Goal: Task Accomplishment & Management: Manage account settings

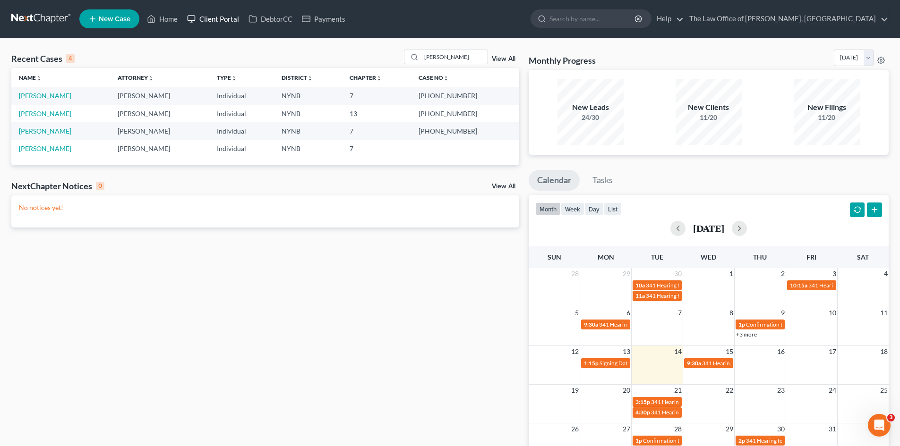
click at [222, 21] on link "Client Portal" at bounding box center [212, 18] width 61 height 17
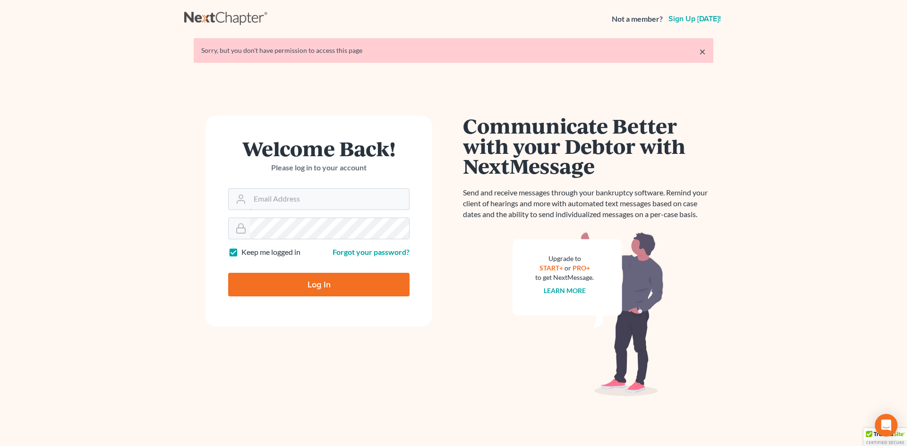
type input "[PERSON_NAME][EMAIL_ADDRESS][DOMAIN_NAME]"
click at [408, 261] on div at bounding box center [325, 293] width 194 height 108
click at [327, 290] on input "Log In" at bounding box center [318, 285] width 181 height 24
type input "Thinking..."
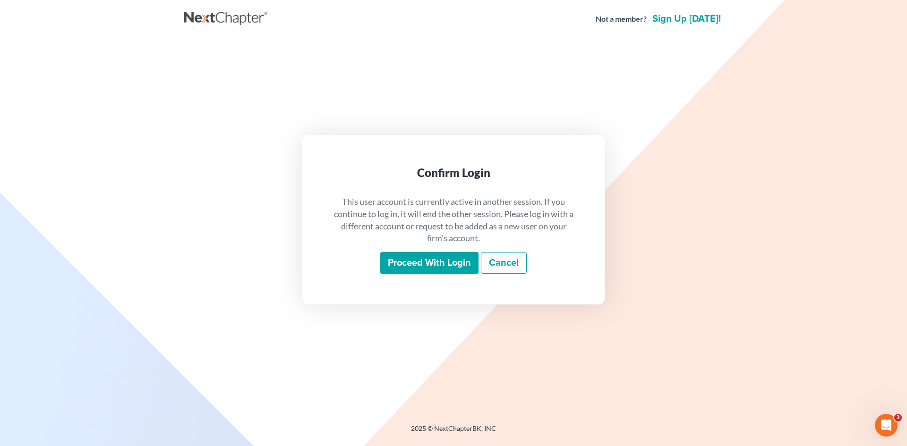
click at [408, 265] on input "Proceed with login" at bounding box center [429, 263] width 98 height 22
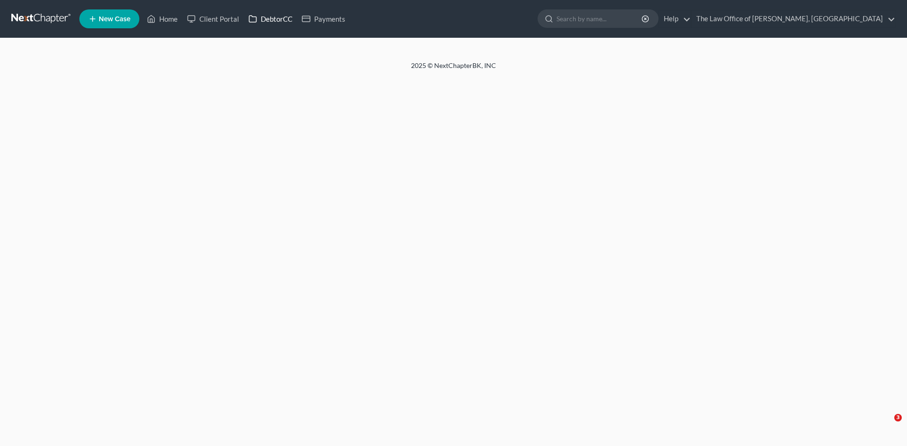
click at [269, 19] on link "DebtorCC" at bounding box center [270, 18] width 53 height 17
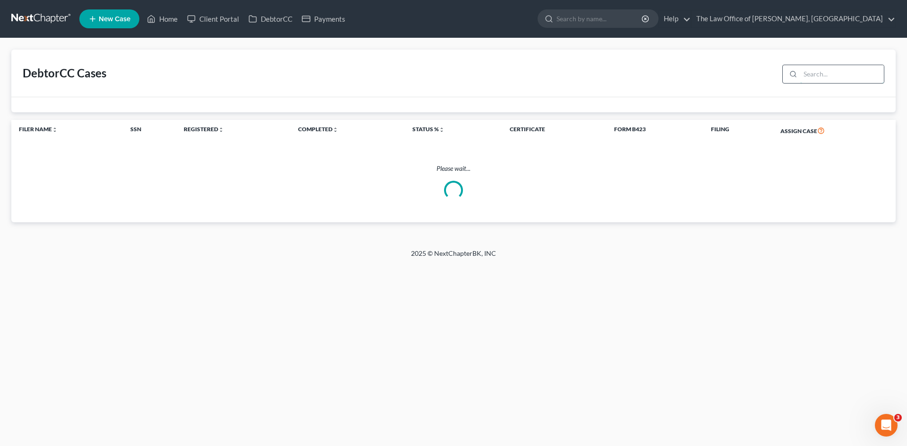
click at [818, 77] on input "search" at bounding box center [842, 74] width 84 height 18
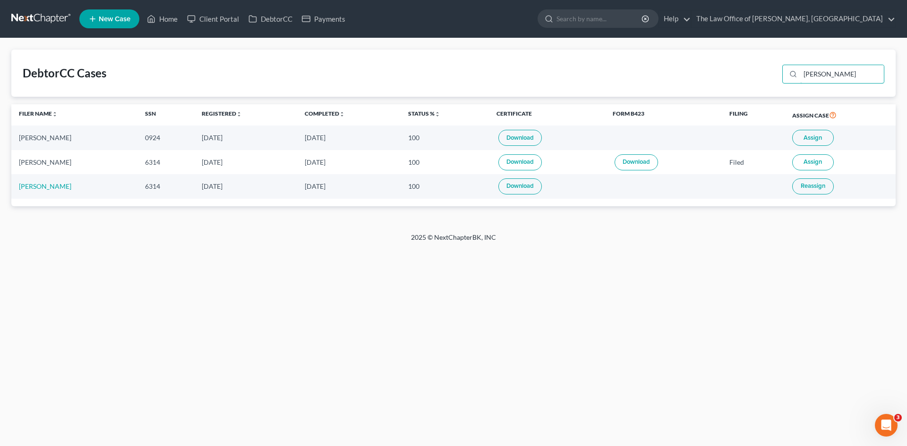
type input "[PERSON_NAME]"
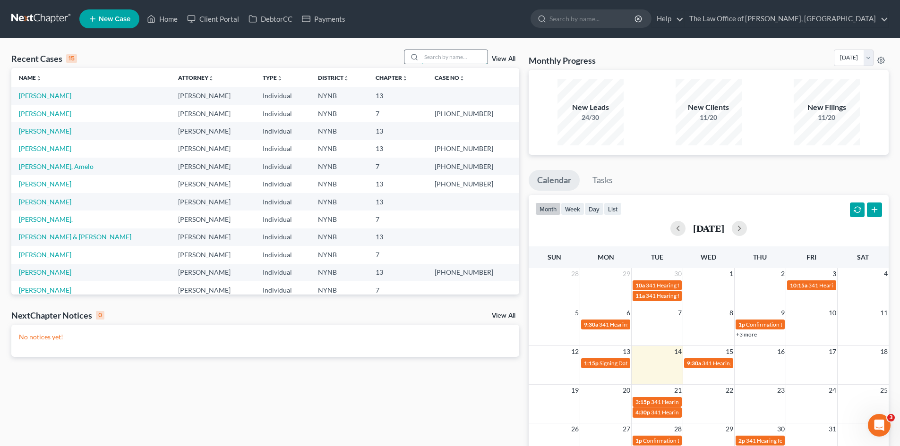
click at [452, 55] on input "search" at bounding box center [454, 57] width 66 height 14
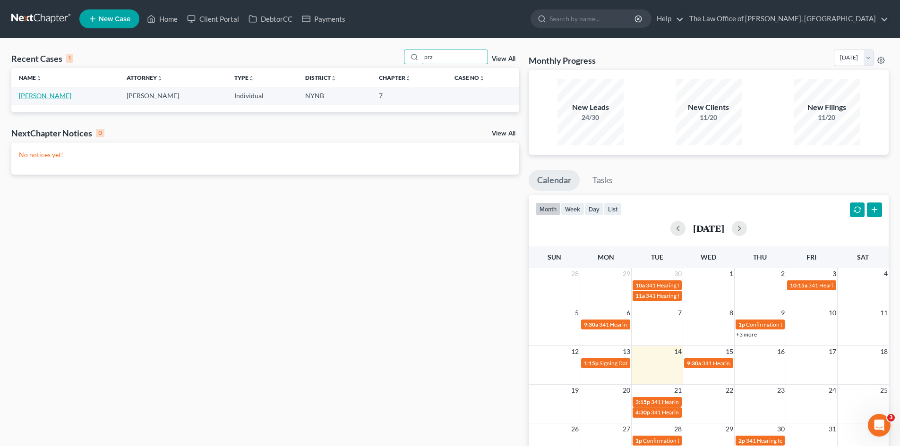
type input "prz"
click at [43, 97] on link "[PERSON_NAME]" at bounding box center [45, 96] width 52 height 8
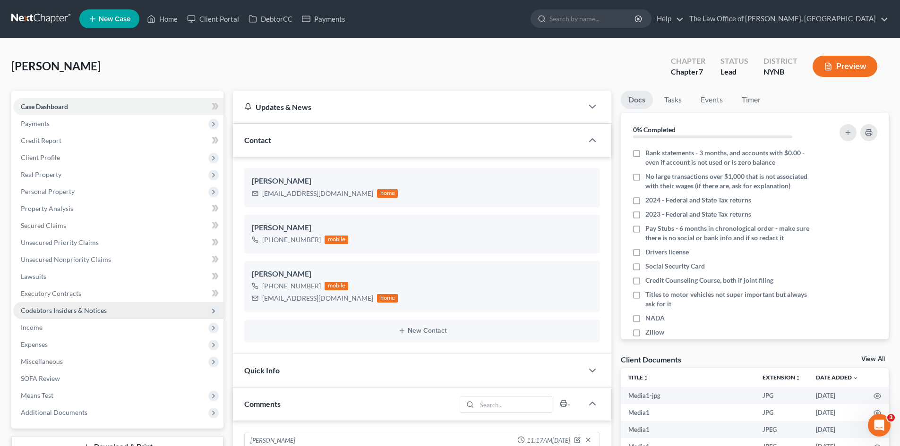
scroll to position [811, 0]
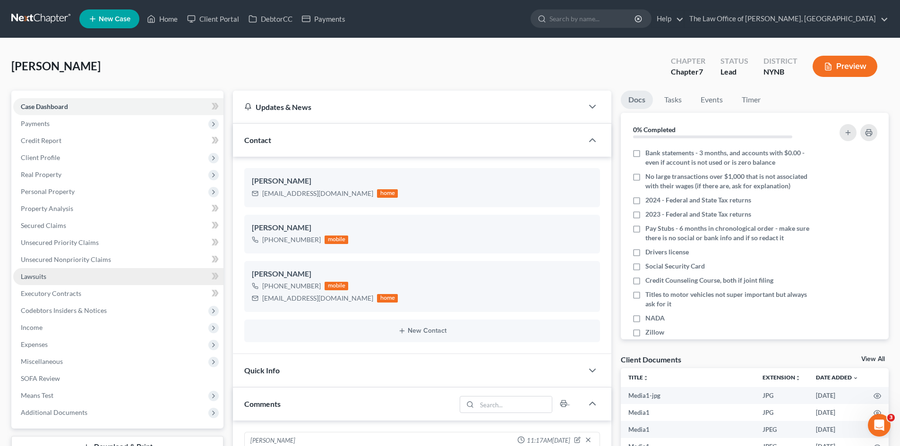
click at [48, 282] on link "Lawsuits" at bounding box center [118, 276] width 210 height 17
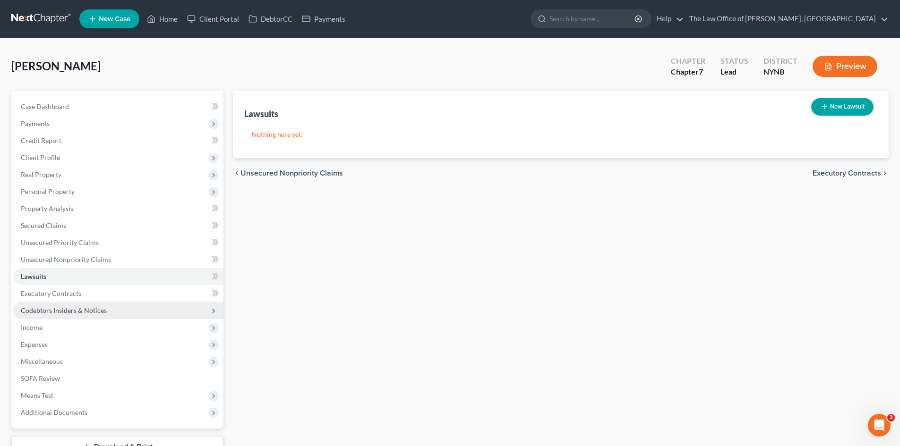
click at [64, 307] on span "Codebtors Insiders & Notices" at bounding box center [64, 311] width 86 height 8
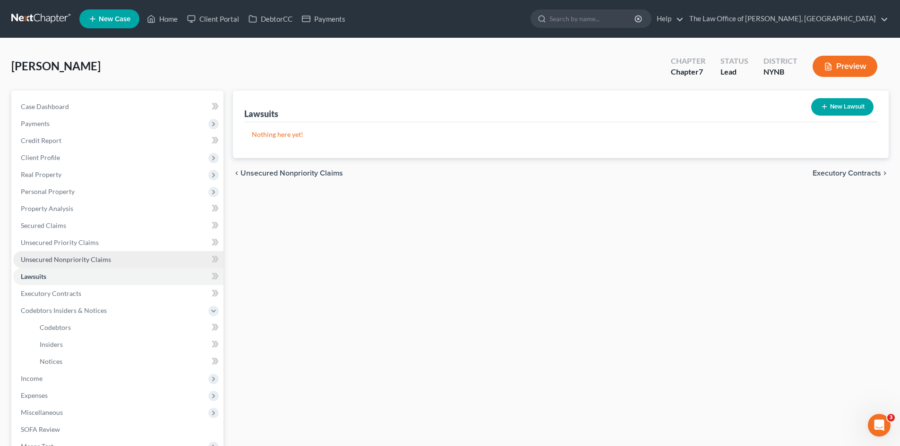
click at [68, 262] on span "Unsecured Nonpriority Claims" at bounding box center [66, 260] width 90 height 8
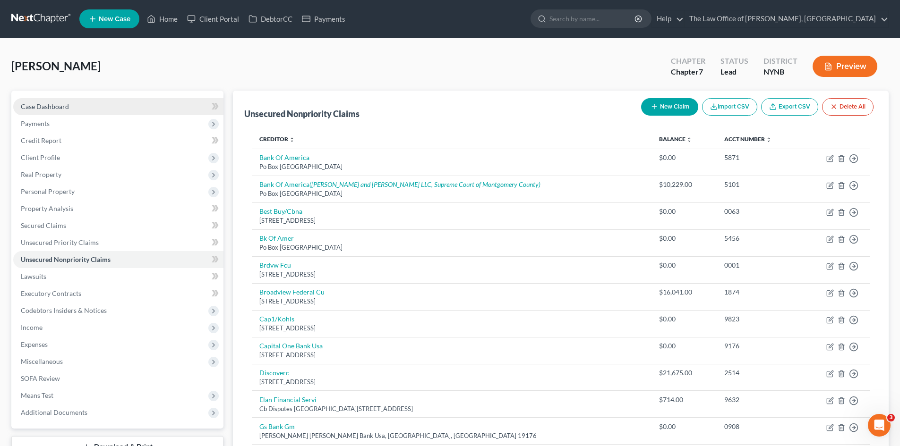
drag, startPoint x: 60, startPoint y: 107, endPoint x: 73, endPoint y: 107, distance: 13.2
click at [60, 107] on span "Case Dashboard" at bounding box center [45, 107] width 48 height 8
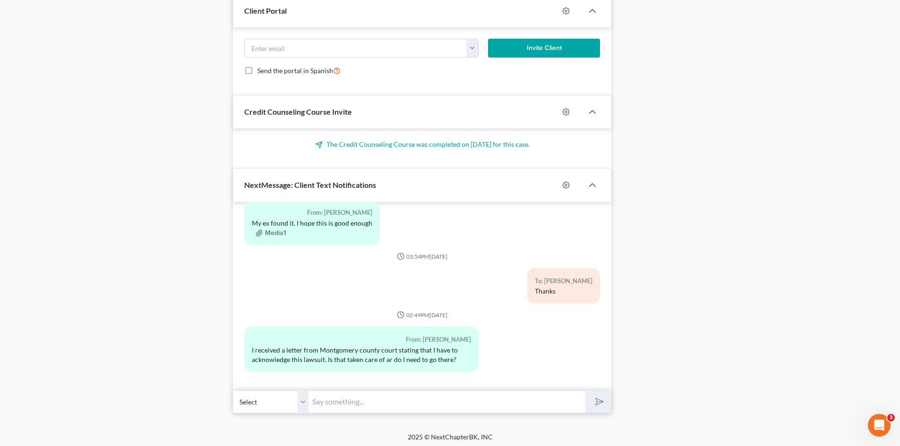
scroll to position [688, 0]
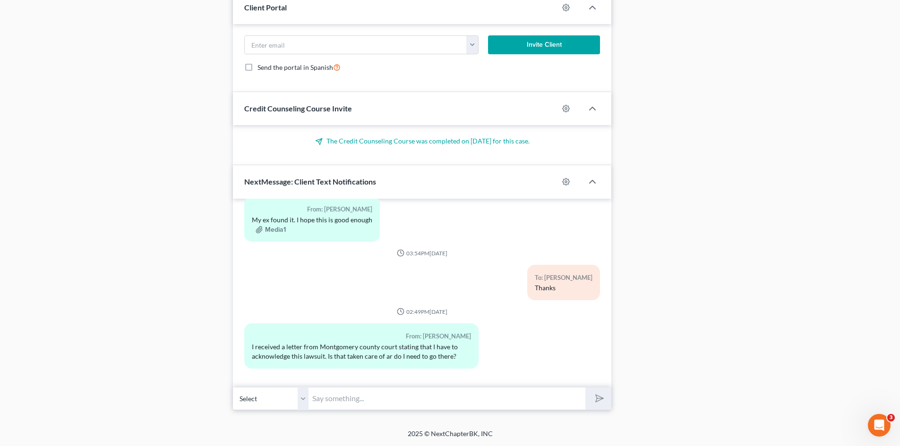
drag, startPoint x: 415, startPoint y: 403, endPoint x: 421, endPoint y: 388, distance: 16.8
click at [415, 403] on input "text" at bounding box center [446, 398] width 277 height 23
type input "BOA, yes"
click at [585, 388] on button "submit" at bounding box center [598, 399] width 26 height 22
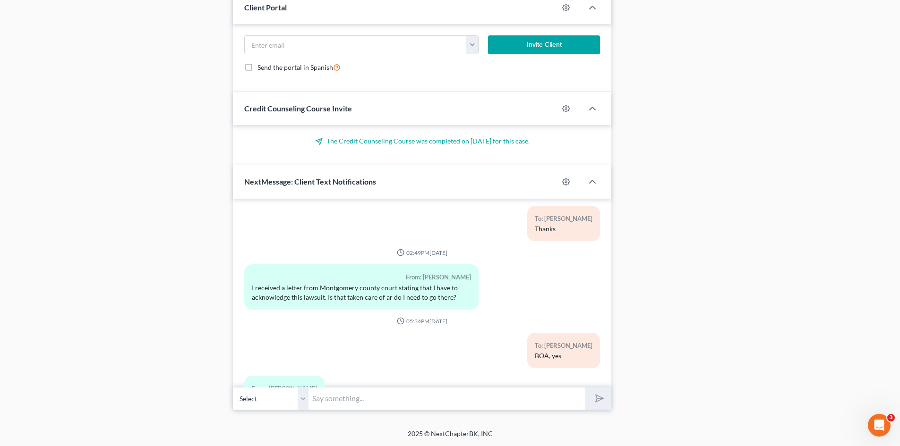
scroll to position [913, 0]
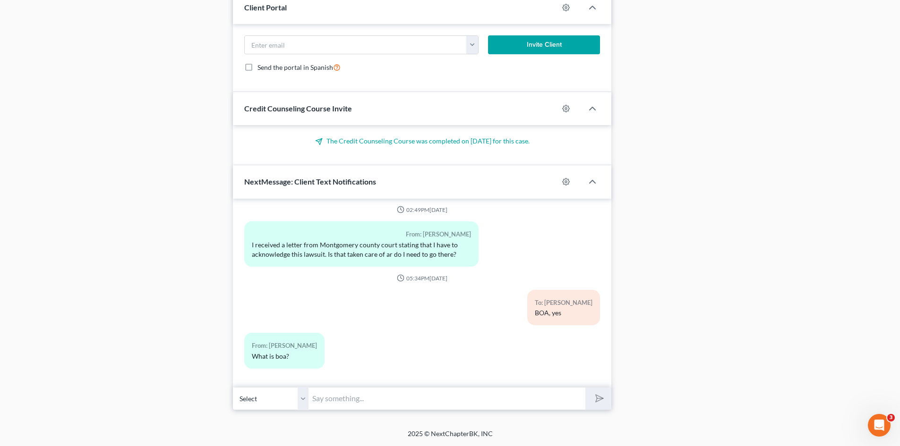
click at [368, 393] on input "text" at bounding box center [446, 398] width 277 height 23
type input "Bank of America"
click at [585, 388] on button "submit" at bounding box center [598, 399] width 26 height 22
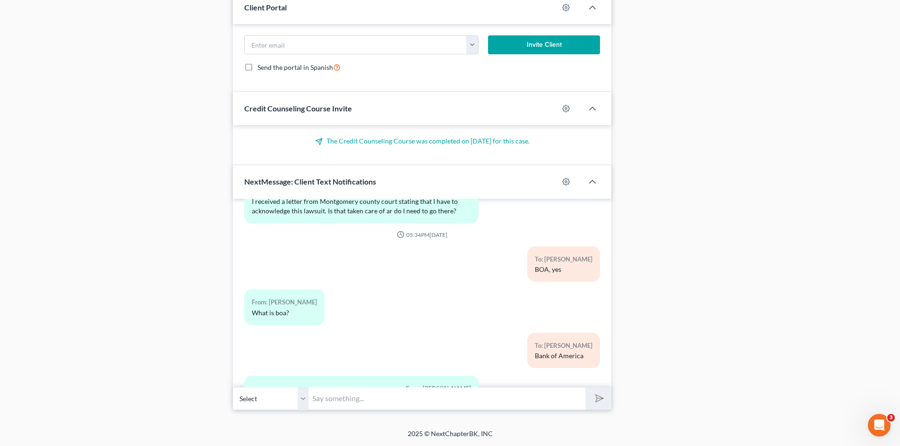
scroll to position [1009, 0]
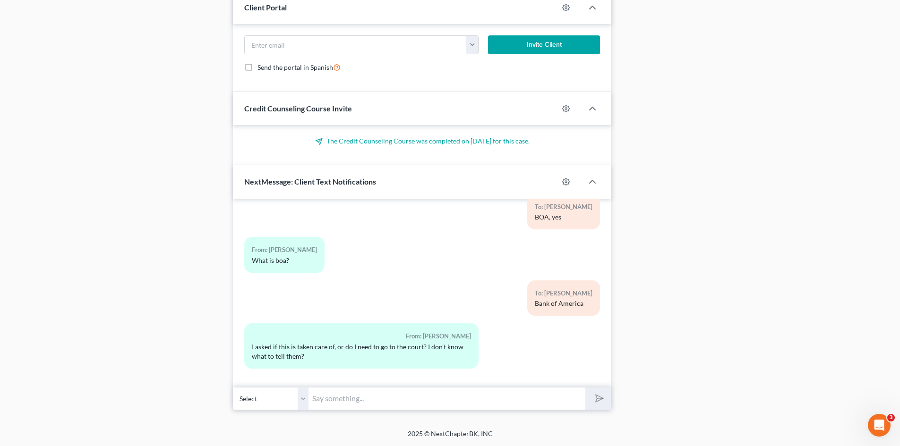
click at [429, 397] on input "text" at bounding box center [446, 398] width 277 height 23
type input "You do not have to go to court, they will be notified by the bk court"
click at [585, 388] on button "submit" at bounding box center [598, 399] width 26 height 22
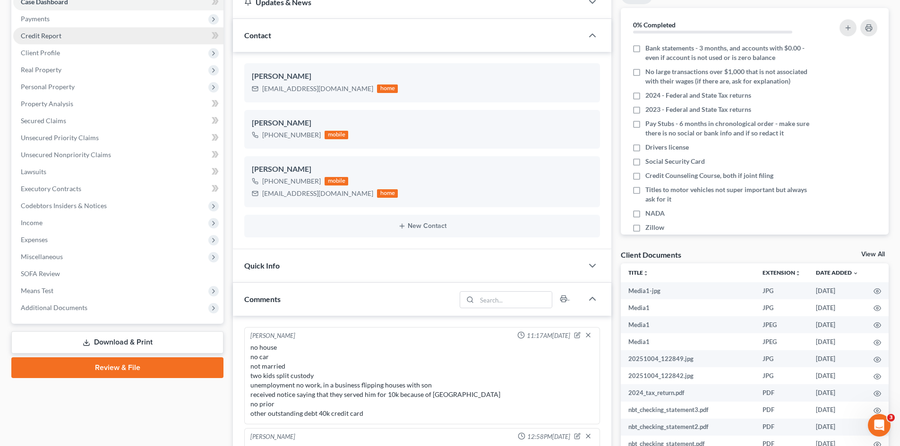
scroll to position [0, 0]
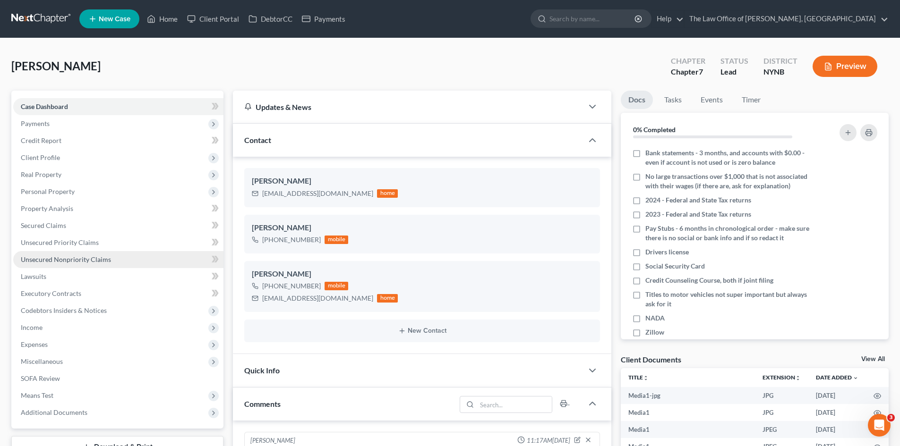
drag, startPoint x: 79, startPoint y: 257, endPoint x: 185, endPoint y: 251, distance: 106.5
click at [79, 257] on span "Unsecured Nonpriority Claims" at bounding box center [66, 260] width 90 height 8
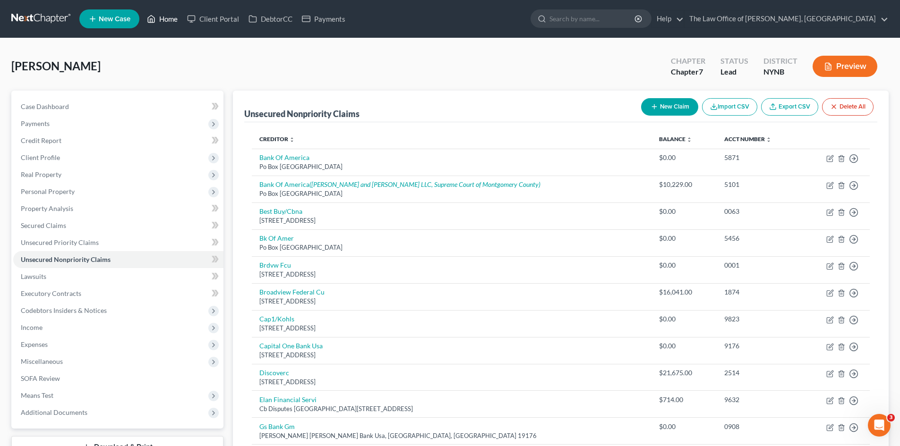
click at [163, 20] on link "Home" at bounding box center [162, 18] width 40 height 17
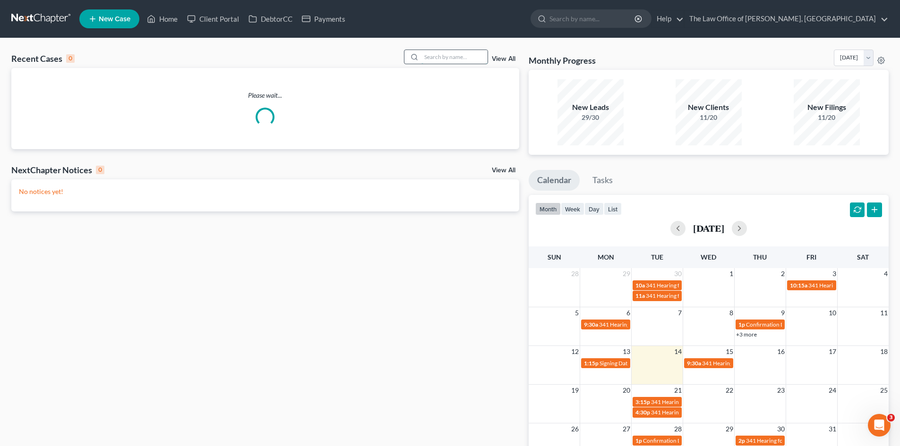
click at [430, 59] on input "search" at bounding box center [454, 57] width 66 height 14
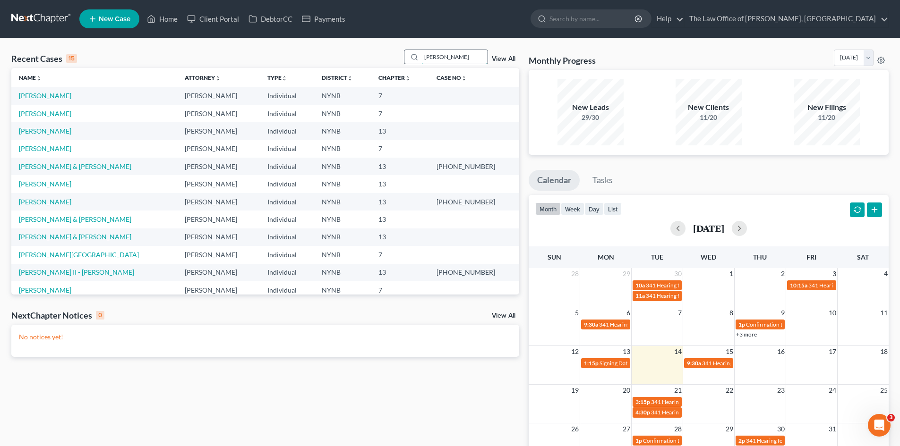
type input "comley"
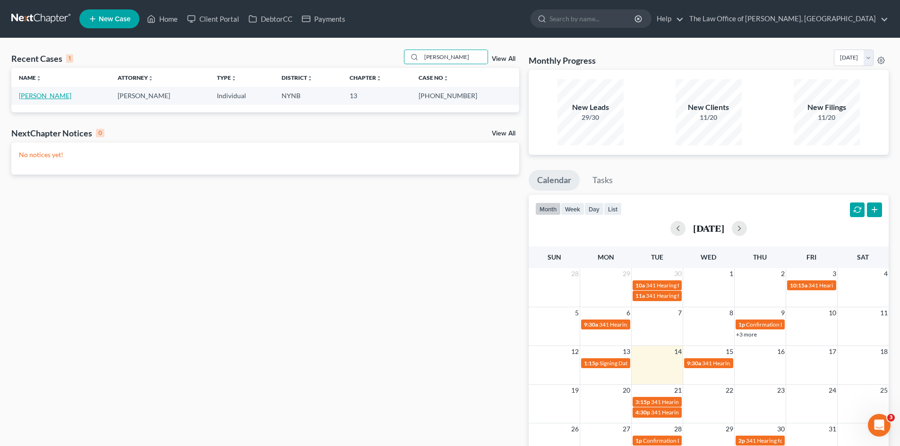
click at [41, 98] on link "[PERSON_NAME]" at bounding box center [45, 96] width 52 height 8
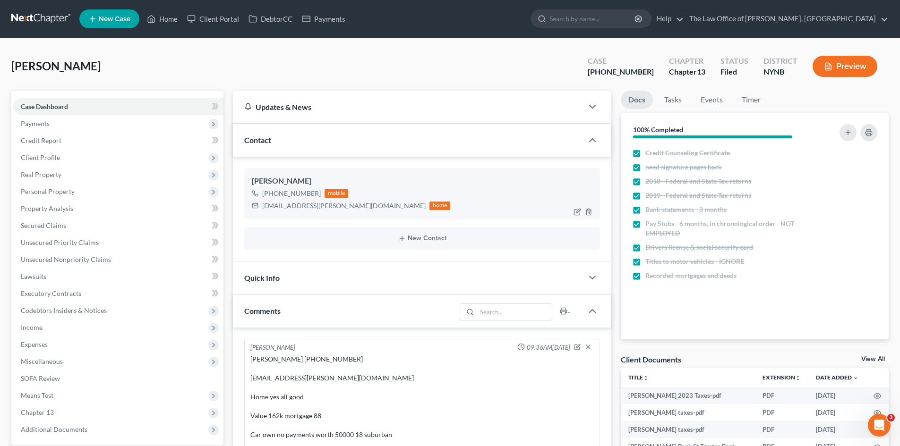
click at [303, 190] on div "+1 (518) 542-6815" at bounding box center [291, 193] width 59 height 9
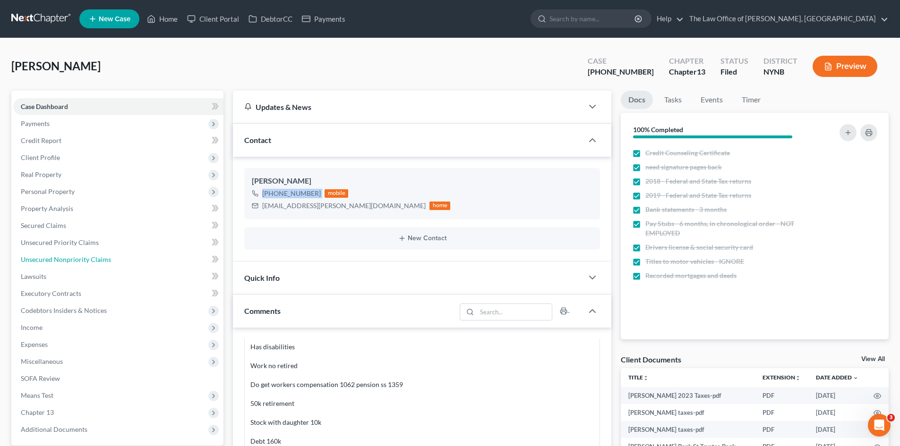
drag, startPoint x: 69, startPoint y: 258, endPoint x: 415, endPoint y: 165, distance: 358.2
click at [69, 258] on span "Unsecured Nonpriority Claims" at bounding box center [66, 260] width 90 height 8
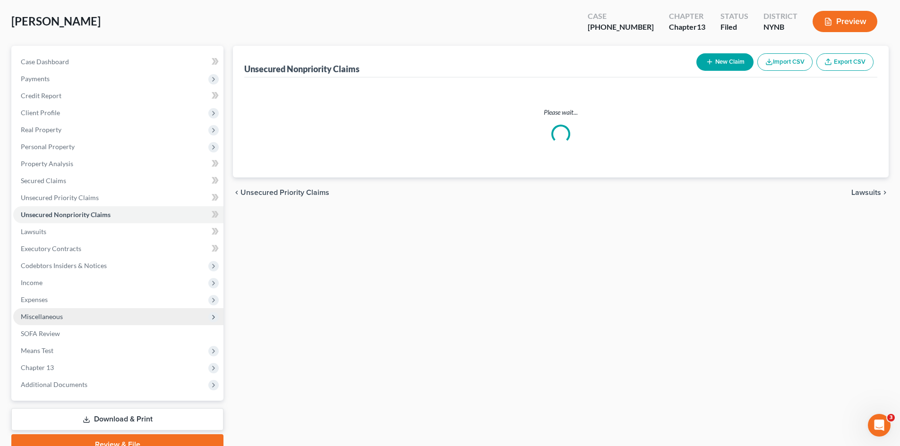
scroll to position [47, 0]
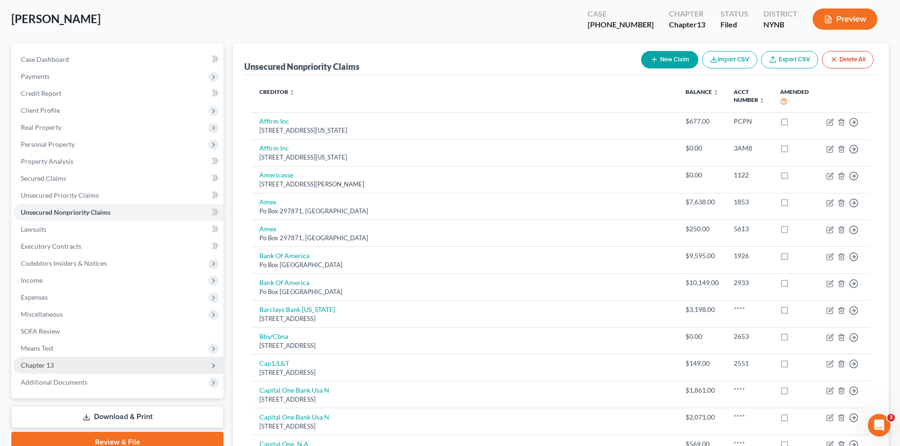
click at [48, 367] on span "Chapter 13" at bounding box center [37, 365] width 33 height 8
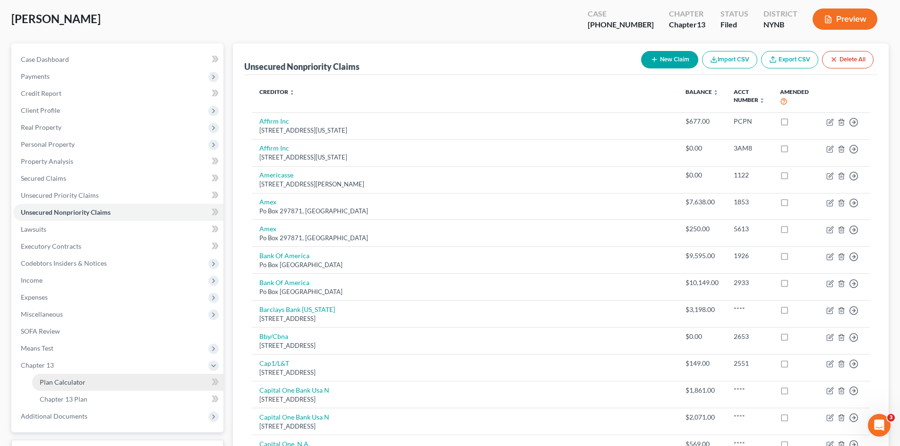
click at [81, 380] on span "Plan Calculator" at bounding box center [63, 382] width 46 height 8
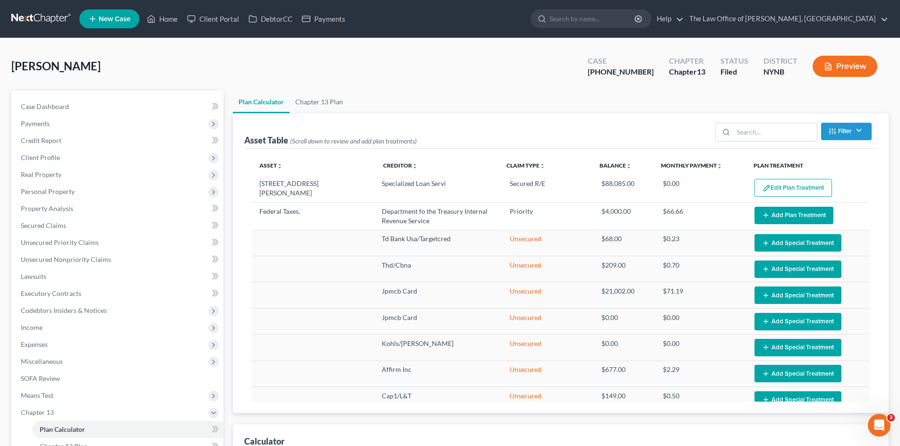
select select "59"
click at [62, 212] on span "Property Analysis" at bounding box center [47, 209] width 52 height 8
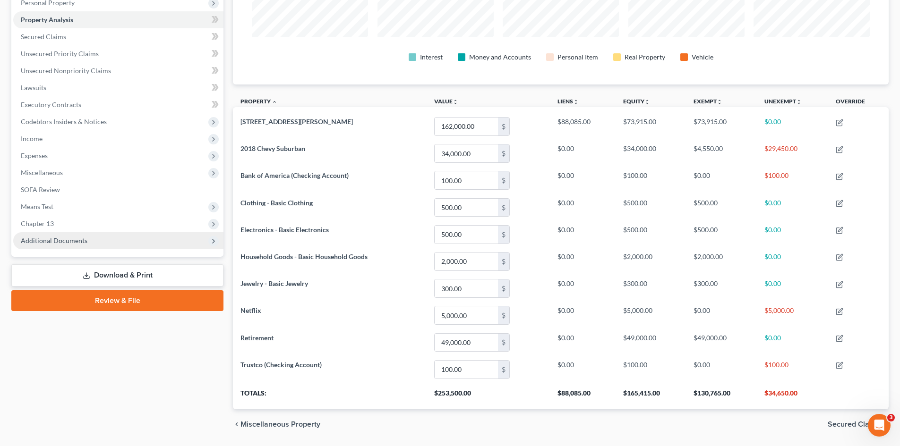
click at [53, 241] on span "Additional Documents" at bounding box center [54, 241] width 67 height 8
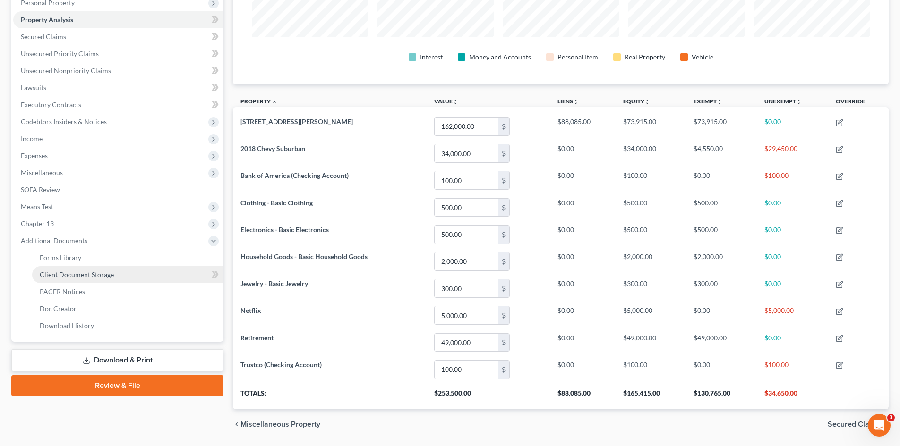
click at [89, 271] on span "Client Document Storage" at bounding box center [77, 275] width 74 height 8
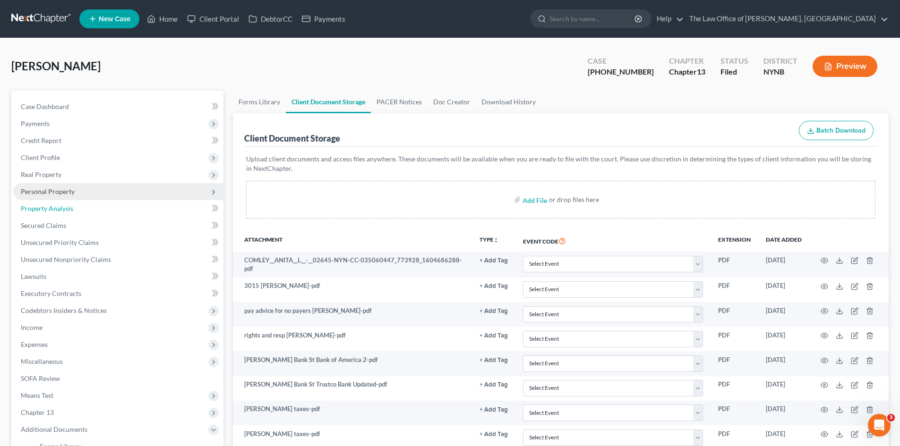
drag, startPoint x: 72, startPoint y: 205, endPoint x: 96, endPoint y: 197, distance: 26.0
click at [72, 205] on span "Property Analysis" at bounding box center [47, 209] width 52 height 8
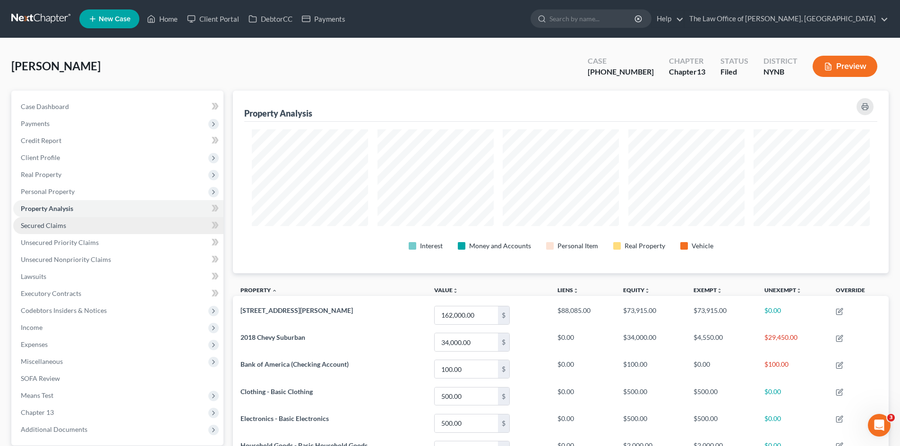
scroll to position [183, 656]
click at [179, 20] on link "Home" at bounding box center [162, 18] width 40 height 17
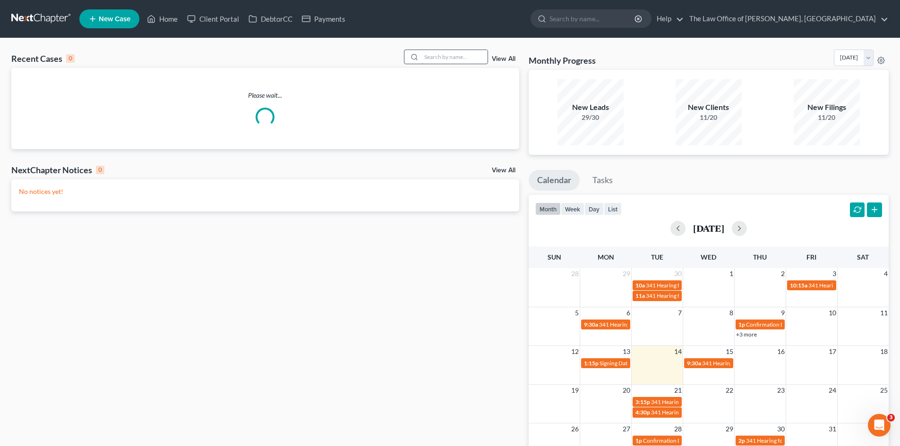
click at [473, 60] on input "search" at bounding box center [454, 57] width 66 height 14
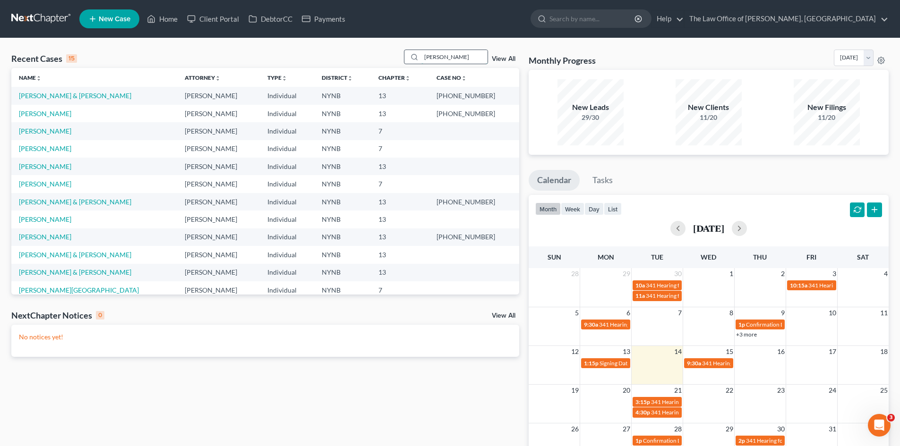
type input "hamlin"
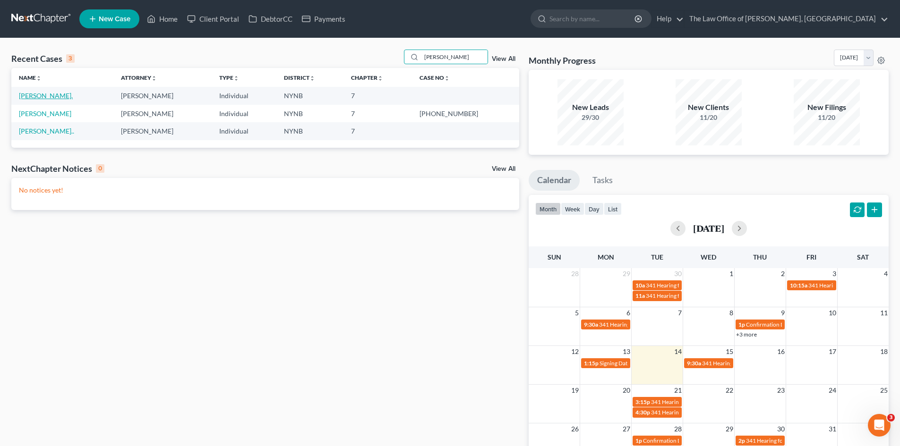
click at [48, 97] on link "[PERSON_NAME]." at bounding box center [46, 96] width 54 height 8
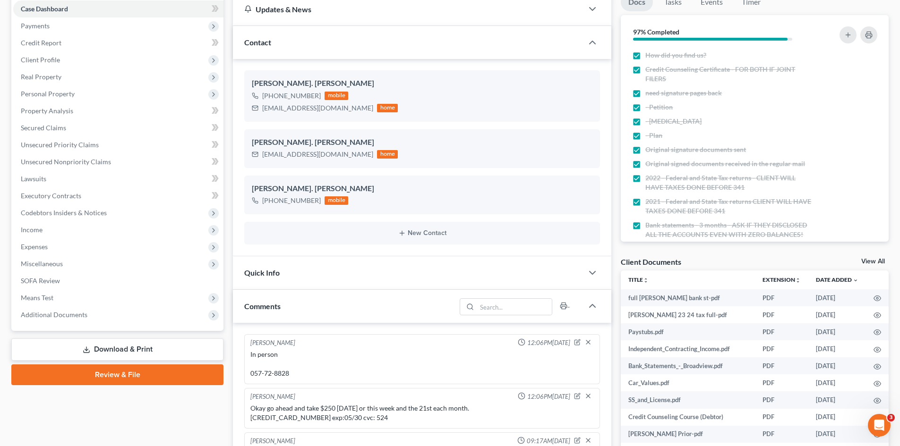
scroll to position [236, 0]
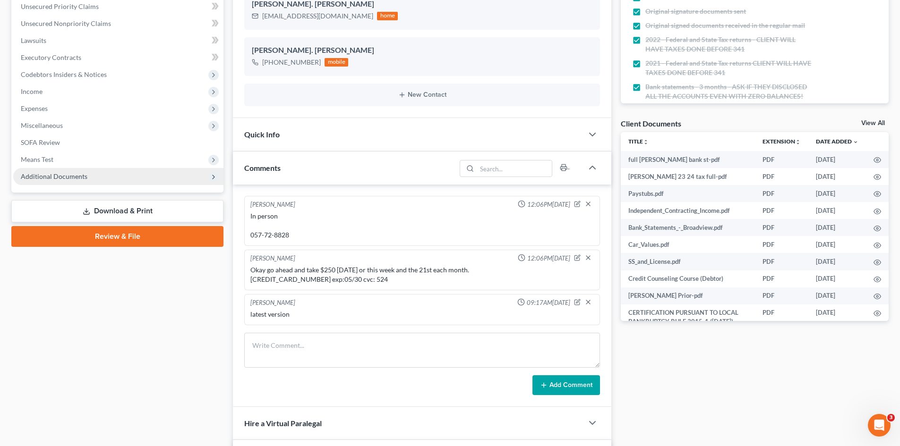
click at [72, 180] on span "Additional Documents" at bounding box center [54, 176] width 67 height 8
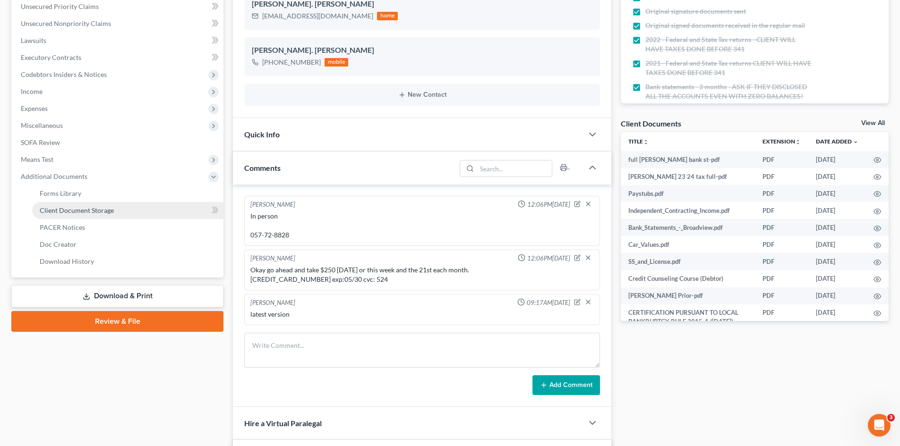
click at [93, 211] on span "Client Document Storage" at bounding box center [77, 210] width 74 height 8
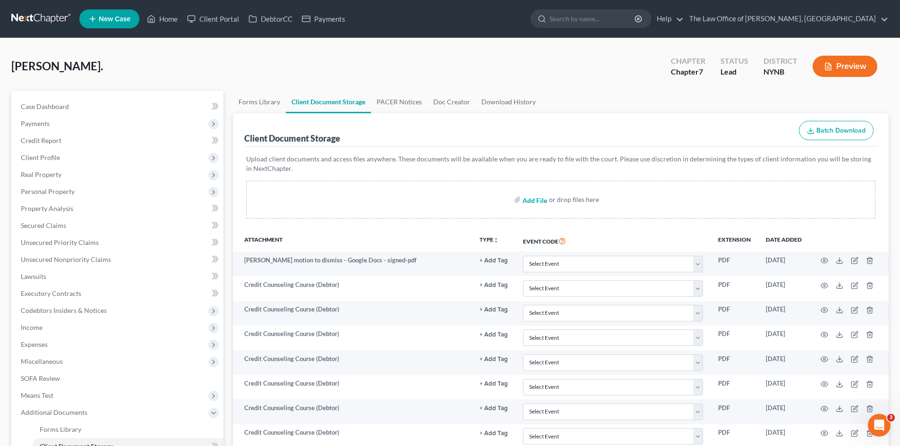
click at [533, 201] on input "file" at bounding box center [533, 199] width 23 height 17
type input "C:\fakepath\15725-NYN-CC-040005996.pdf"
click at [870, 287] on line "button" at bounding box center [870, 286] width 0 height 2
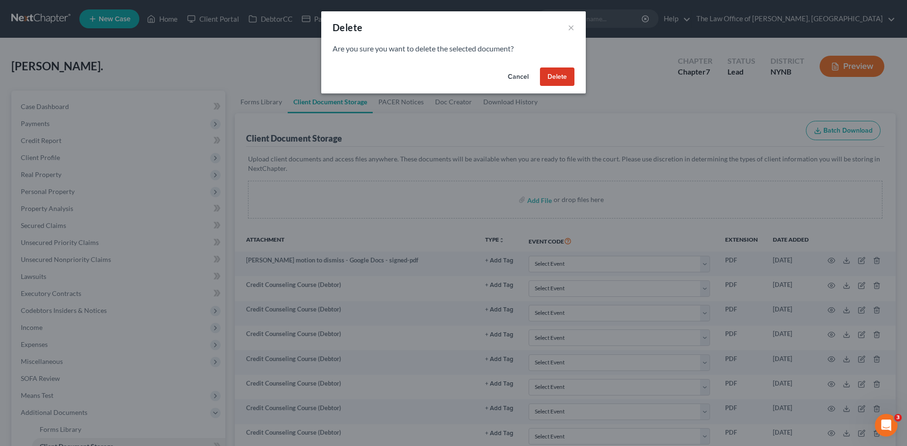
click at [556, 72] on button "Delete" at bounding box center [557, 77] width 34 height 19
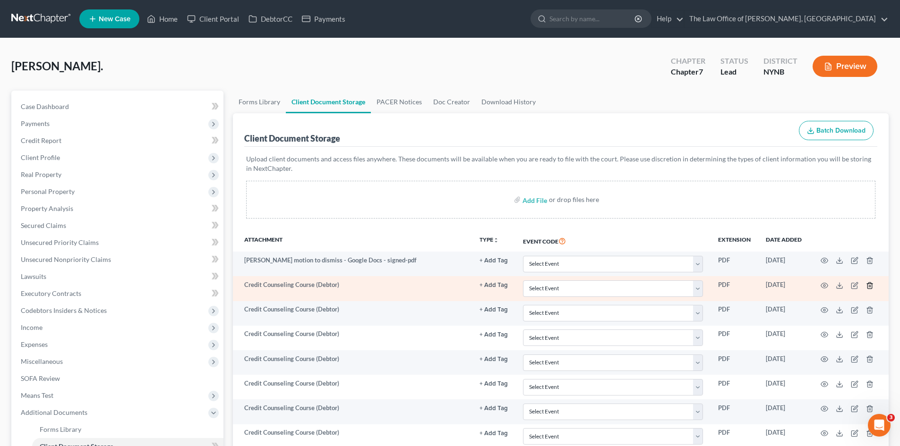
click at [872, 287] on icon "button" at bounding box center [869, 285] width 4 height 6
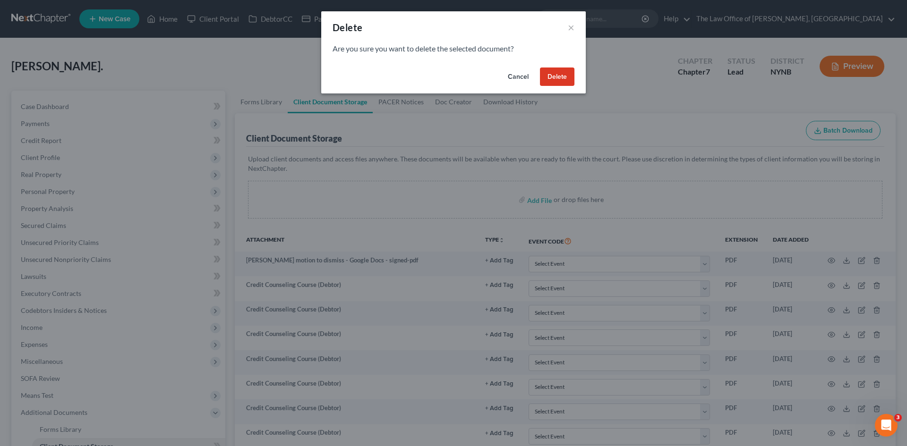
click at [558, 82] on button "Delete" at bounding box center [557, 77] width 34 height 19
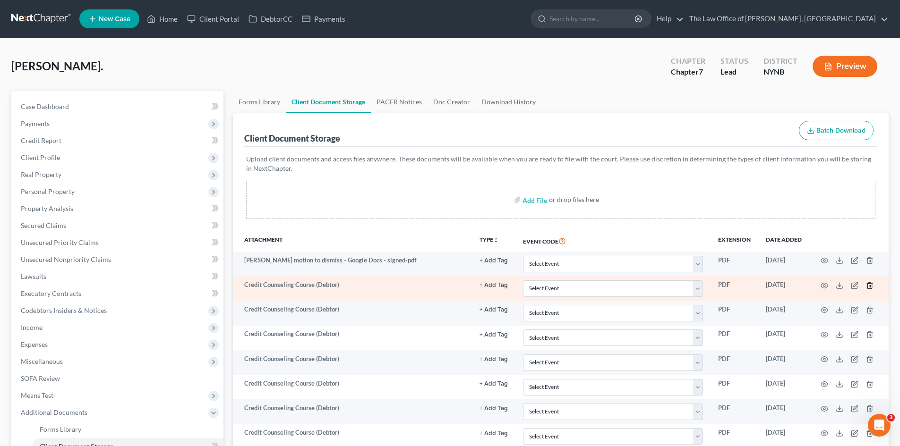
click at [870, 285] on line "button" at bounding box center [870, 286] width 0 height 2
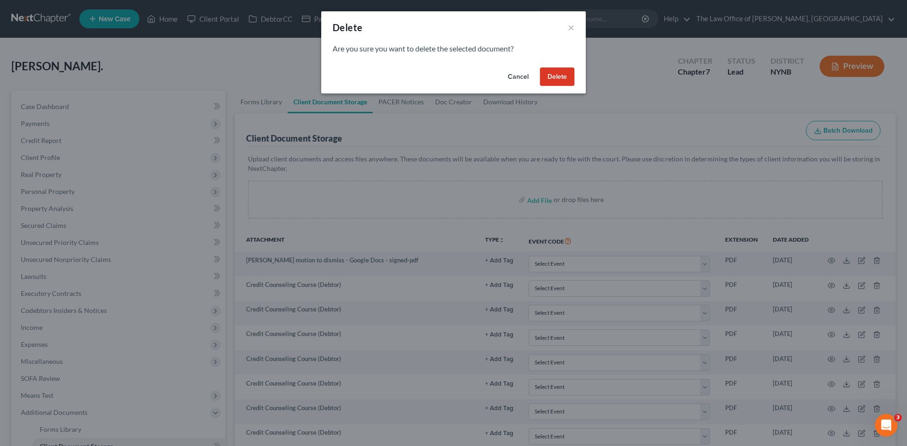
click at [557, 72] on button "Delete" at bounding box center [557, 77] width 34 height 19
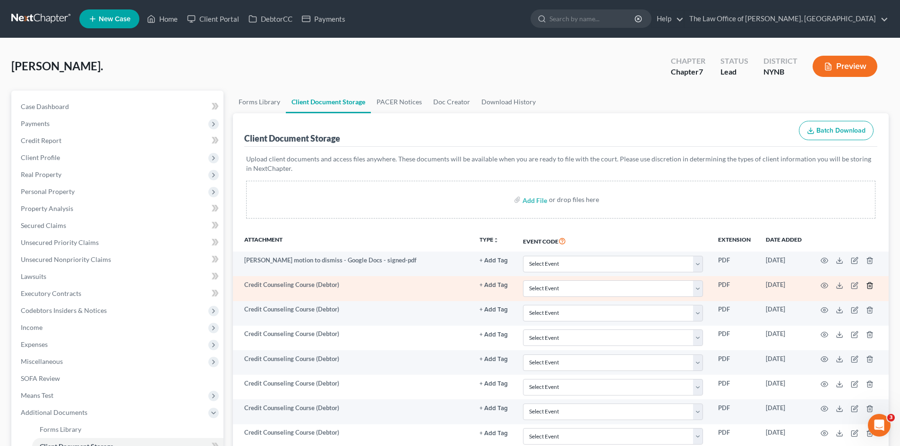
click at [867, 283] on icon "button" at bounding box center [870, 286] width 8 height 8
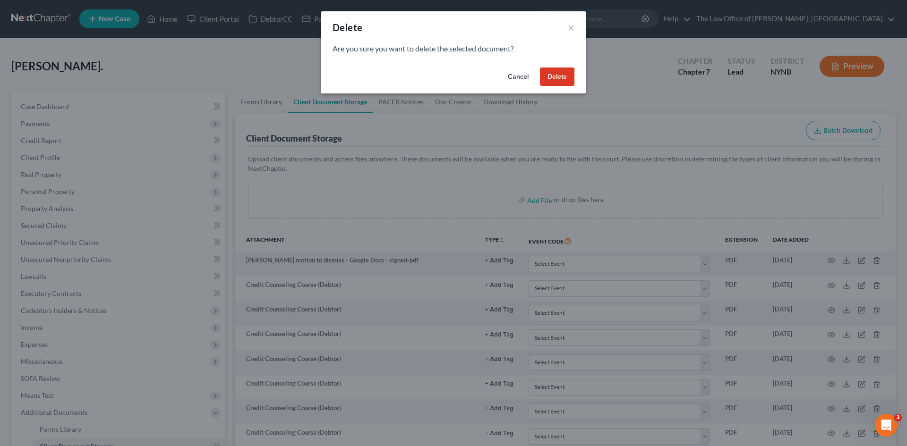
click at [546, 67] on div "Cancel Delete" at bounding box center [453, 79] width 265 height 30
click at [546, 76] on button "Delete" at bounding box center [557, 77] width 34 height 19
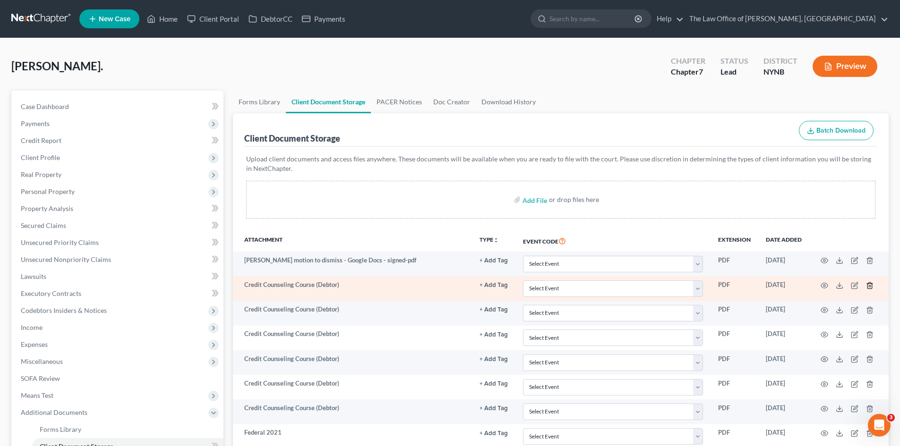
click at [869, 287] on line "button" at bounding box center [869, 286] width 0 height 2
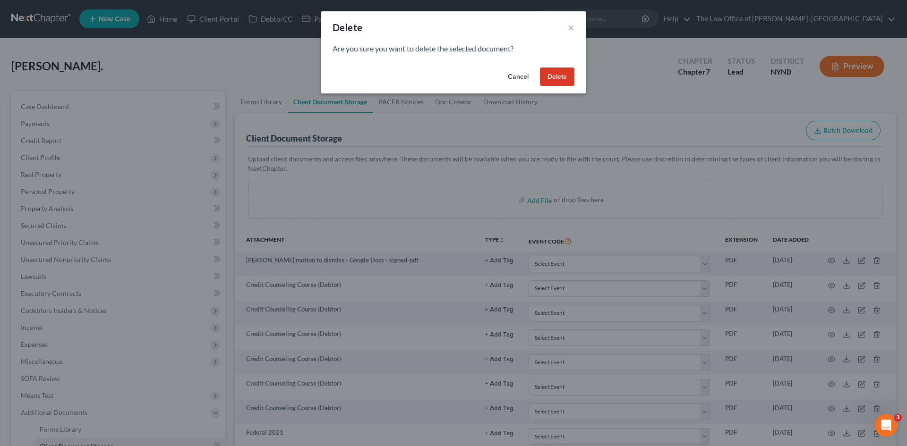
click at [558, 73] on button "Delete" at bounding box center [557, 77] width 34 height 19
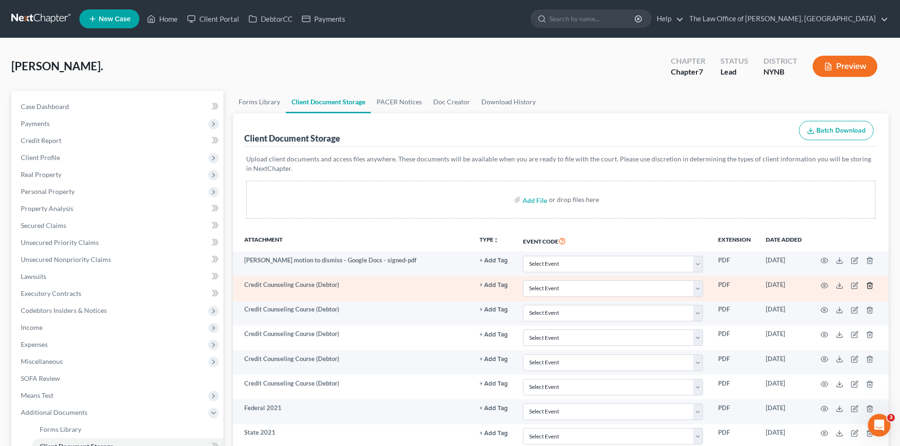
click at [873, 284] on polyline "button" at bounding box center [870, 284] width 6 height 0
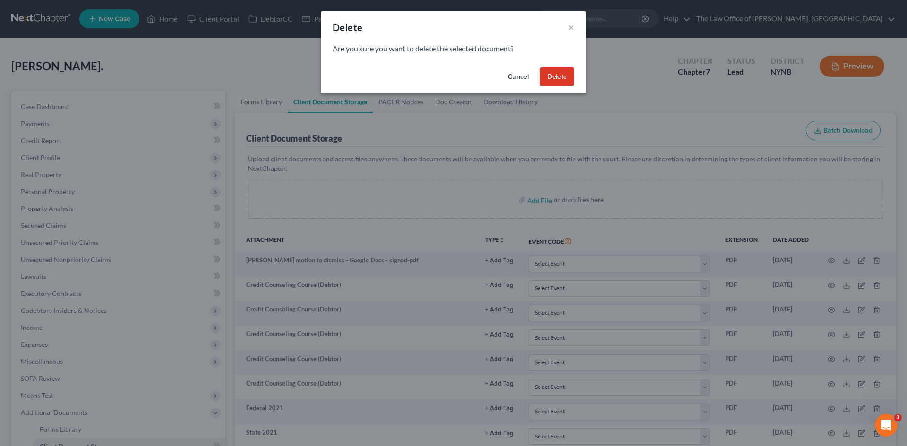
click at [539, 82] on div "Cancel Delete" at bounding box center [453, 79] width 265 height 30
click at [545, 79] on button "Delete" at bounding box center [557, 77] width 34 height 19
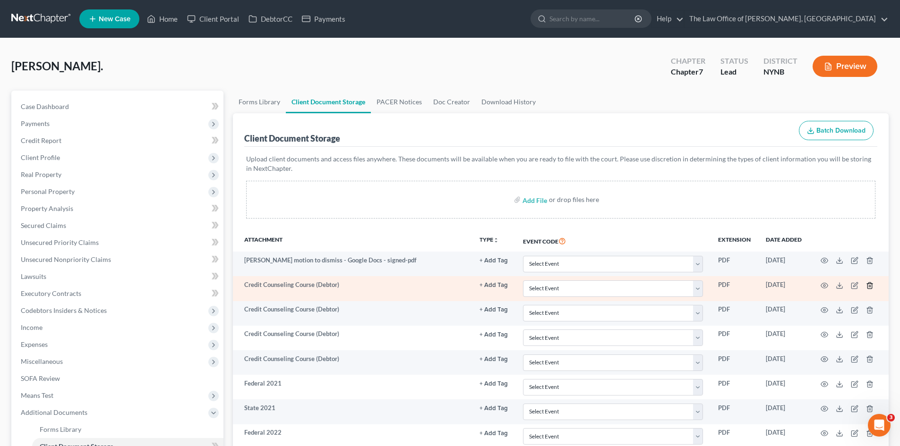
click at [870, 284] on polyline "button" at bounding box center [870, 284] width 6 height 0
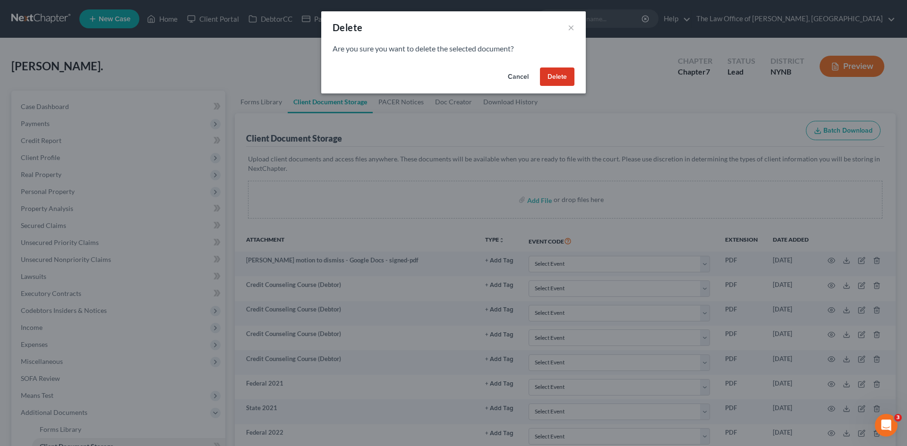
click at [555, 75] on button "Delete" at bounding box center [557, 77] width 34 height 19
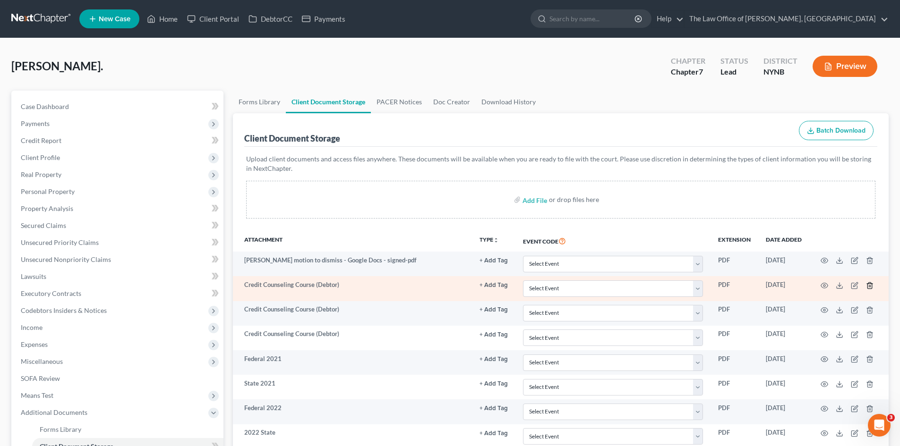
click at [869, 287] on line "button" at bounding box center [869, 286] width 0 height 2
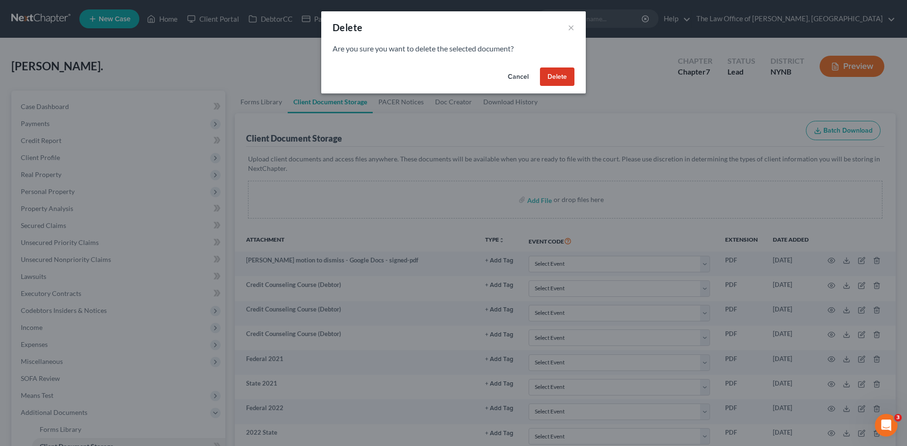
click at [566, 77] on button "Delete" at bounding box center [557, 77] width 34 height 19
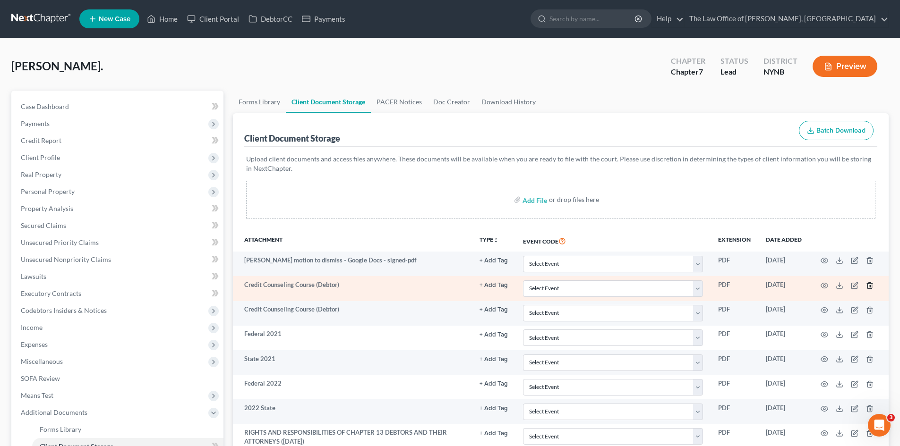
click at [866, 285] on icon "button" at bounding box center [870, 286] width 8 height 8
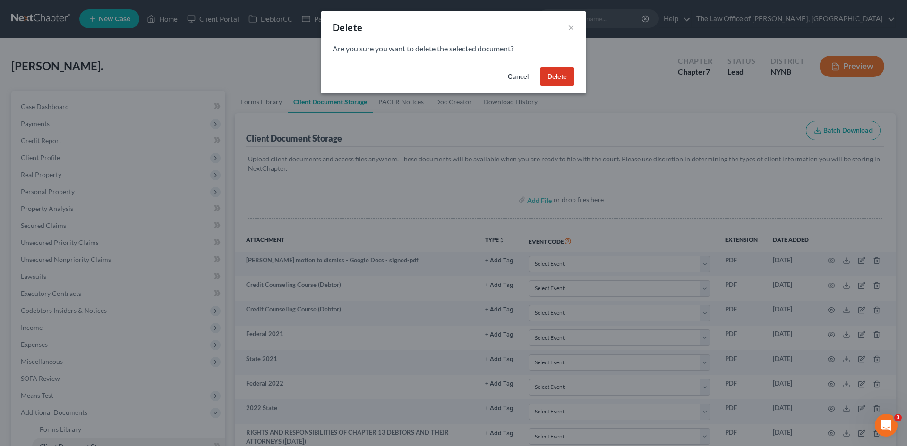
click at [544, 82] on button "Delete" at bounding box center [557, 77] width 34 height 19
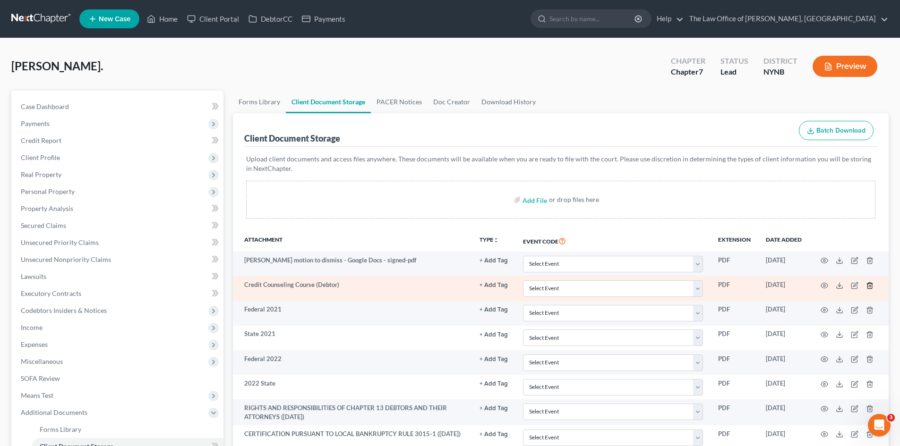
click at [869, 285] on line "button" at bounding box center [869, 286] width 0 height 2
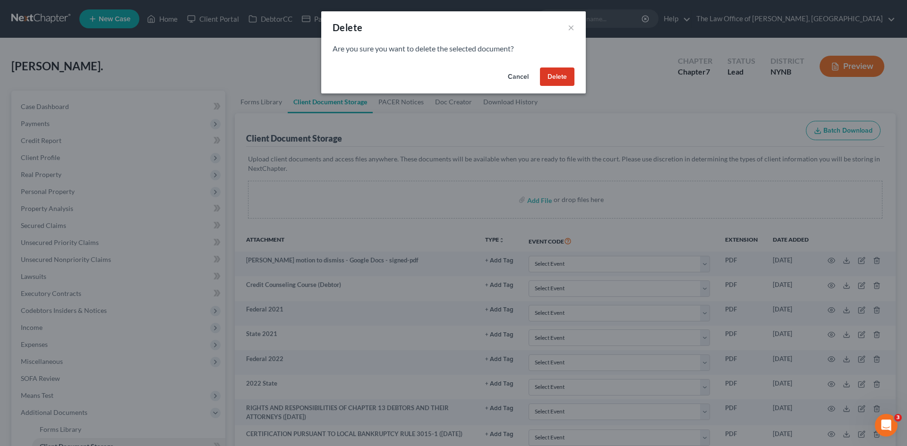
click at [563, 78] on button "Delete" at bounding box center [557, 77] width 34 height 19
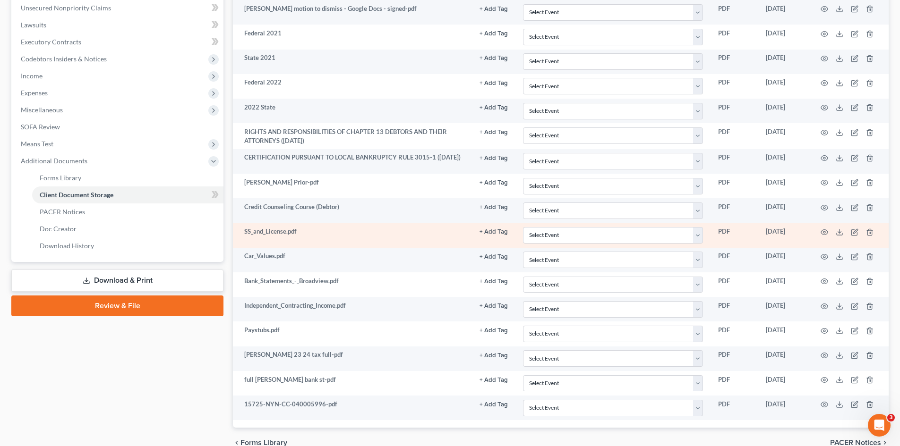
scroll to position [301, 0]
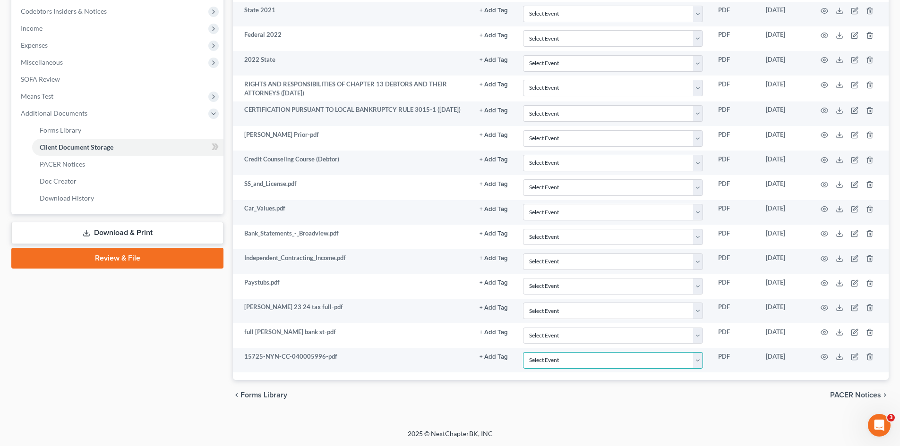
drag, startPoint x: 599, startPoint y: 361, endPoint x: 577, endPoint y: 373, distance: 25.8
click at [599, 361] on select "Select Event Application to Have the Filing Fee Waived Certificate of Credit Co…" at bounding box center [613, 360] width 180 height 17
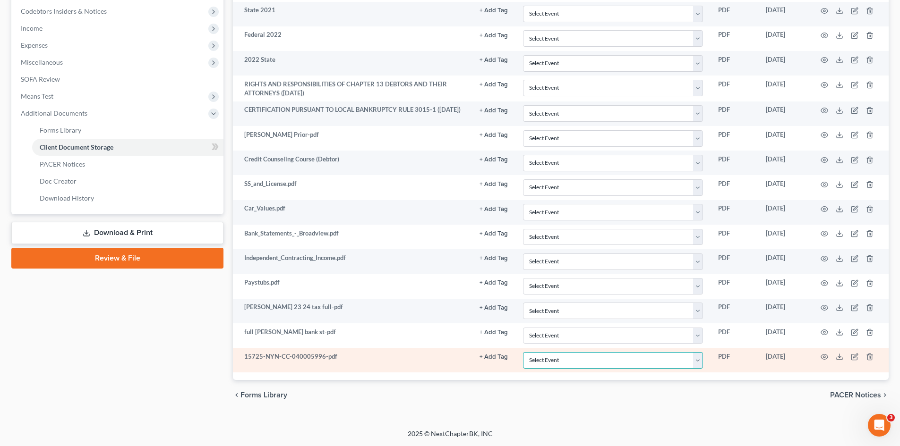
select select "1"
click at [523, 352] on select "Select Event Application to Have the Filing Fee Waived Certificate of Credit Co…" at bounding box center [613, 360] width 180 height 17
click at [822, 355] on icon "button" at bounding box center [824, 357] width 7 height 5
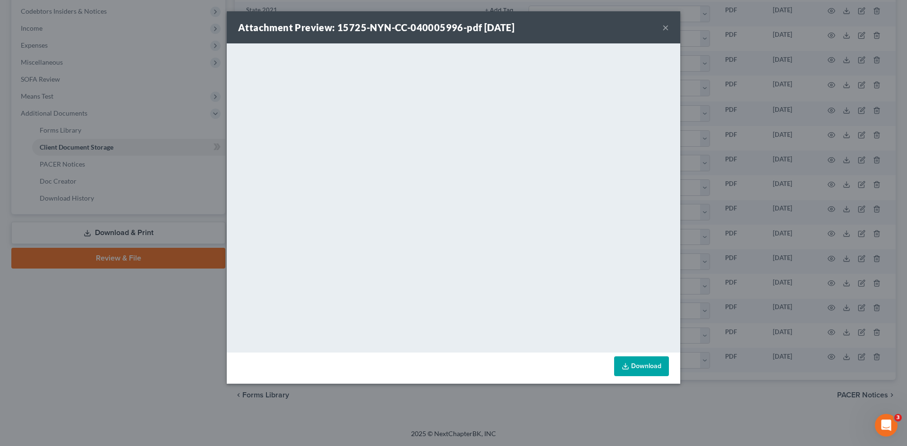
click at [666, 29] on button "×" at bounding box center [665, 27] width 7 height 11
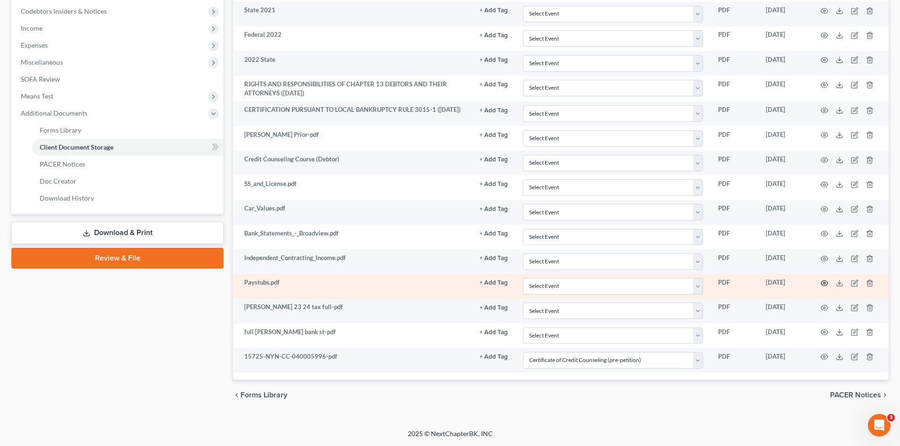
click at [821, 281] on icon "button" at bounding box center [825, 284] width 8 height 8
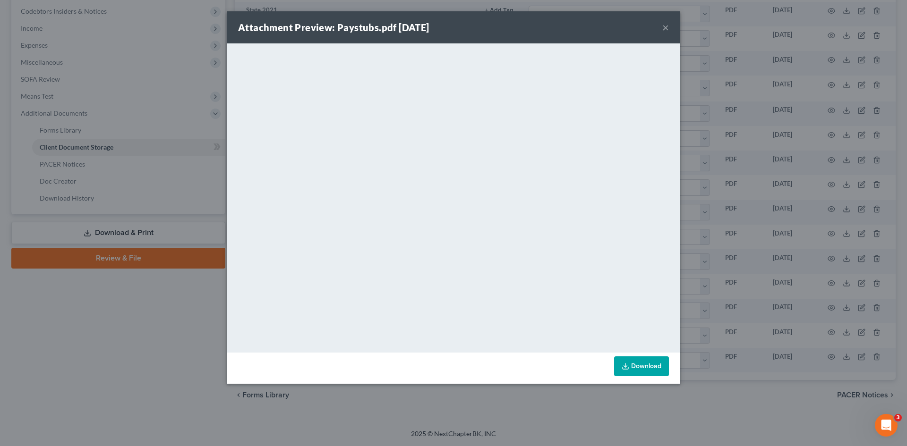
click at [666, 30] on button "×" at bounding box center [665, 27] width 7 height 11
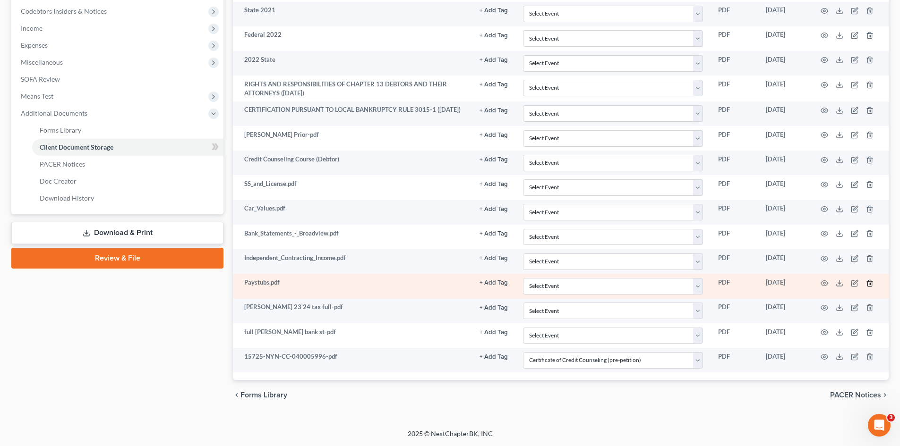
click at [870, 283] on line "button" at bounding box center [870, 284] width 0 height 2
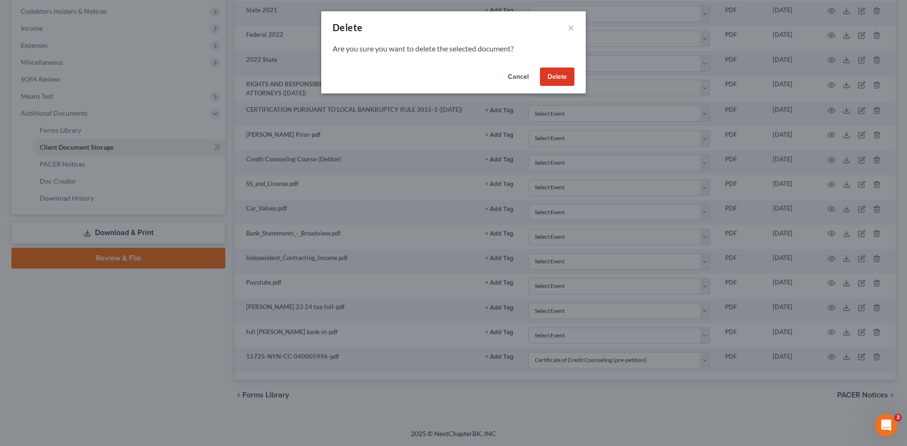
click at [526, 78] on button "Cancel" at bounding box center [518, 77] width 36 height 19
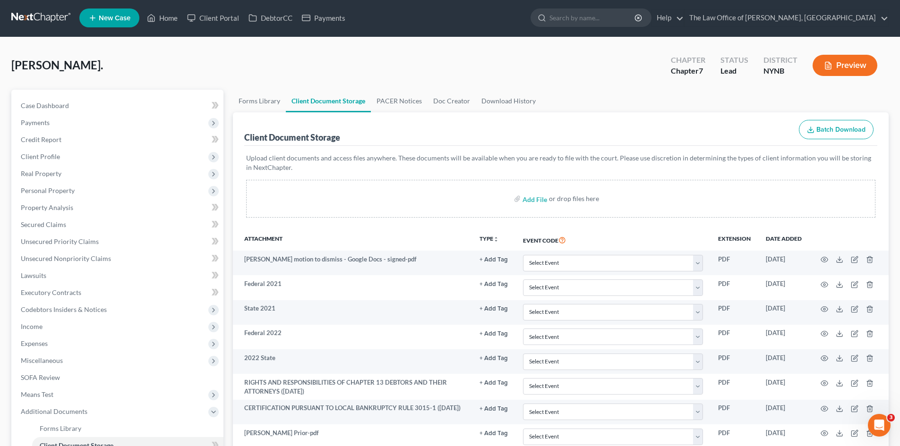
scroll to position [0, 0]
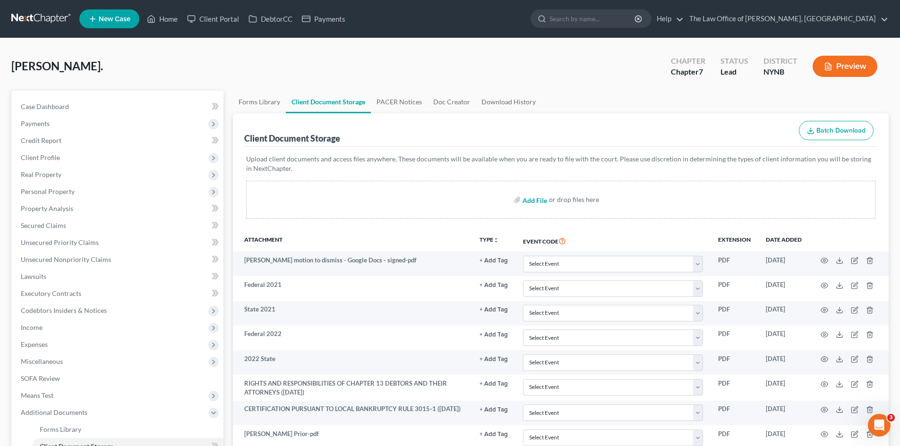
click at [535, 201] on input "file" at bounding box center [533, 199] width 23 height 17
type input "C:\fakepath\August 2025 6 months paystubs.pdf"
select select "1"
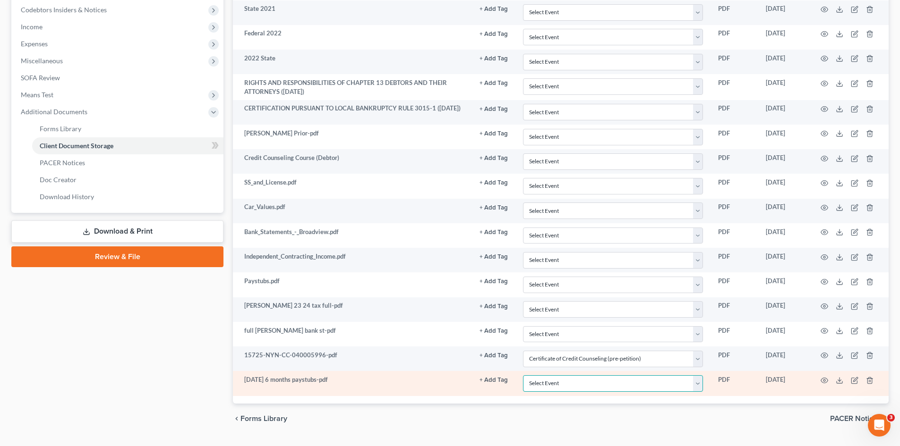
click at [590, 389] on select "Select Event Application to Have the Filing Fee Waived Certificate of Credit Co…" at bounding box center [613, 384] width 180 height 17
select select "5"
click at [523, 377] on select "Select Event Application to Have the Filing Fee Waived Certificate of Credit Co…" at bounding box center [613, 384] width 180 height 17
click at [828, 381] on icon "button" at bounding box center [824, 380] width 7 height 5
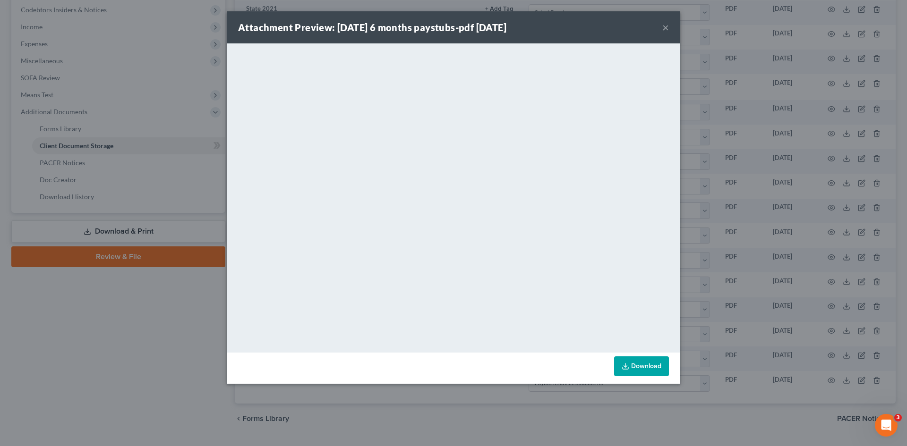
click at [663, 29] on button "×" at bounding box center [665, 27] width 7 height 11
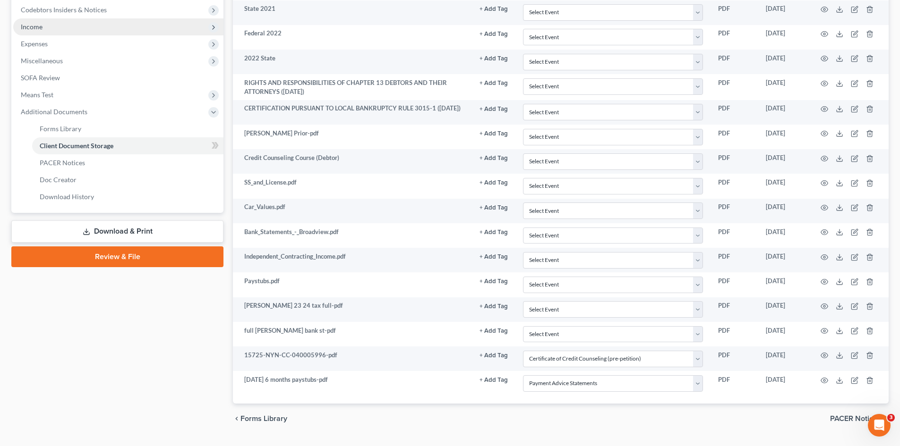
click at [38, 23] on span "Income" at bounding box center [32, 27] width 22 height 8
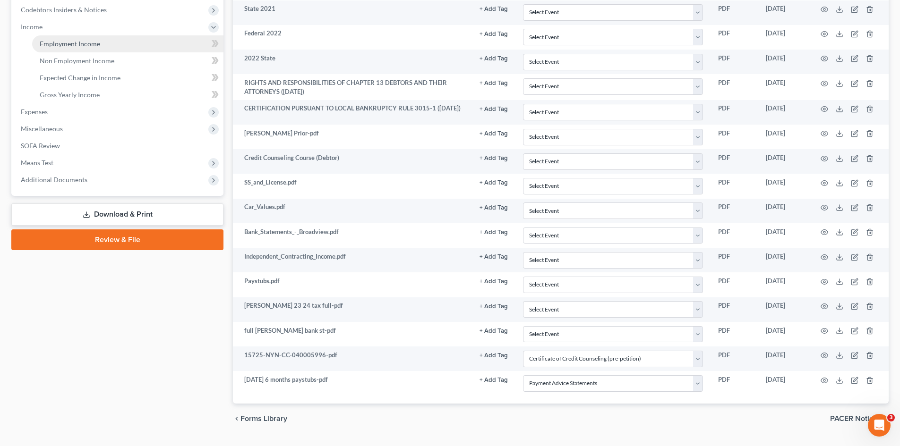
click at [77, 43] on span "Employment Income" at bounding box center [70, 44] width 60 height 8
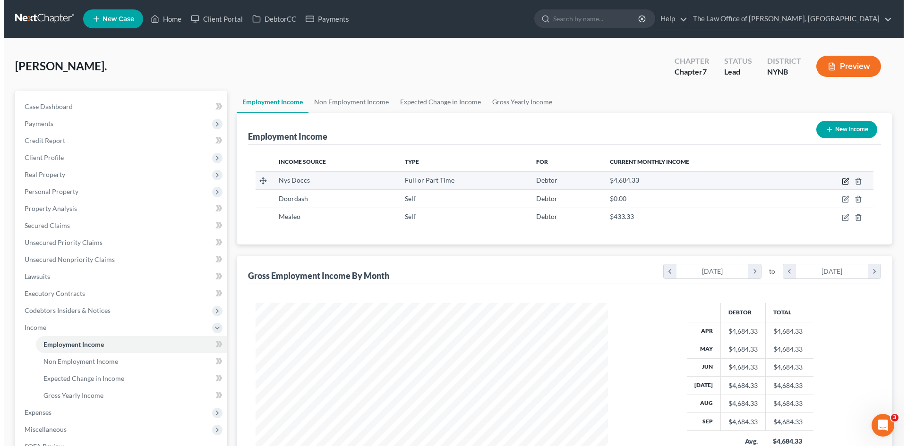
scroll to position [176, 371]
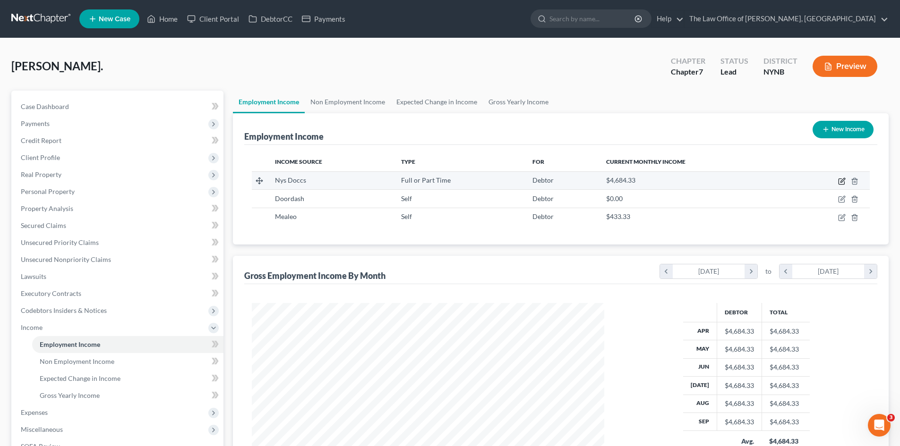
click at [841, 181] on icon "button" at bounding box center [842, 180] width 4 height 4
select select "0"
select select "35"
select select "2"
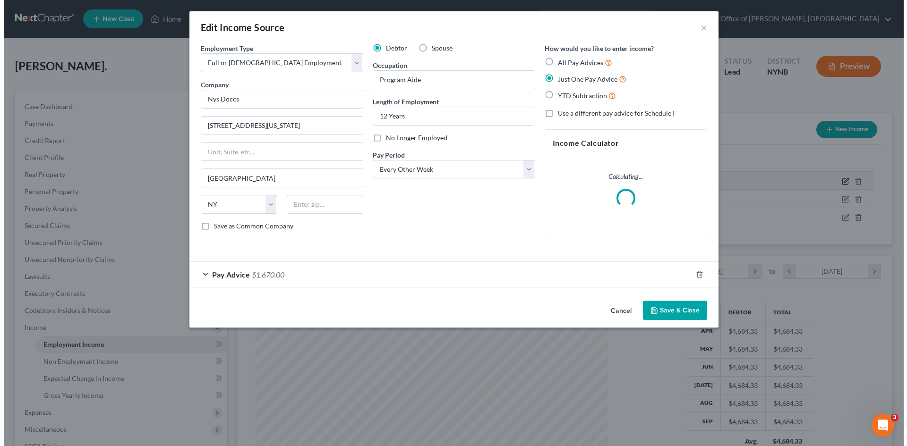
scroll to position [178, 375]
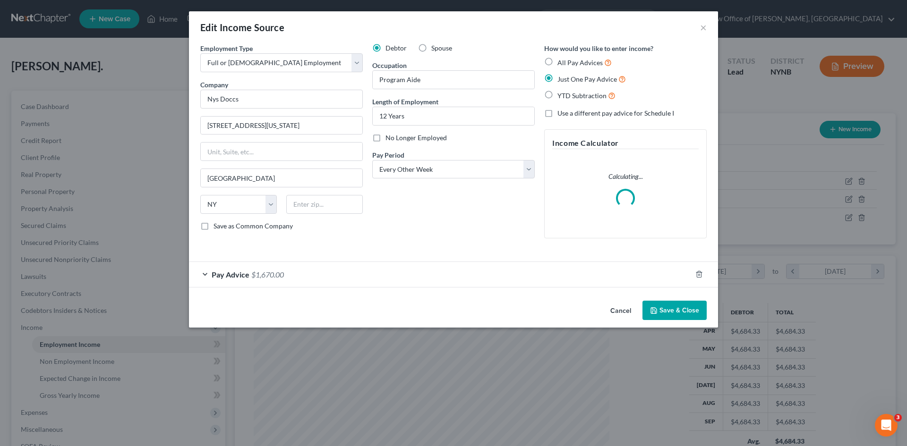
click at [425, 277] on div "Pay Advice $1,670.00" at bounding box center [440, 274] width 503 height 25
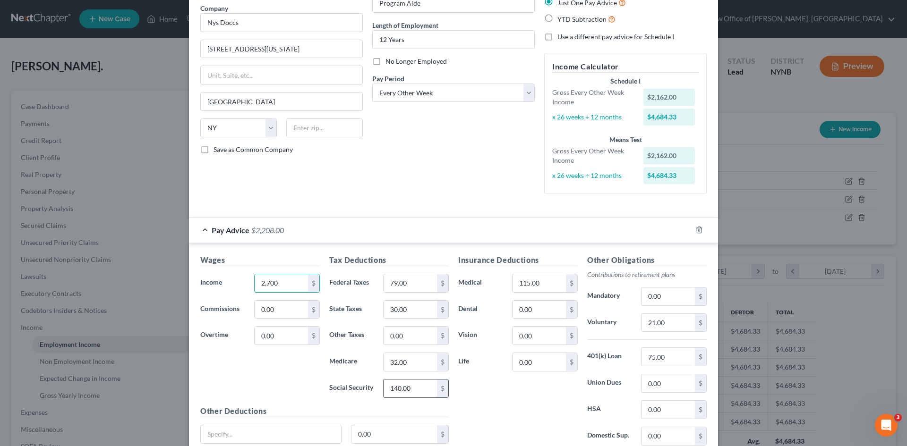
scroll to position [94, 0]
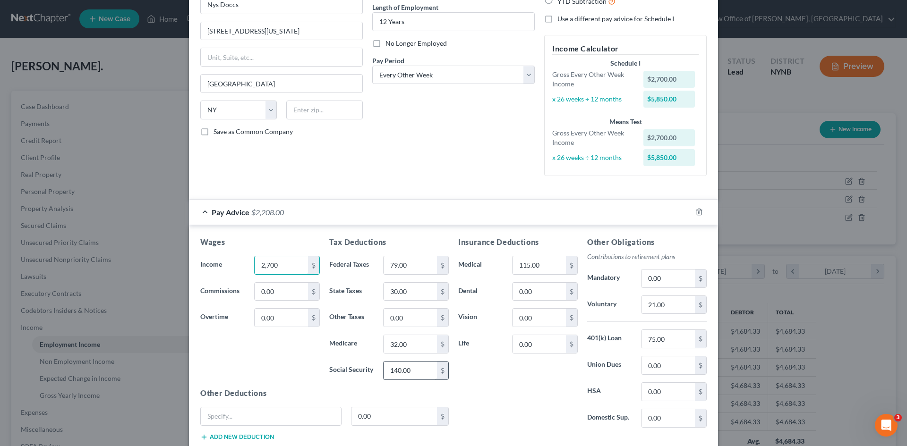
type input "2,700"
click at [413, 367] on input "140.00" at bounding box center [410, 371] width 53 height 18
type input "162"
click at [425, 266] on input "79.00" at bounding box center [410, 266] width 53 height 18
type input "99"
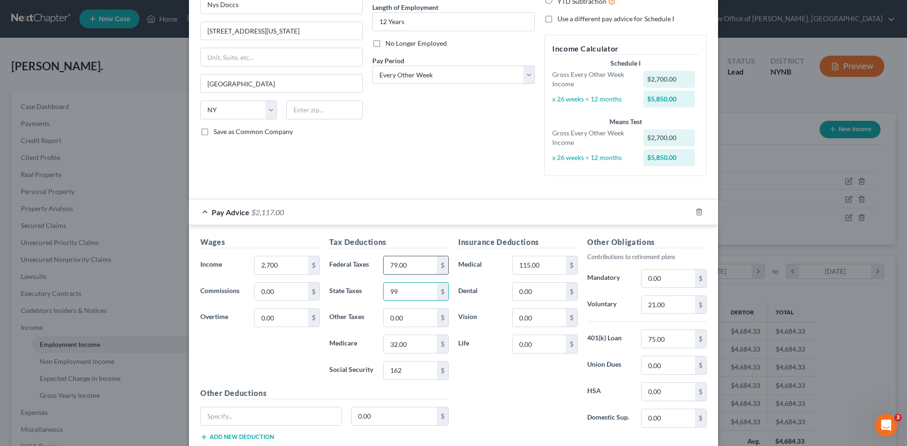
click at [415, 266] on input "79.00" at bounding box center [410, 266] width 53 height 18
type input "0"
click at [677, 337] on input "75.00" at bounding box center [668, 339] width 53 height 18
type input "121"
type input "85"
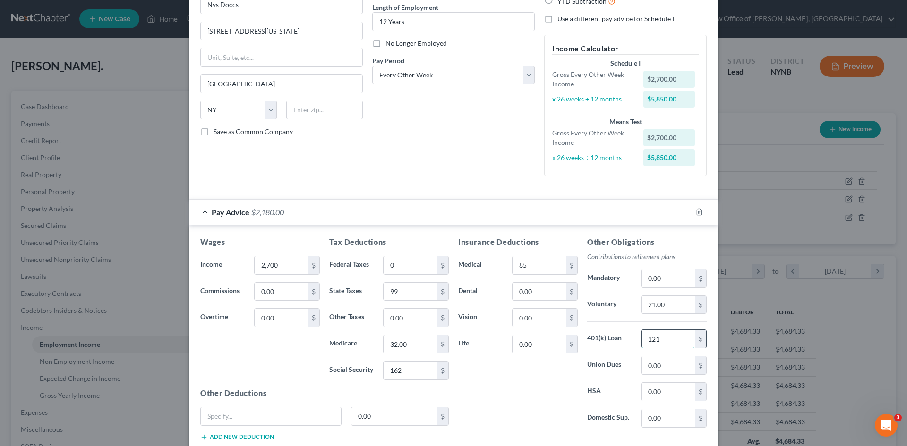
click at [671, 342] on input "121" at bounding box center [668, 339] width 53 height 18
type input "156"
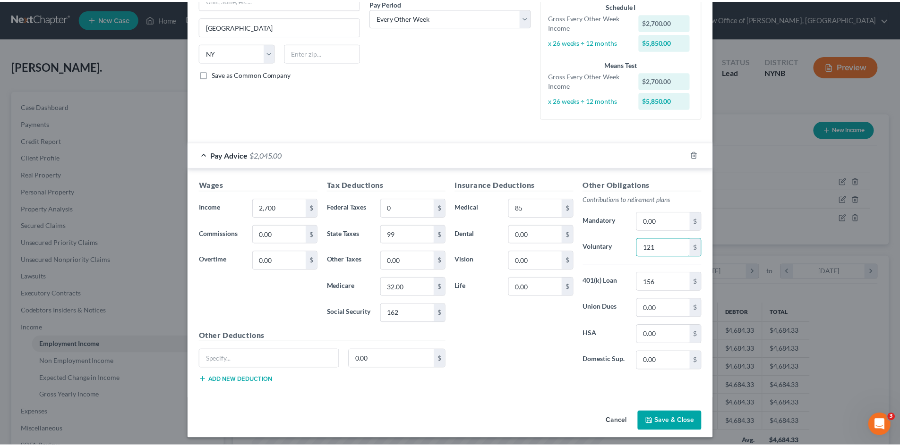
scroll to position [156, 0]
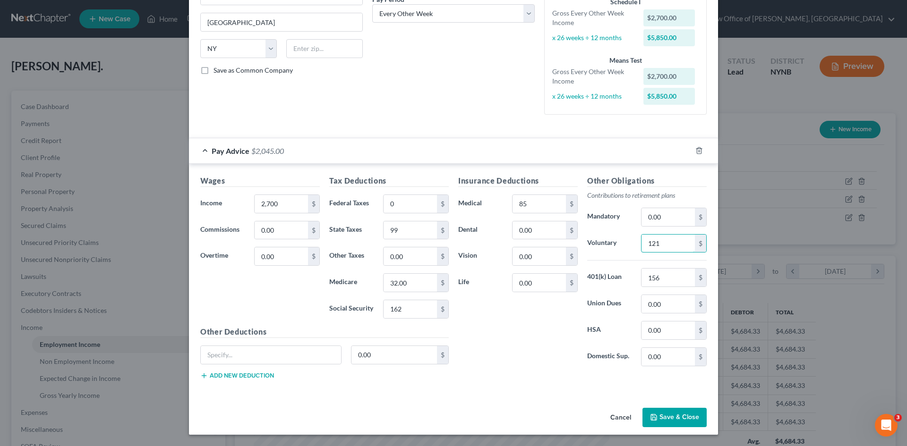
type input "121"
click at [663, 416] on button "Save & Close" at bounding box center [674, 418] width 64 height 20
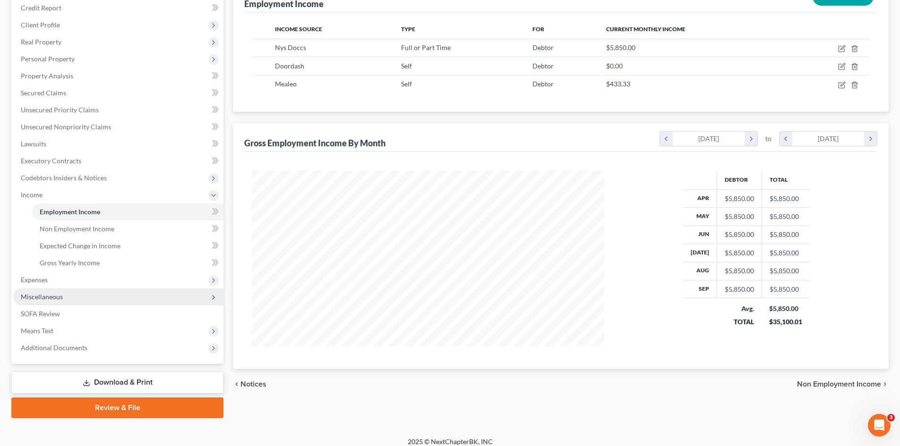
scroll to position [141, 0]
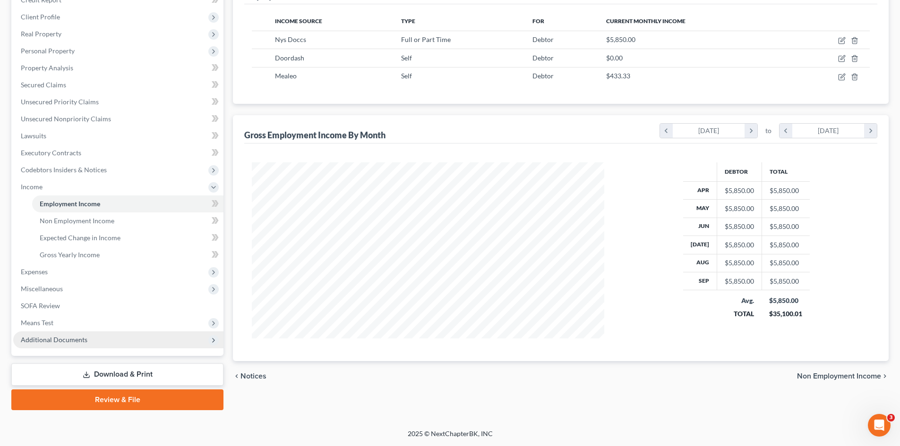
click at [82, 344] on span "Additional Documents" at bounding box center [118, 340] width 210 height 17
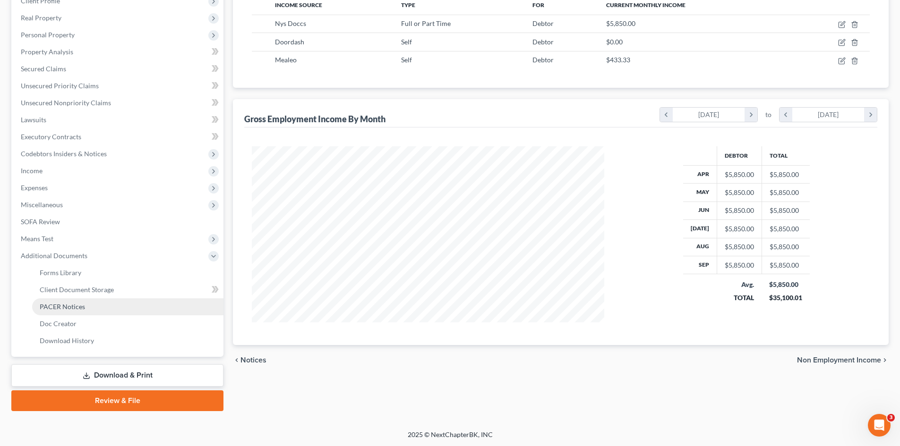
scroll to position [158, 0]
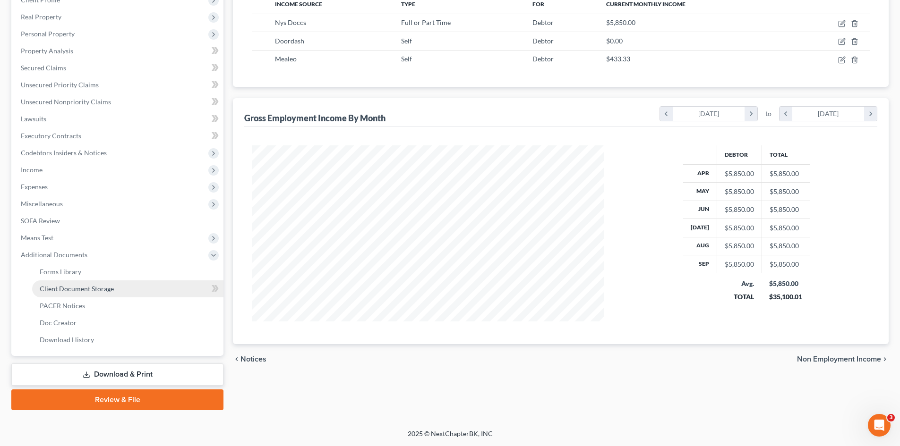
click at [77, 287] on span "Client Document Storage" at bounding box center [77, 289] width 74 height 8
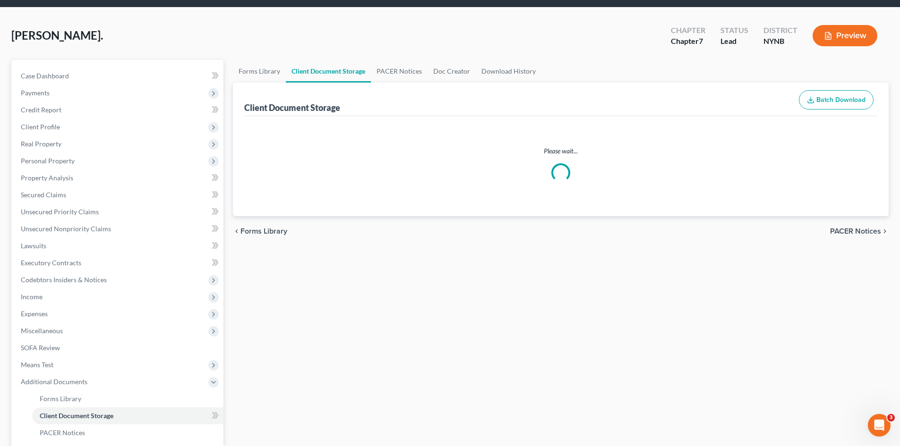
scroll to position [12, 0]
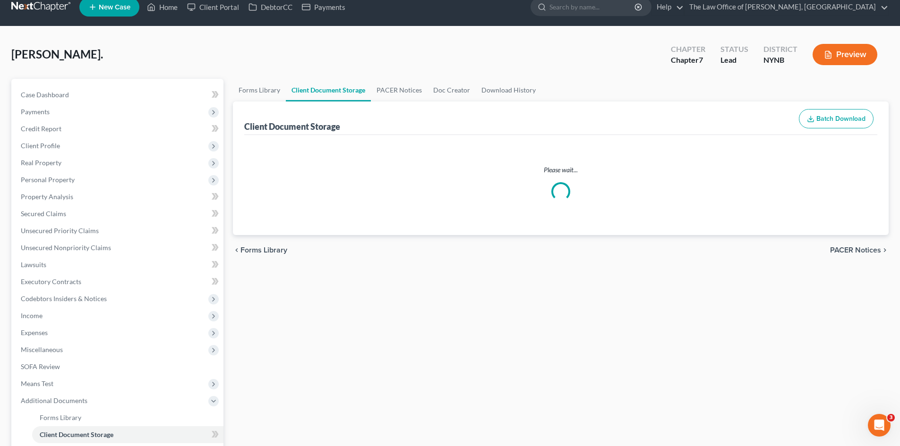
select select "1"
select select "5"
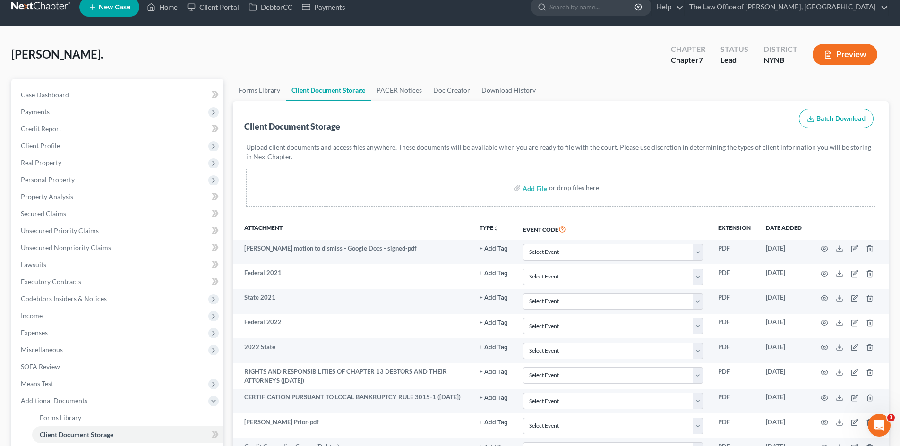
scroll to position [0, 0]
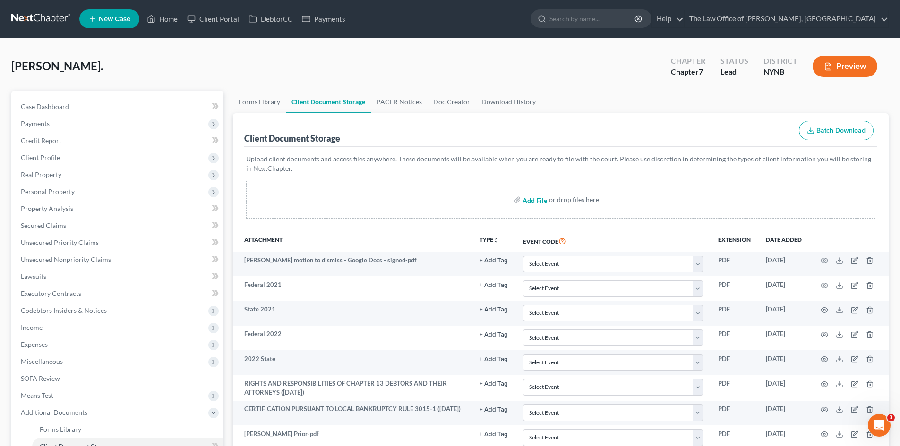
click at [536, 200] on input "file" at bounding box center [533, 199] width 23 height 17
type input "C:\fakepath\2024_FEDERAL_RETURN_2025-01-27_120658.pdf"
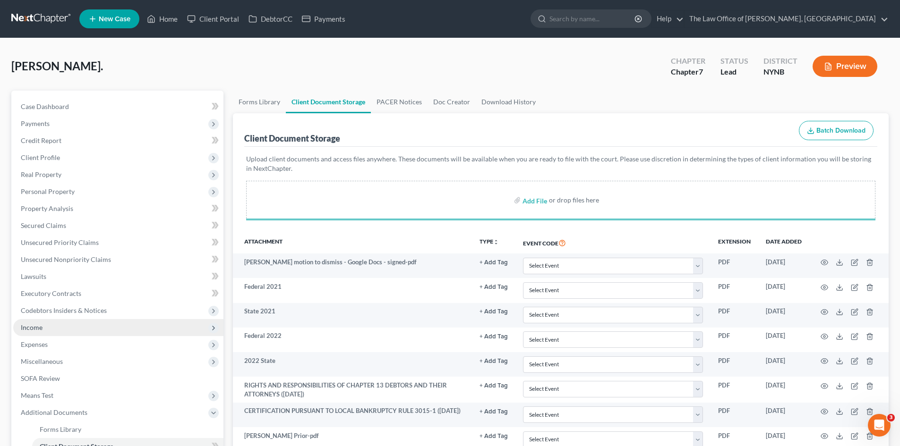
click at [35, 325] on span "Income" at bounding box center [32, 328] width 22 height 8
select select "1"
select select "5"
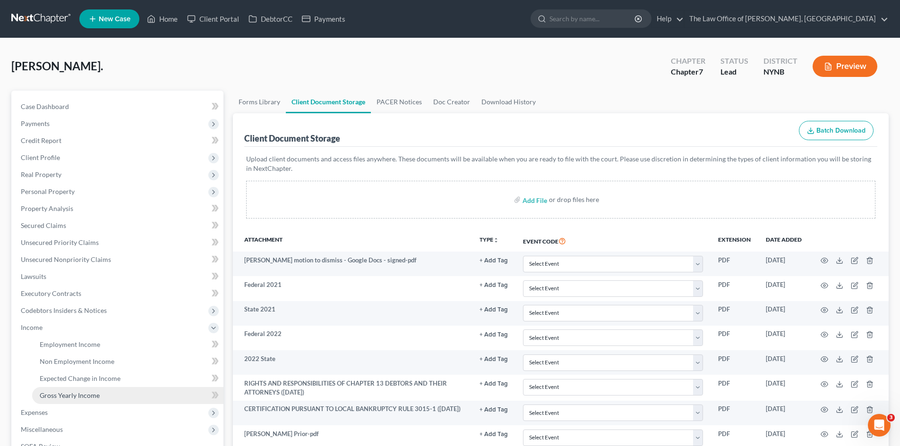
click at [79, 392] on span "Gross Yearly Income" at bounding box center [70, 396] width 60 height 8
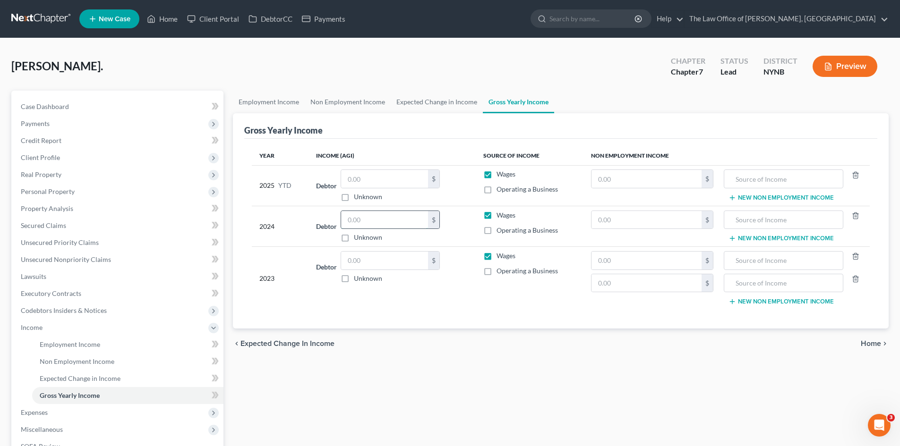
click at [368, 220] on input "text" at bounding box center [384, 220] width 87 height 18
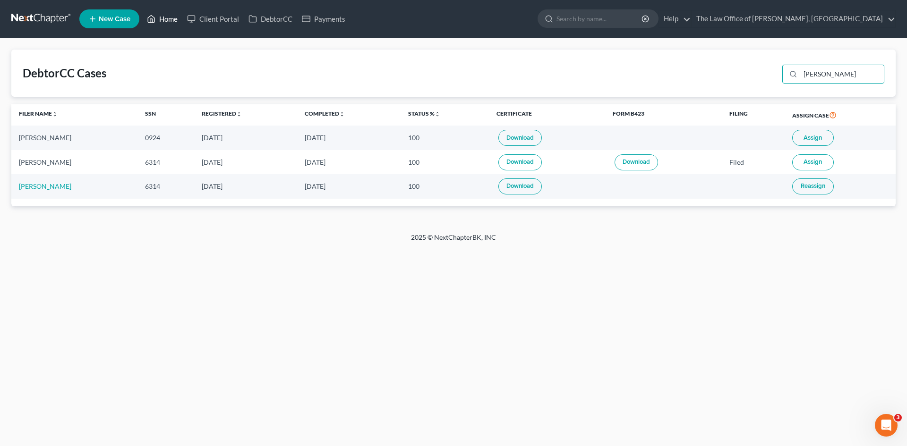
click at [169, 20] on link "Home" at bounding box center [162, 18] width 40 height 17
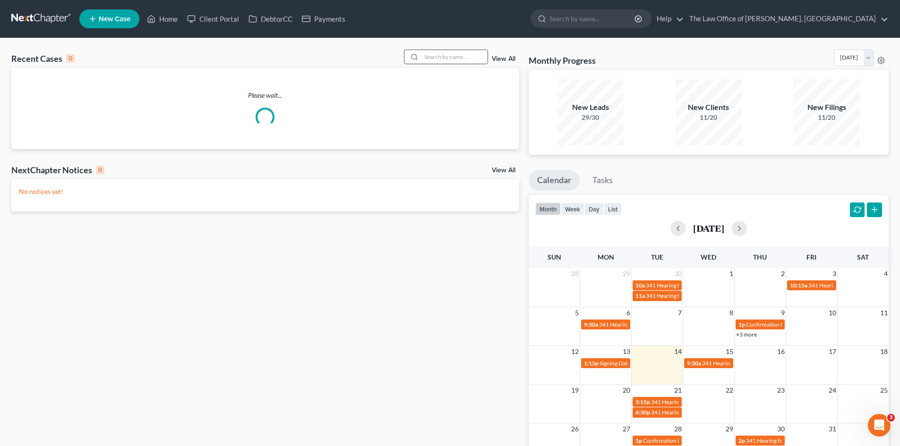
click at [447, 60] on input "search" at bounding box center [454, 57] width 66 height 14
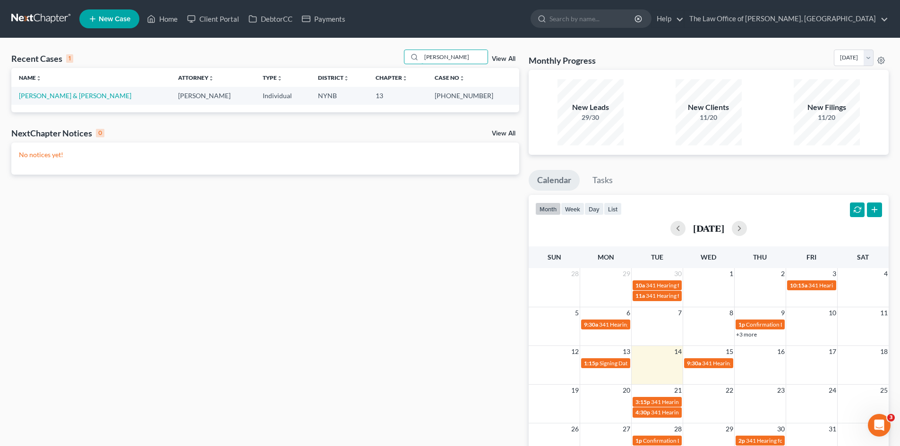
type input "carey"
drag, startPoint x: 484, startPoint y: 95, endPoint x: 454, endPoint y: 98, distance: 30.4
click at [454, 98] on td "[PHONE_NUMBER]" at bounding box center [473, 95] width 92 height 17
copy td "23-10795"
click at [44, 97] on link "[PERSON_NAME] & [PERSON_NAME]" at bounding box center [75, 96] width 112 height 8
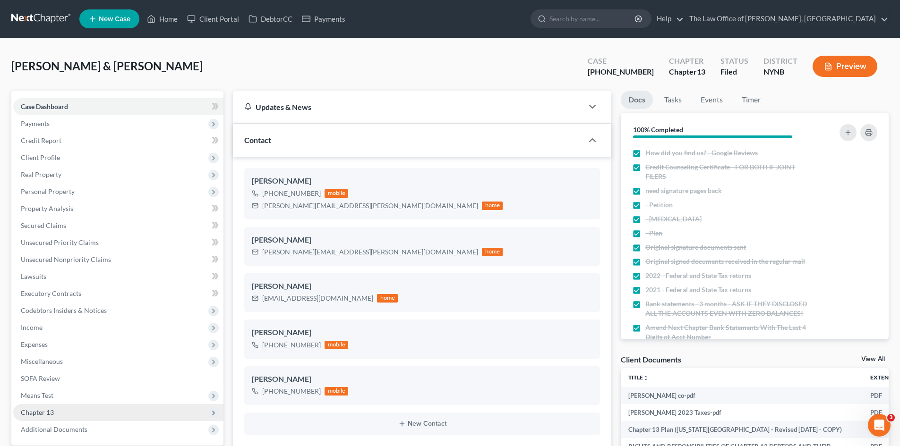
click at [61, 404] on span "Chapter 13" at bounding box center [118, 412] width 210 height 17
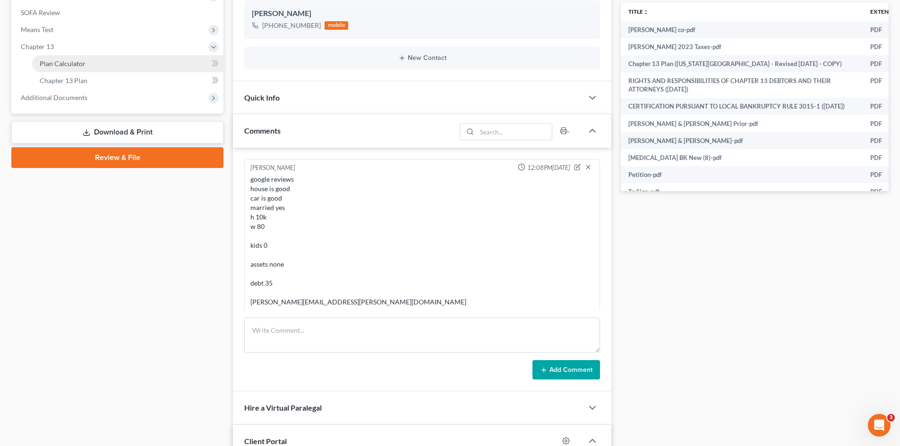
scroll to position [101, 0]
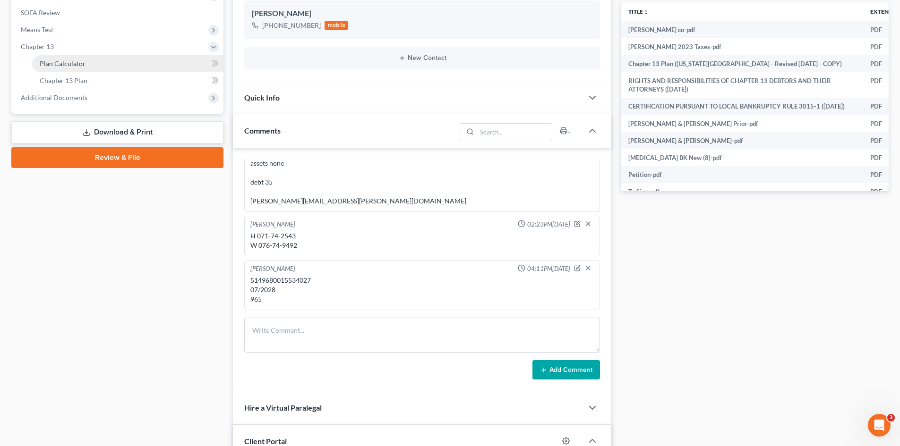
click at [72, 62] on span "Plan Calculator" at bounding box center [63, 64] width 46 height 8
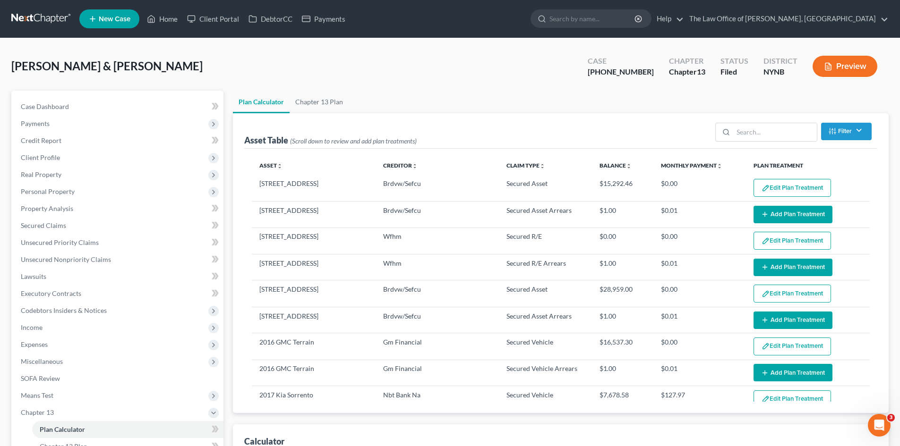
select select "59"
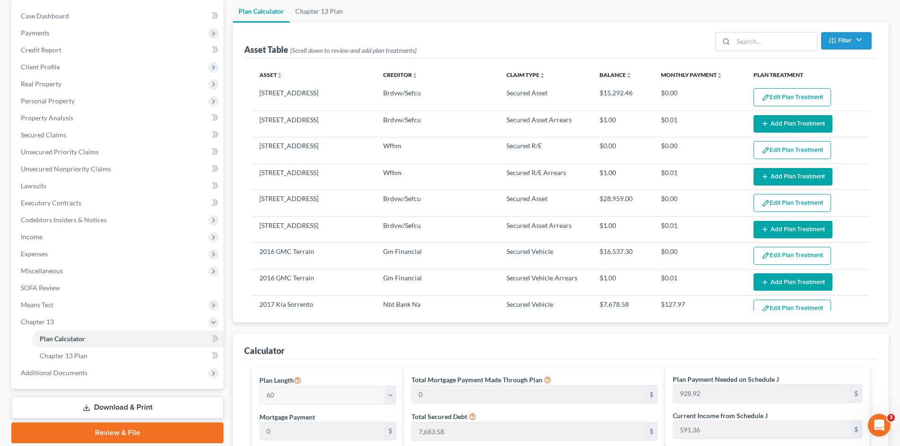
scroll to position [94, 0]
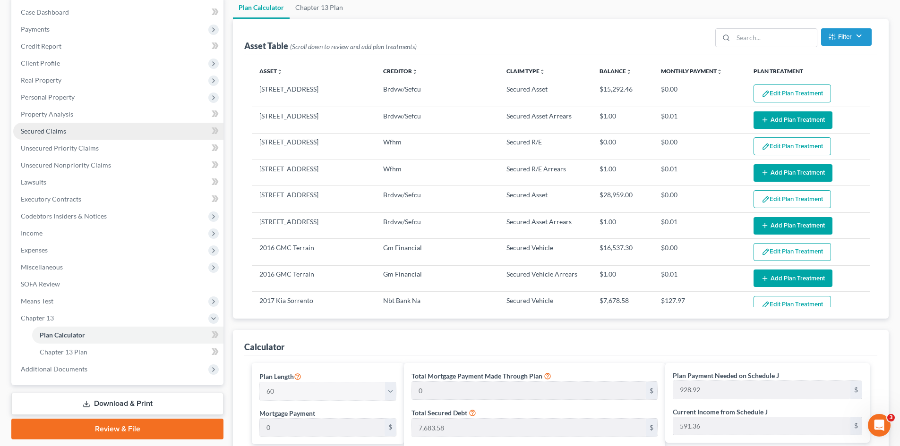
click at [40, 128] on span "Secured Claims" at bounding box center [43, 131] width 45 height 8
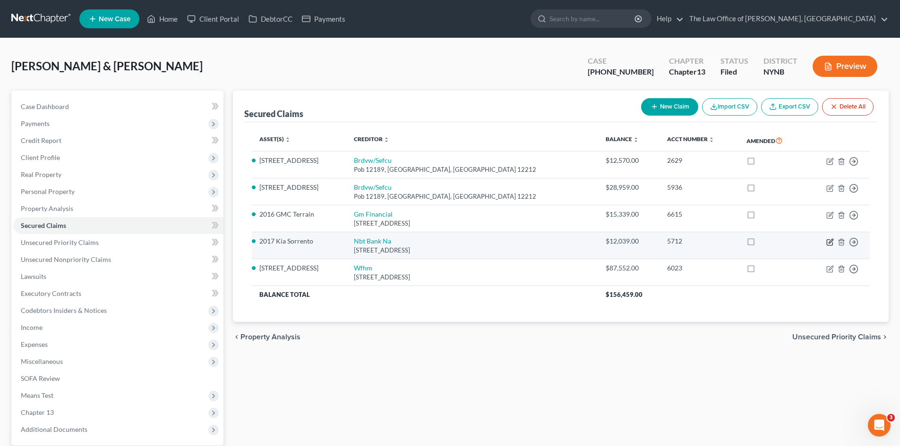
click at [829, 242] on icon "button" at bounding box center [830, 243] width 8 height 8
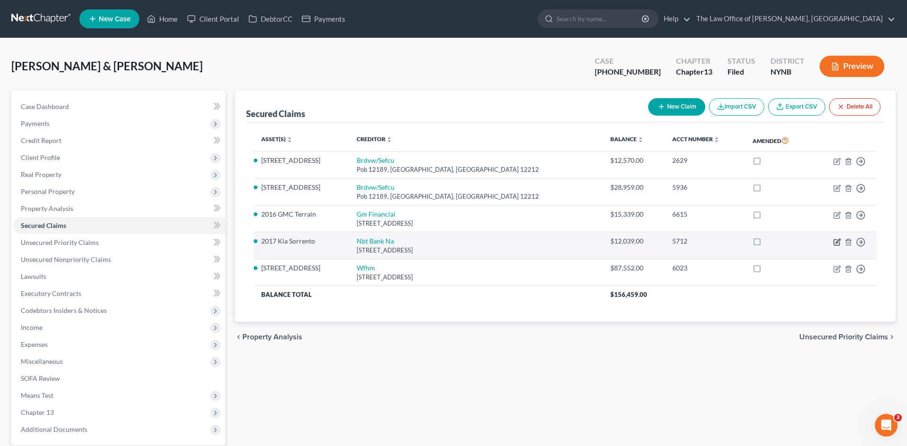
select select "35"
select select "2"
select select "0"
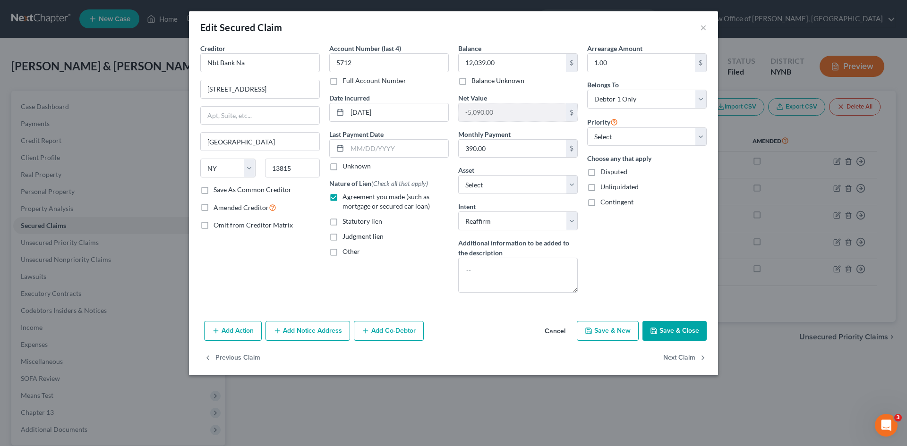
click at [552, 327] on button "Cancel" at bounding box center [555, 331] width 36 height 19
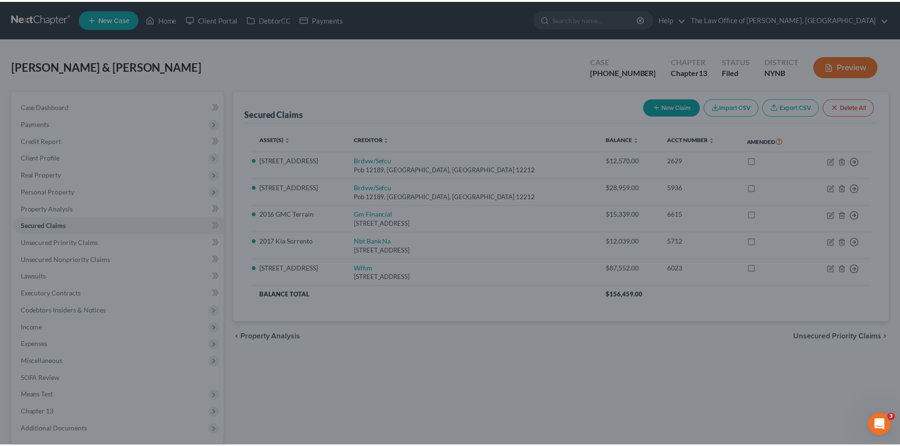
scroll to position [90, 0]
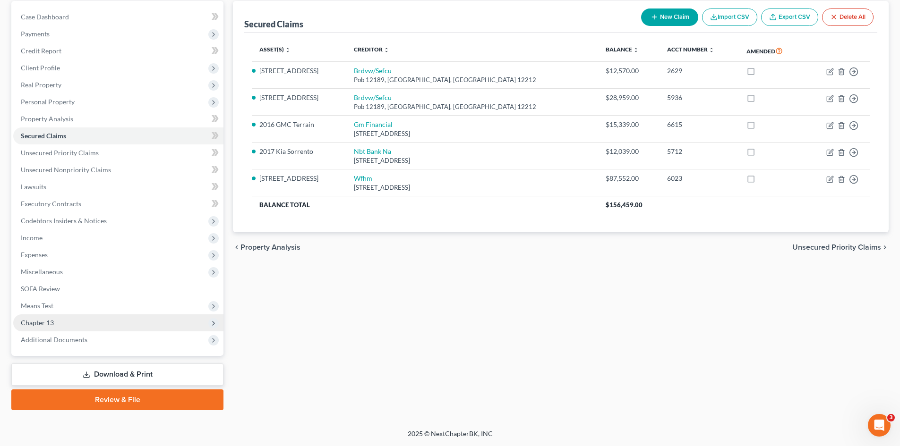
drag, startPoint x: 41, startPoint y: 321, endPoint x: 50, endPoint y: 321, distance: 9.0
click at [41, 321] on span "Chapter 13" at bounding box center [37, 323] width 33 height 8
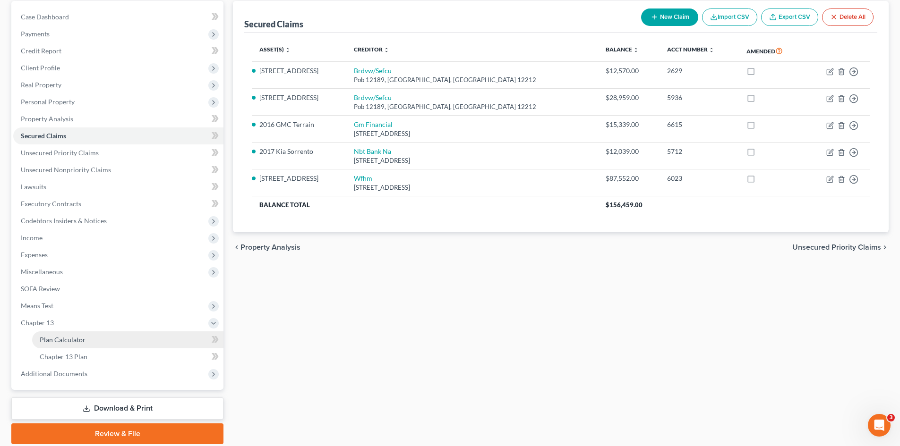
click at [72, 338] on span "Plan Calculator" at bounding box center [63, 340] width 46 height 8
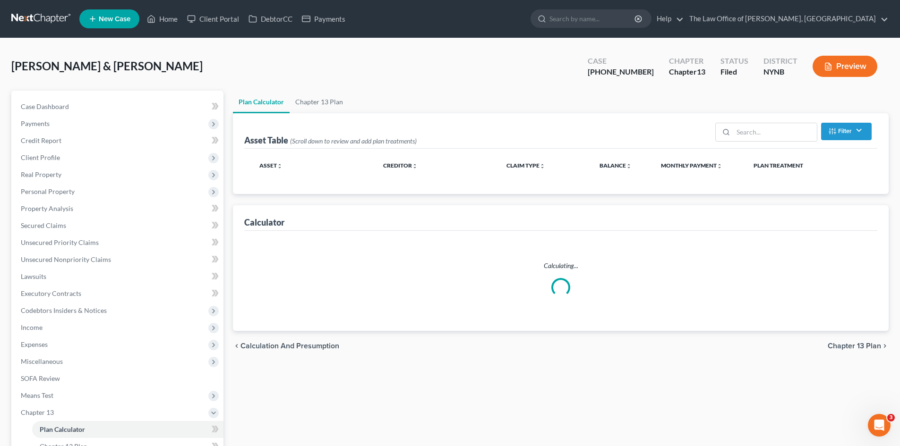
select select "59"
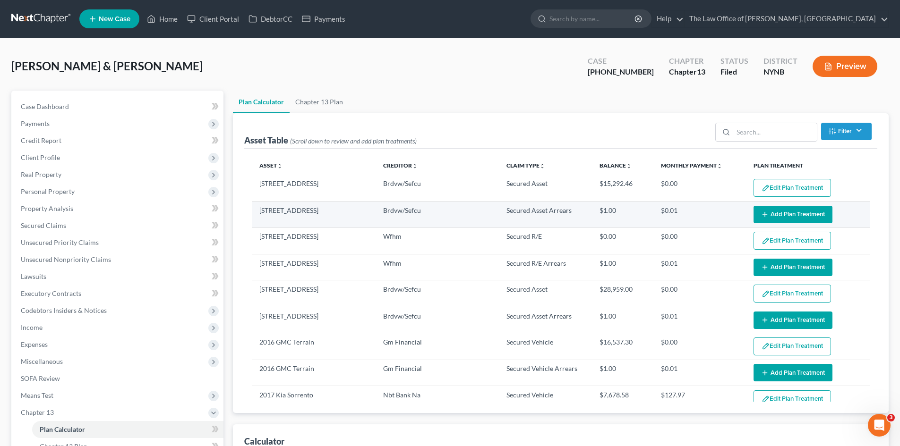
select select "59"
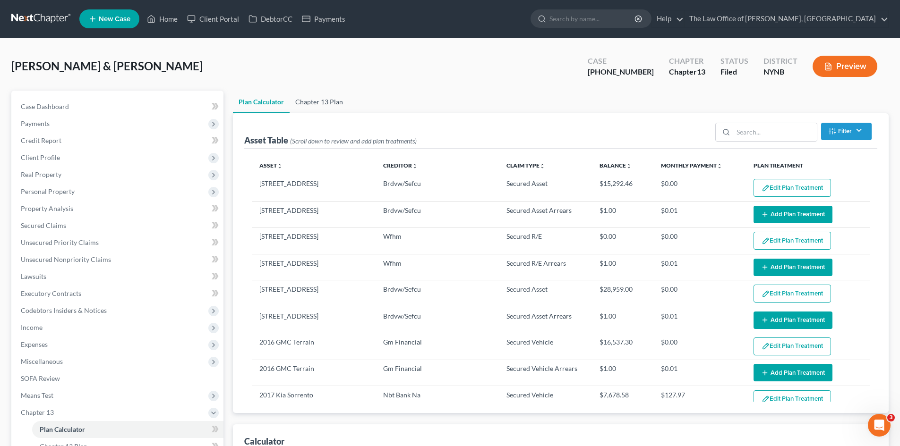
click at [335, 104] on link "Chapter 13 Plan" at bounding box center [319, 102] width 59 height 23
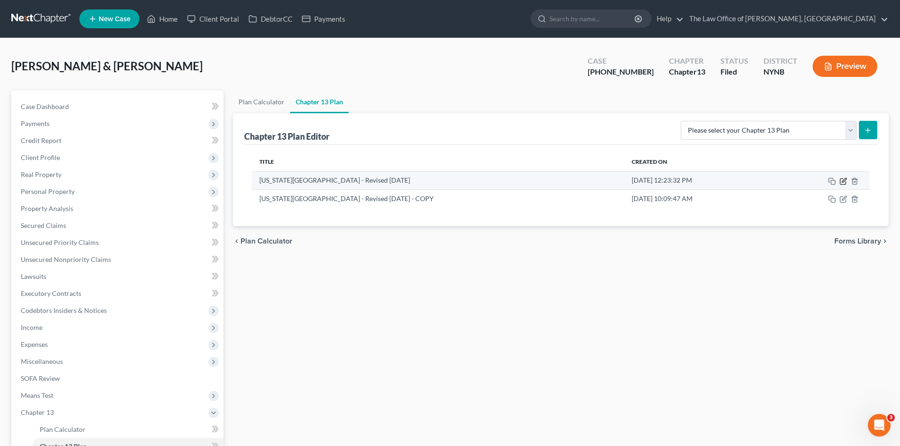
click at [844, 182] on icon "button" at bounding box center [844, 180] width 4 height 4
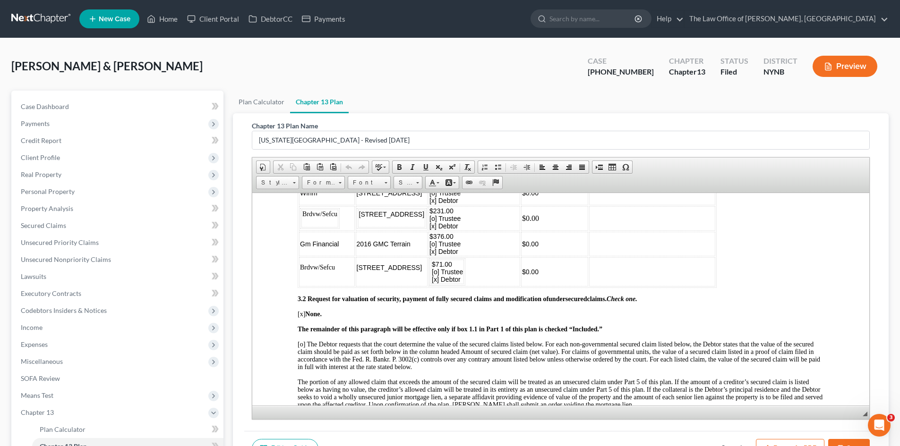
scroll to position [1464, 0]
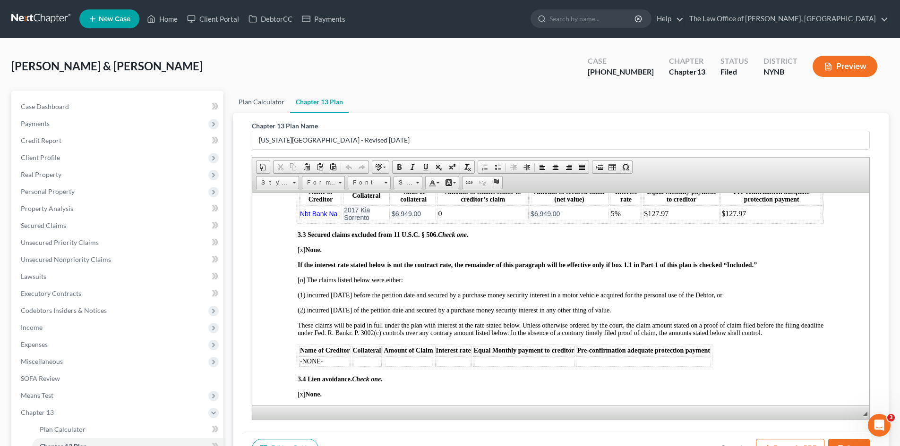
click at [269, 106] on link "Plan Calculator" at bounding box center [261, 102] width 57 height 23
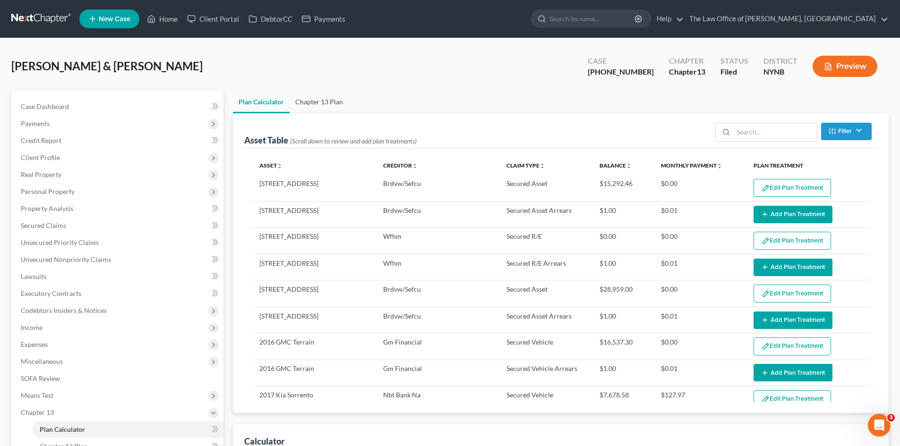
click at [341, 103] on link "Chapter 13 Plan" at bounding box center [319, 102] width 59 height 23
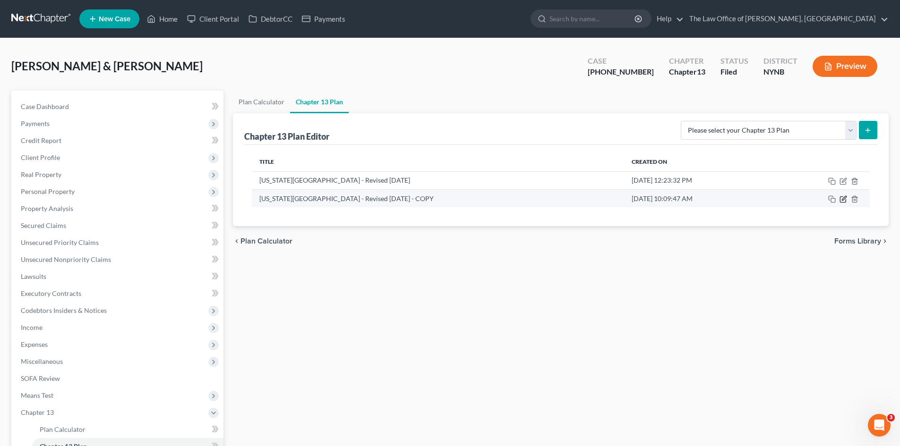
click at [844, 200] on icon "button" at bounding box center [844, 198] width 4 height 4
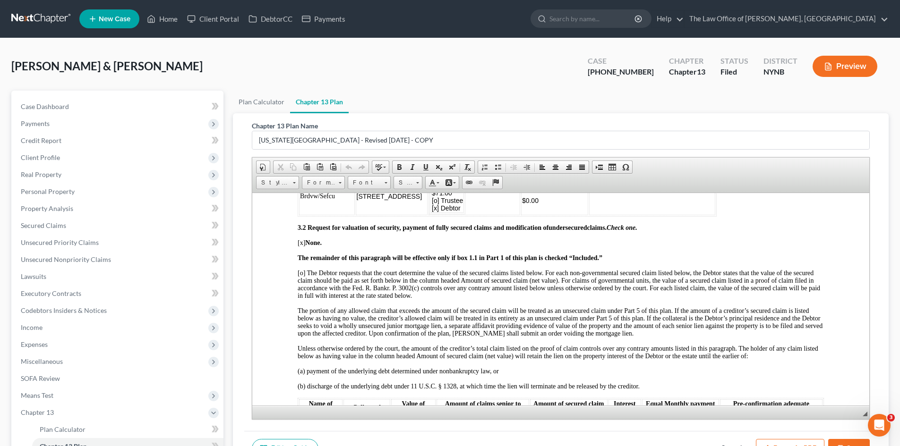
scroll to position [1323, 0]
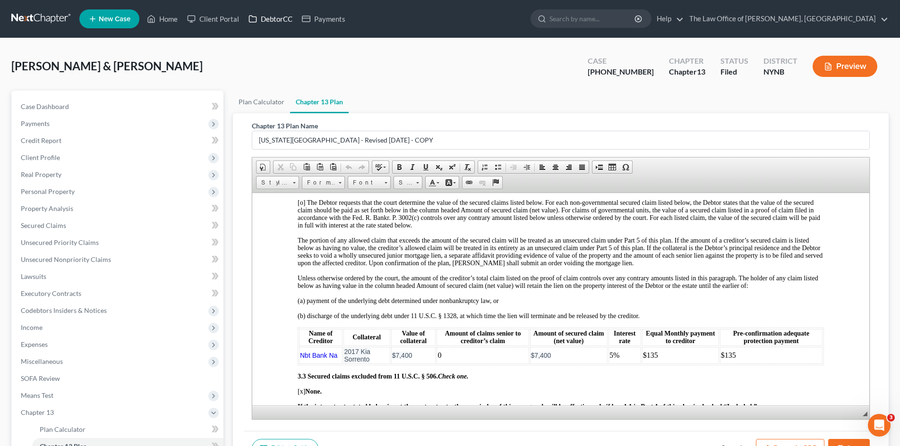
click at [273, 20] on link "DebtorCC" at bounding box center [270, 18] width 53 height 17
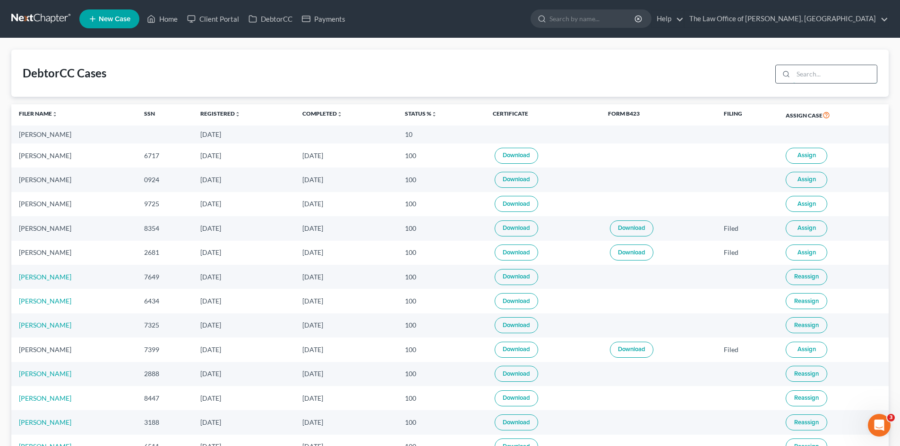
click at [823, 74] on input "search" at bounding box center [835, 74] width 84 height 18
type input "hamlin"
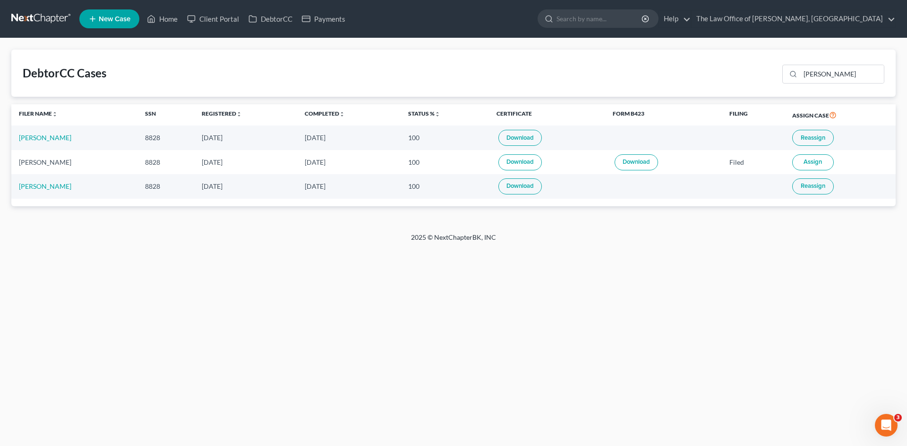
click at [804, 140] on span "Reassign" at bounding box center [813, 138] width 25 height 8
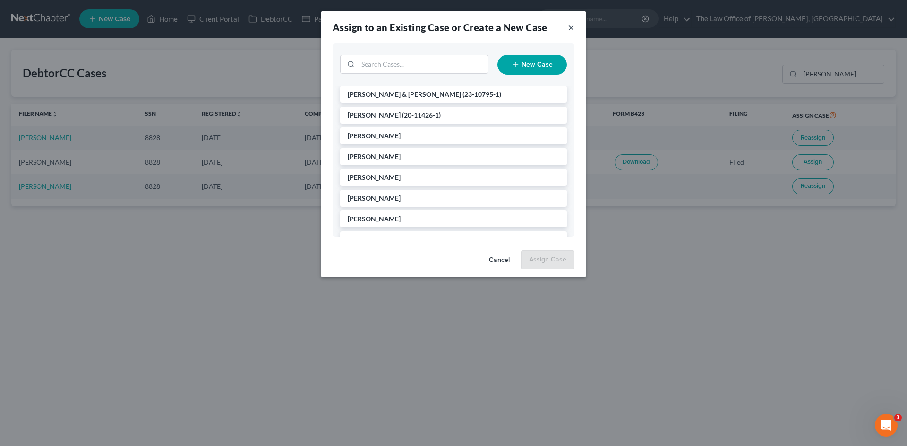
click at [569, 26] on button "×" at bounding box center [571, 27] width 7 height 11
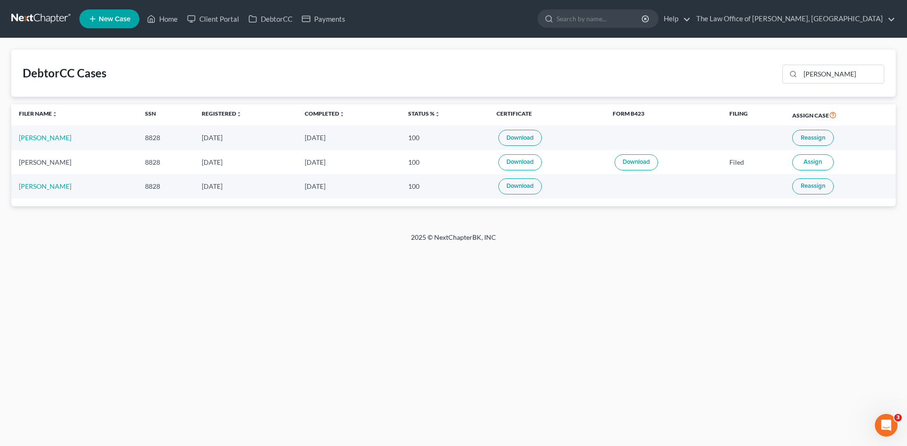
click at [517, 142] on link "Download" at bounding box center [519, 138] width 43 height 16
click at [170, 18] on link "Home" at bounding box center [162, 18] width 40 height 17
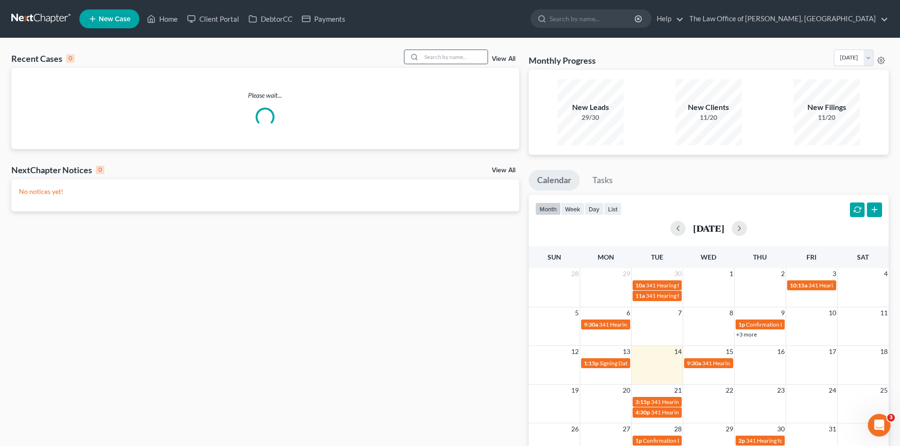
click at [446, 56] on input "search" at bounding box center [454, 57] width 66 height 14
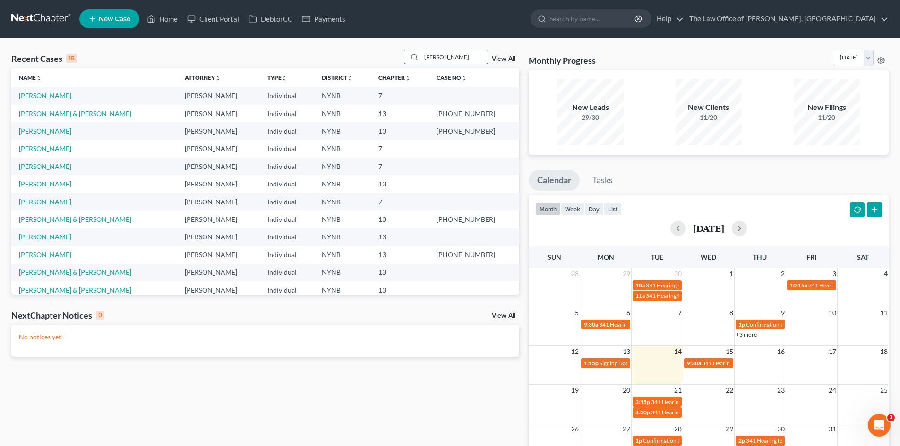
type input "hamlin"
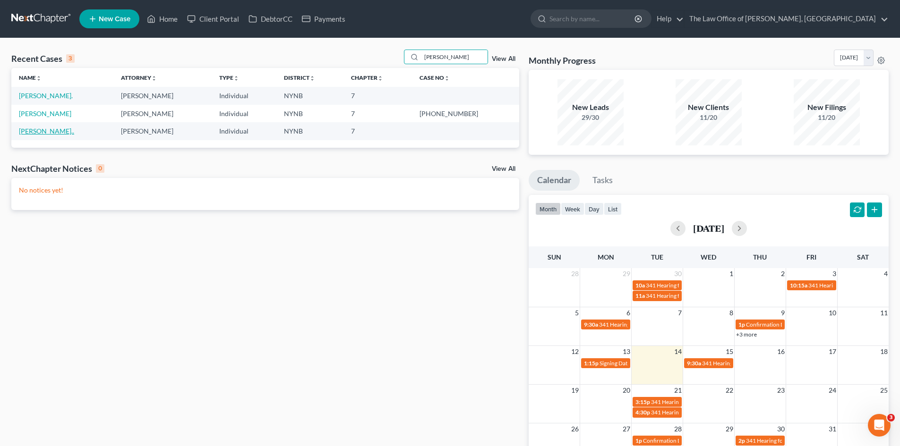
click at [45, 132] on link "[PERSON_NAME].." at bounding box center [46, 131] width 55 height 8
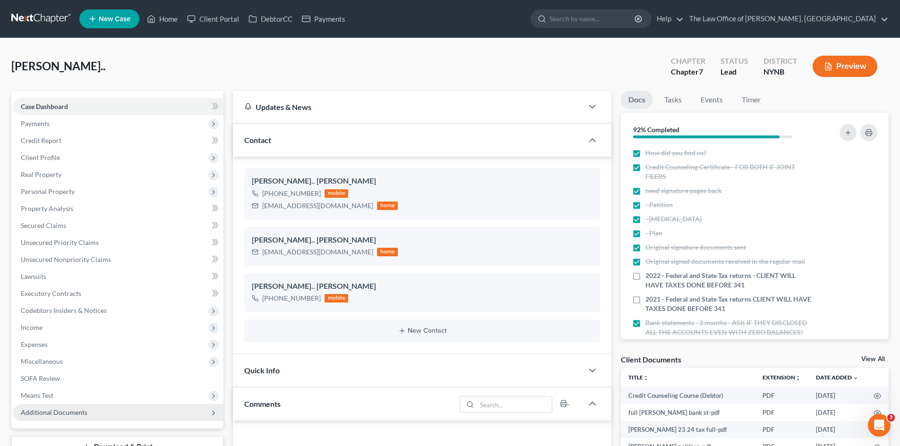
click at [45, 412] on span "Additional Documents" at bounding box center [54, 413] width 67 height 8
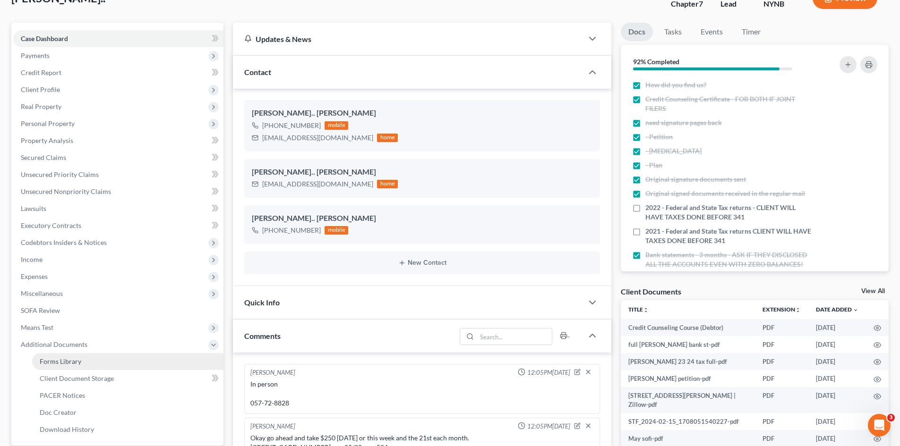
scroll to position [94, 0]
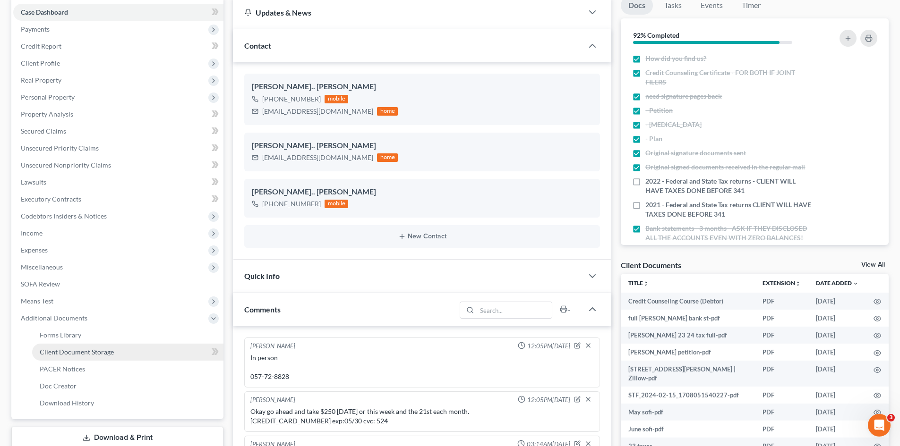
click at [120, 351] on link "Client Document Storage" at bounding box center [127, 352] width 191 height 17
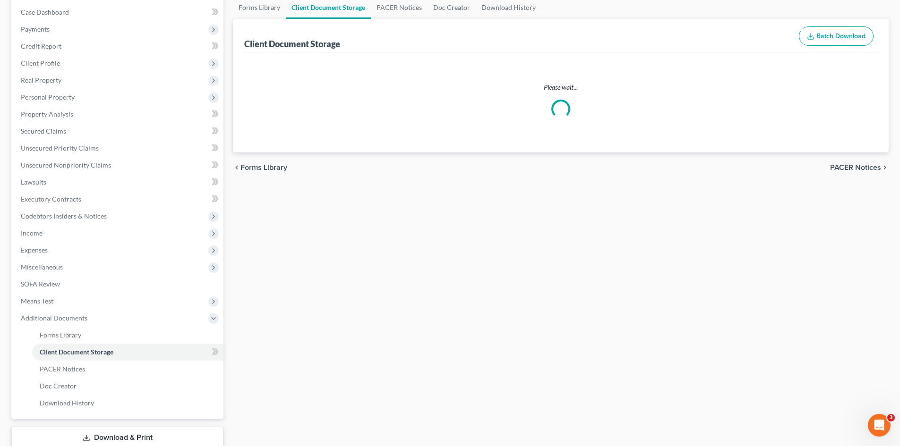
select select "1"
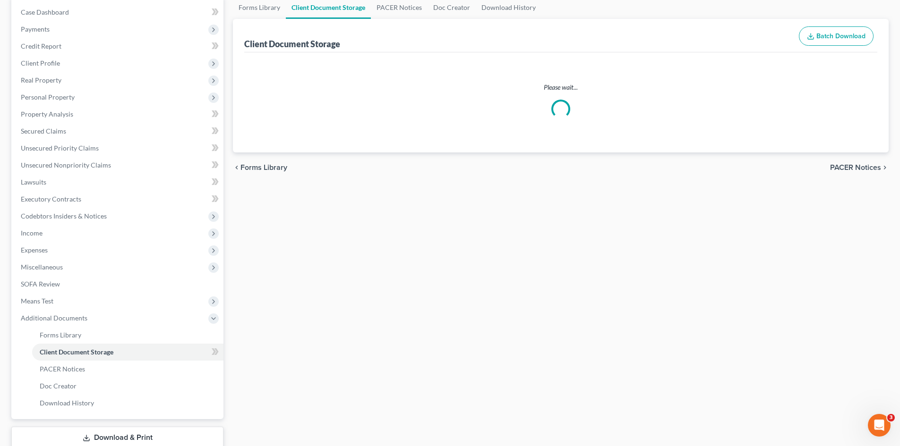
select select "1"
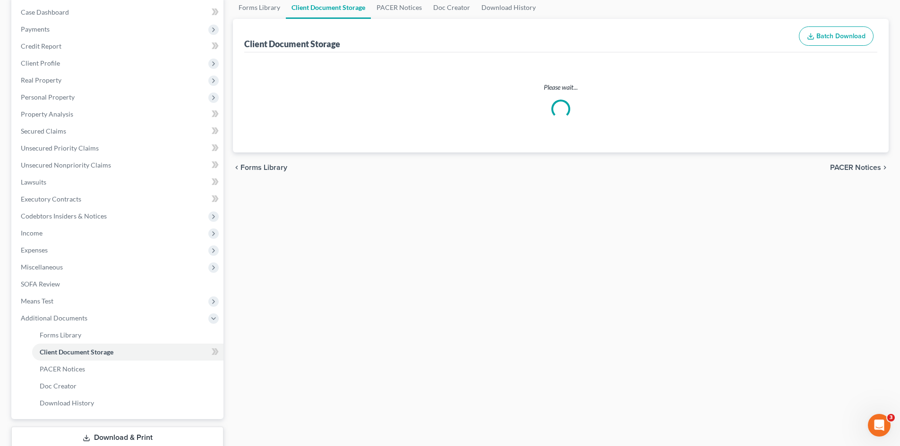
select select "1"
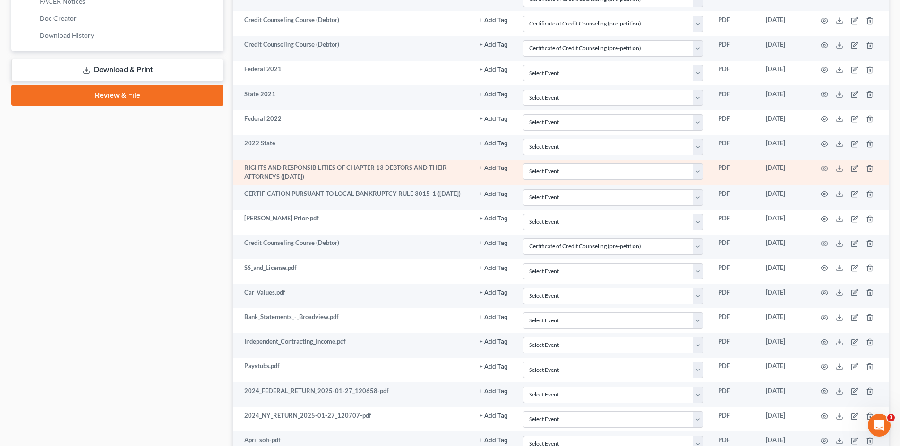
scroll to position [567, 0]
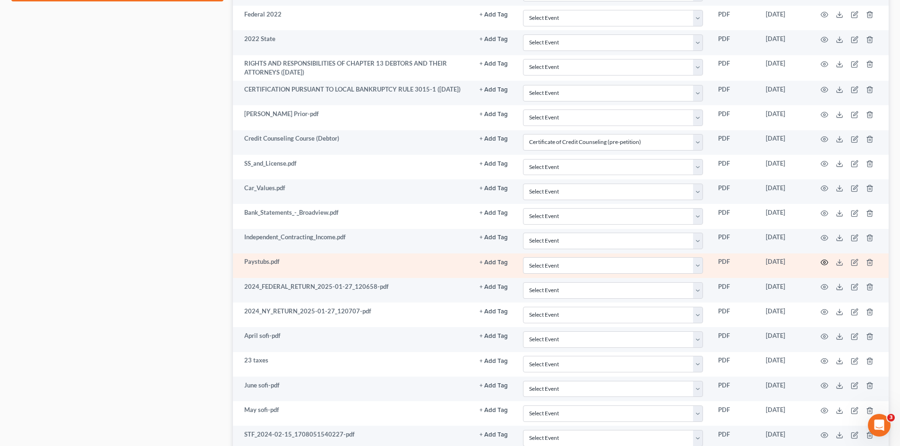
click at [825, 264] on icon "button" at bounding box center [825, 263] width 8 height 8
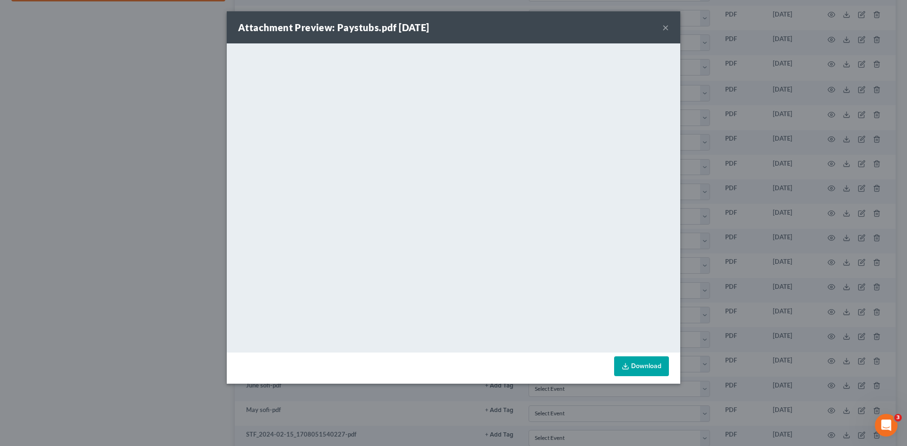
click at [669, 29] on div "Attachment Preview: Paystubs.pdf 07/14/2025 ×" at bounding box center [454, 27] width 454 height 32
click at [667, 26] on button "×" at bounding box center [665, 27] width 7 height 11
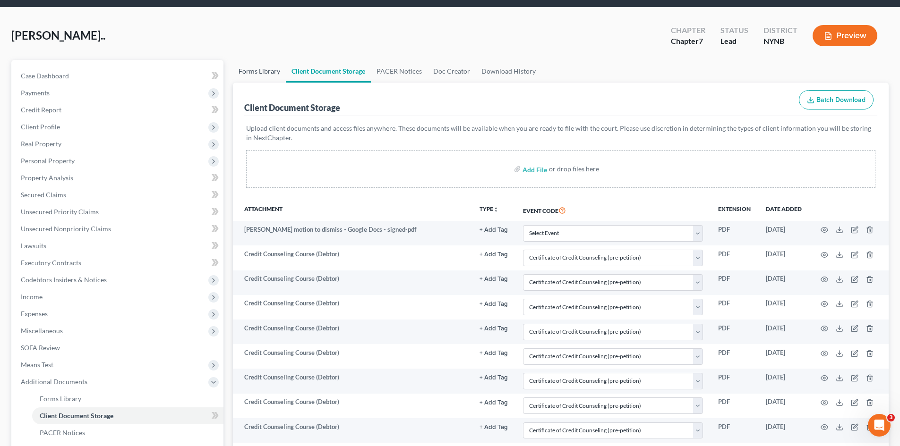
scroll to position [0, 0]
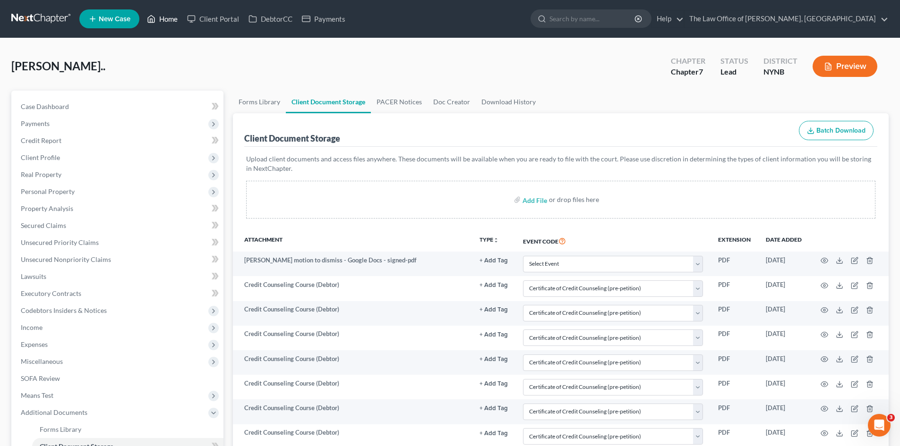
drag, startPoint x: 166, startPoint y: 21, endPoint x: 174, endPoint y: 43, distance: 23.6
click at [166, 21] on link "Home" at bounding box center [162, 18] width 40 height 17
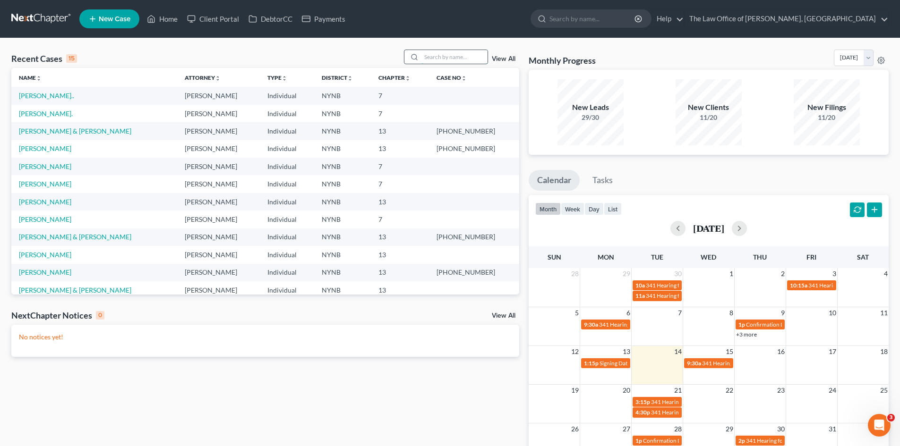
click at [463, 60] on input "search" at bounding box center [454, 57] width 66 height 14
type input "hamlin"
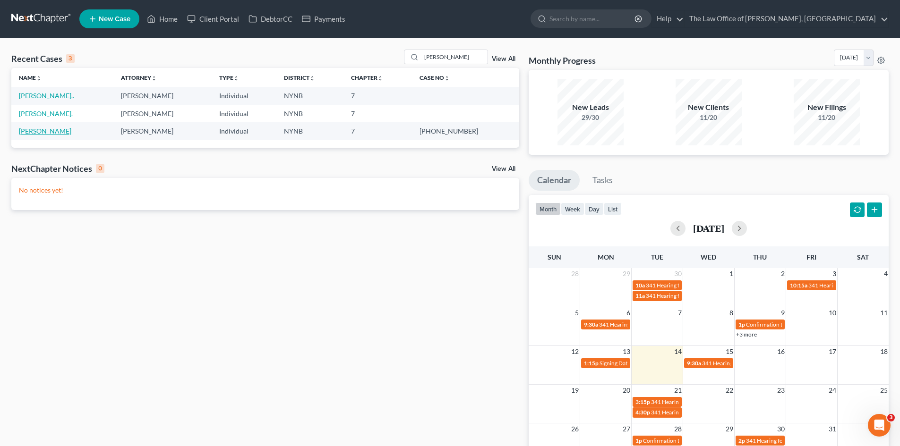
click at [34, 133] on link "[PERSON_NAME]" at bounding box center [45, 131] width 52 height 8
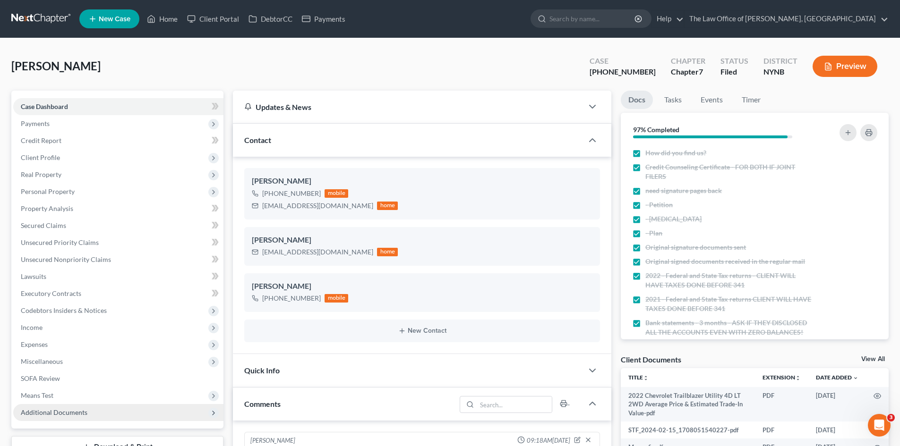
scroll to position [94, 0]
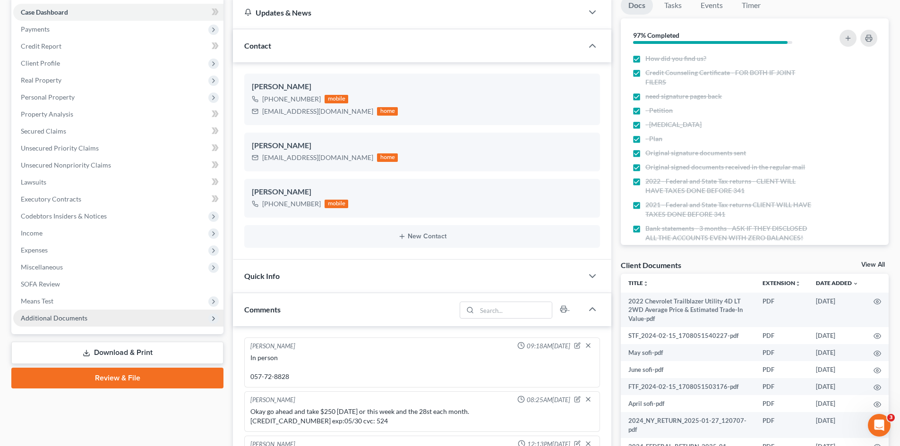
click at [68, 323] on span "Additional Documents" at bounding box center [118, 318] width 210 height 17
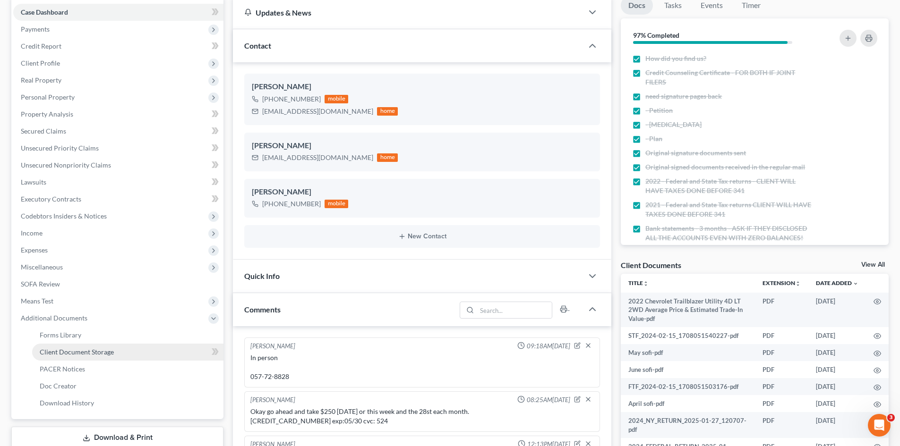
click at [86, 353] on span "Client Document Storage" at bounding box center [77, 352] width 74 height 8
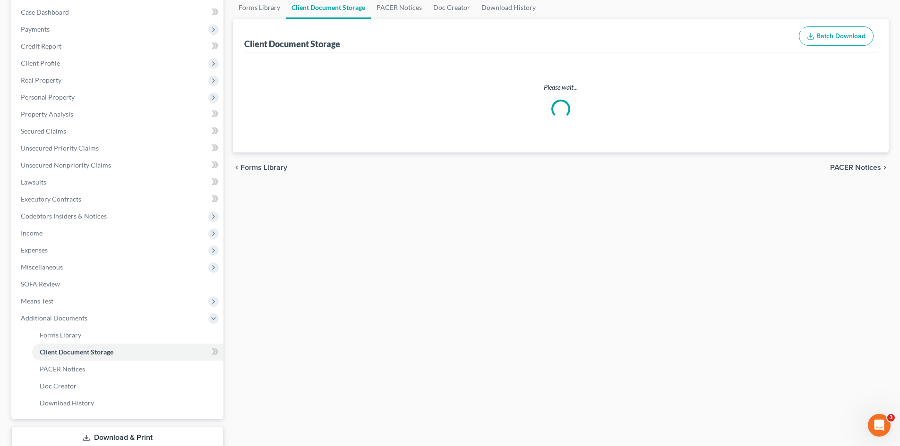
scroll to position [9, 0]
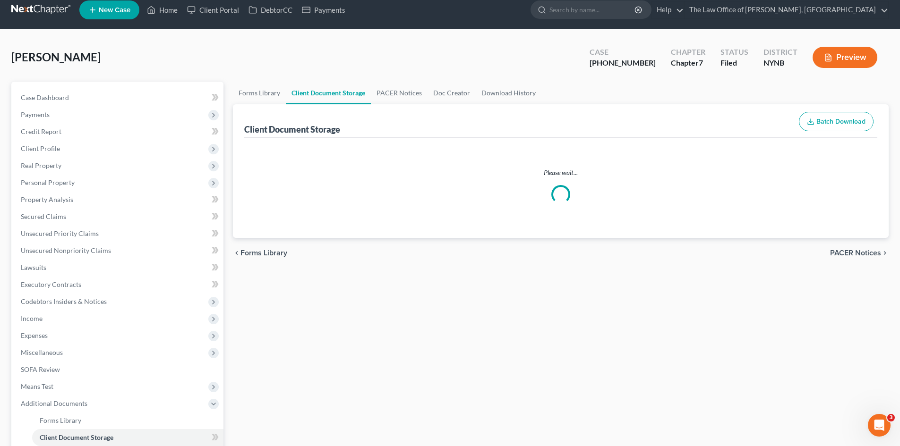
select select "1"
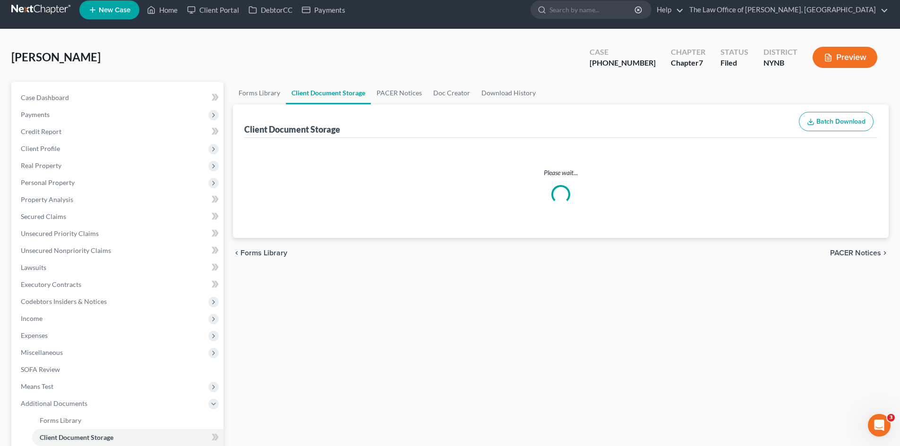
select select "1"
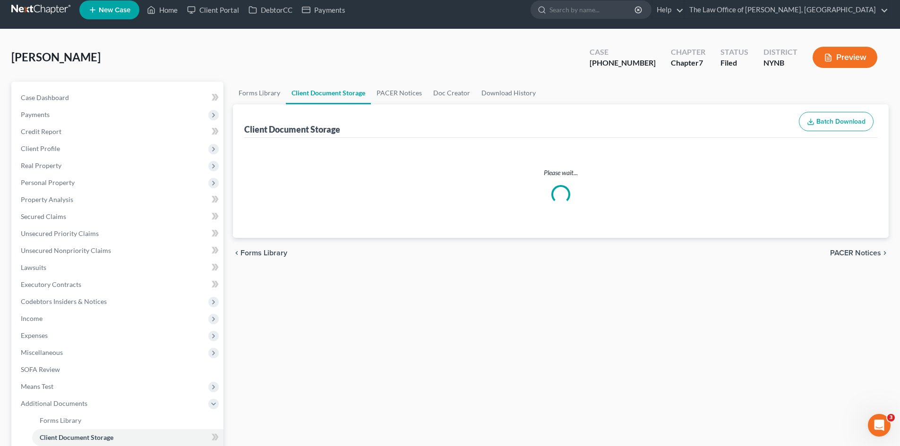
select select "1"
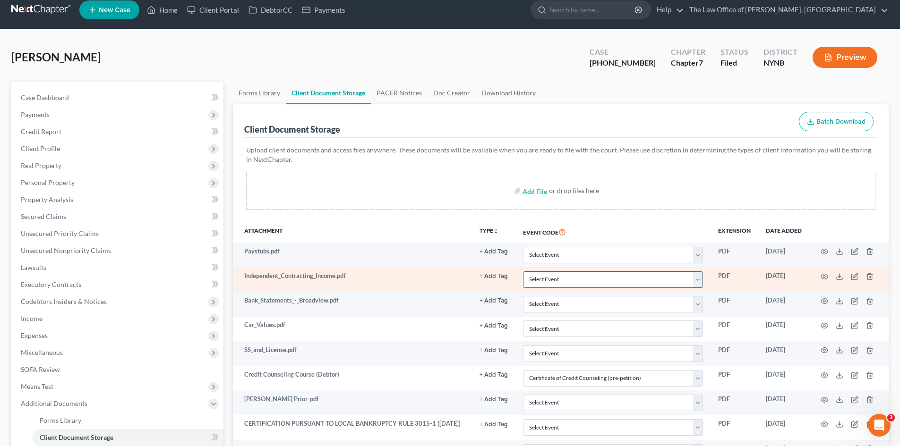
scroll to position [0, 0]
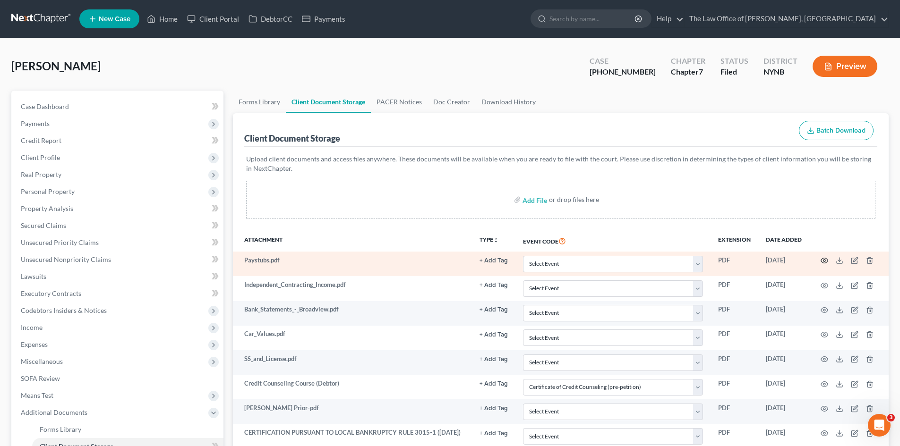
click at [824, 261] on icon "button" at bounding box center [825, 261] width 8 height 8
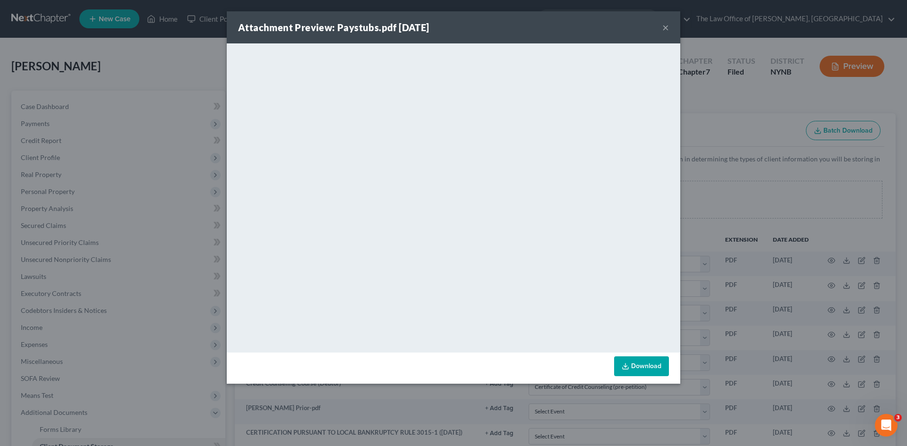
click at [665, 27] on button "×" at bounding box center [665, 27] width 7 height 11
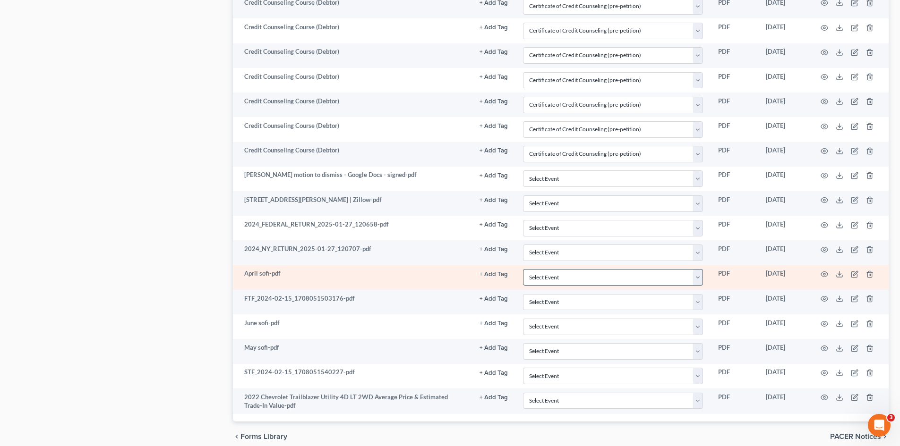
scroll to position [697, 0]
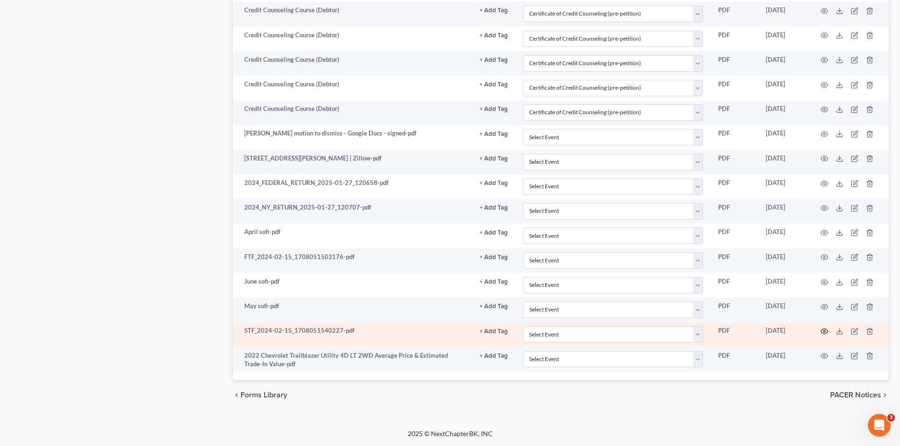
click at [827, 330] on icon "button" at bounding box center [824, 331] width 7 height 5
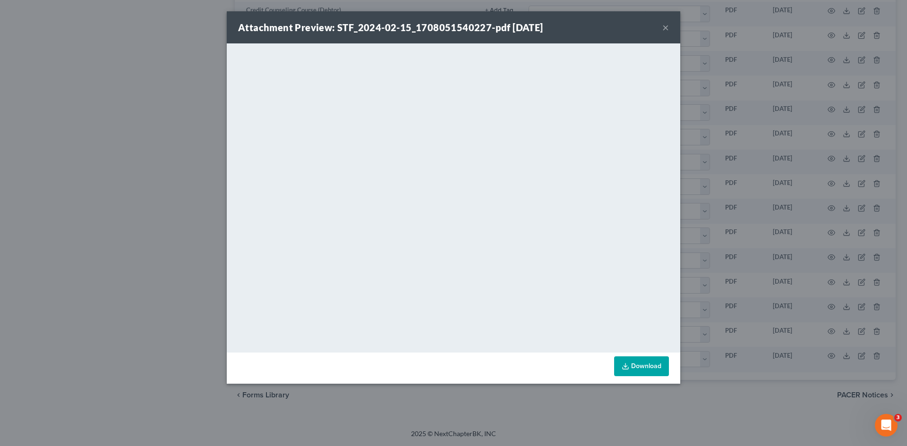
click at [666, 26] on button "×" at bounding box center [665, 27] width 7 height 11
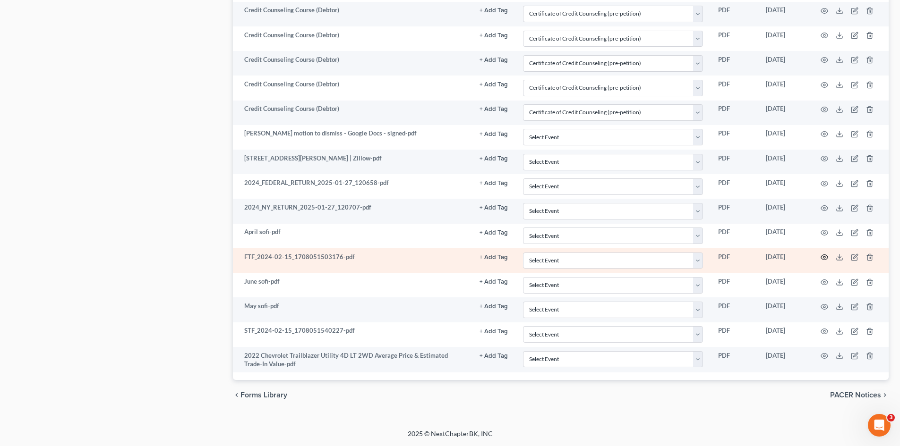
click at [822, 256] on icon "button" at bounding box center [824, 257] width 7 height 5
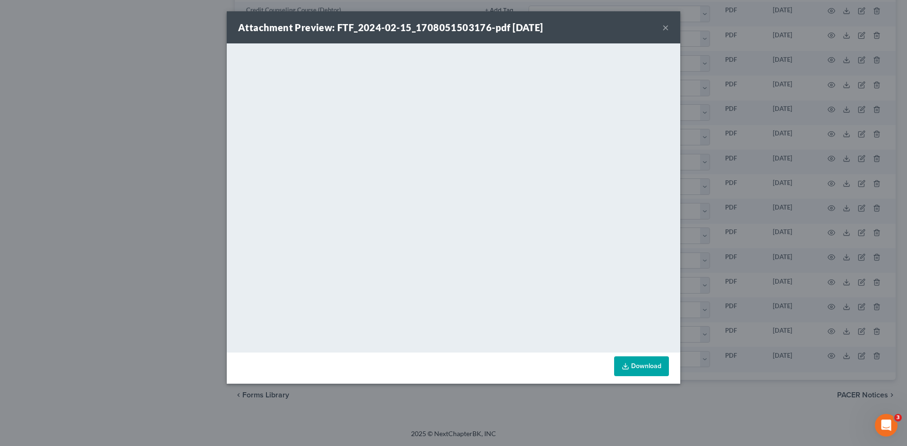
click at [664, 29] on button "×" at bounding box center [665, 27] width 7 height 11
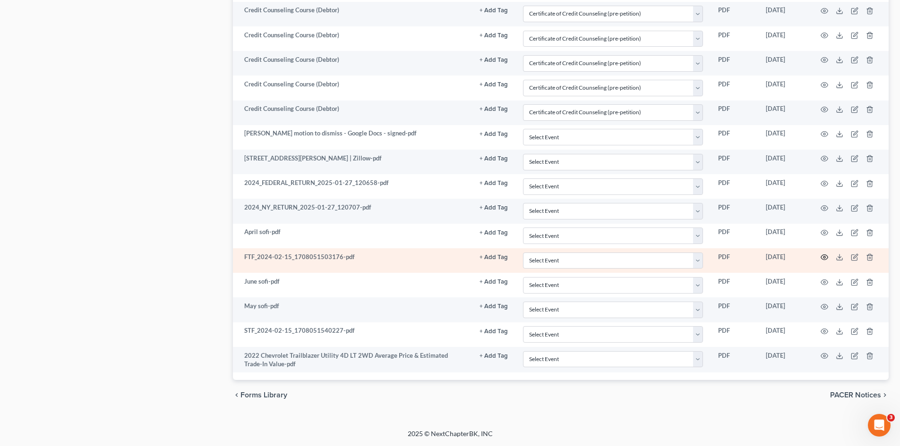
click at [825, 257] on circle "button" at bounding box center [824, 258] width 2 height 2
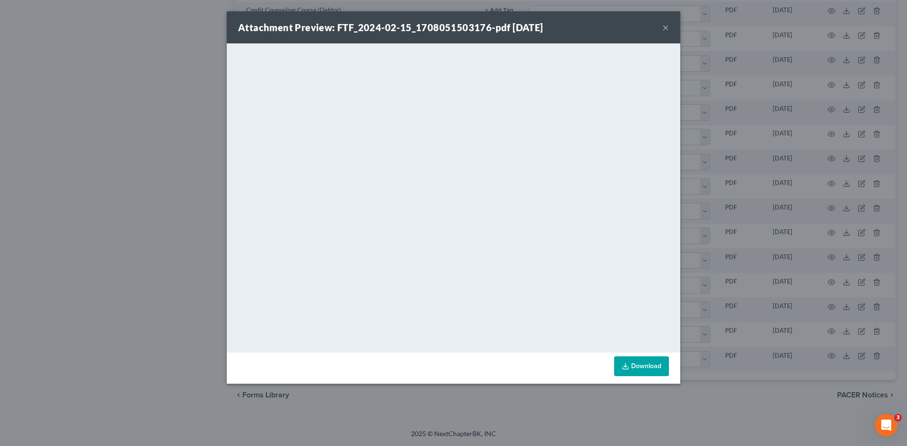
click at [666, 25] on button "×" at bounding box center [665, 27] width 7 height 11
click at [665, 28] on button "×" at bounding box center [665, 27] width 7 height 11
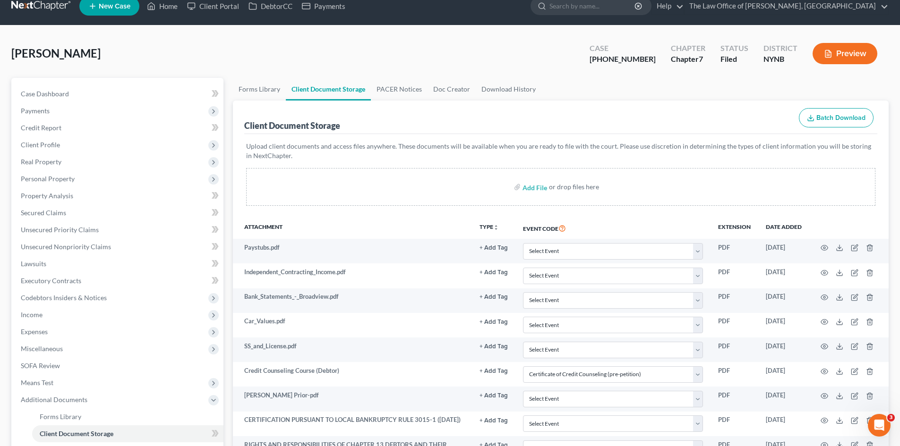
scroll to position [0, 0]
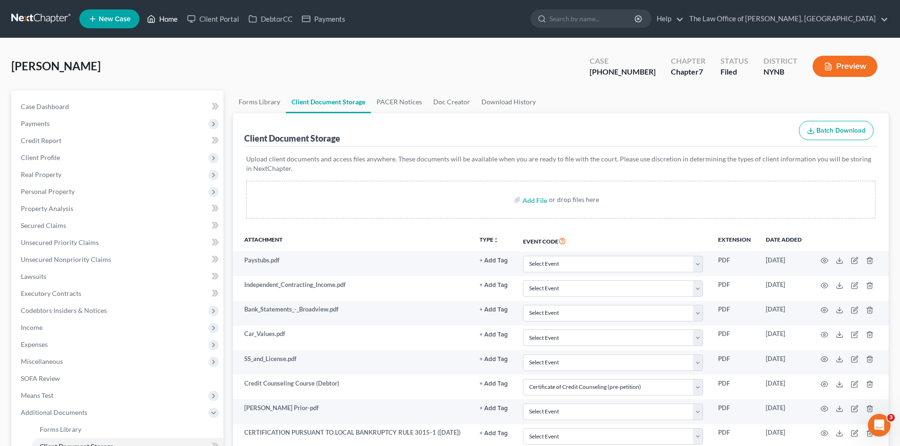
click at [170, 21] on link "Home" at bounding box center [162, 18] width 40 height 17
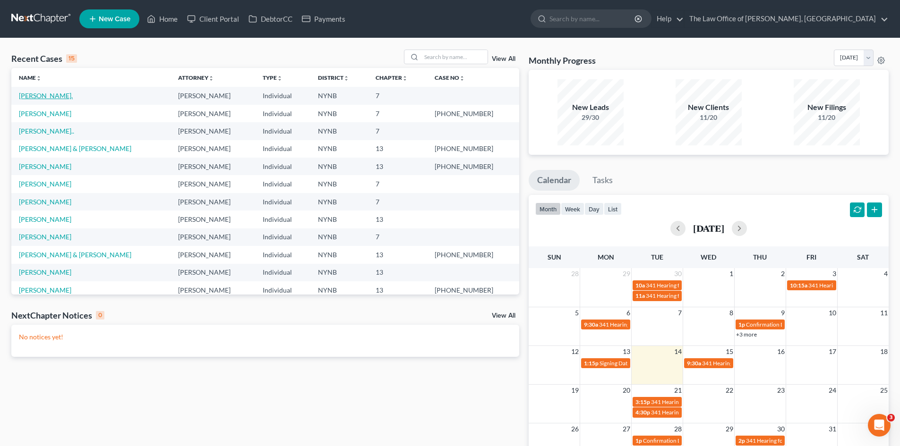
click at [49, 98] on link "[PERSON_NAME]." at bounding box center [46, 96] width 54 height 8
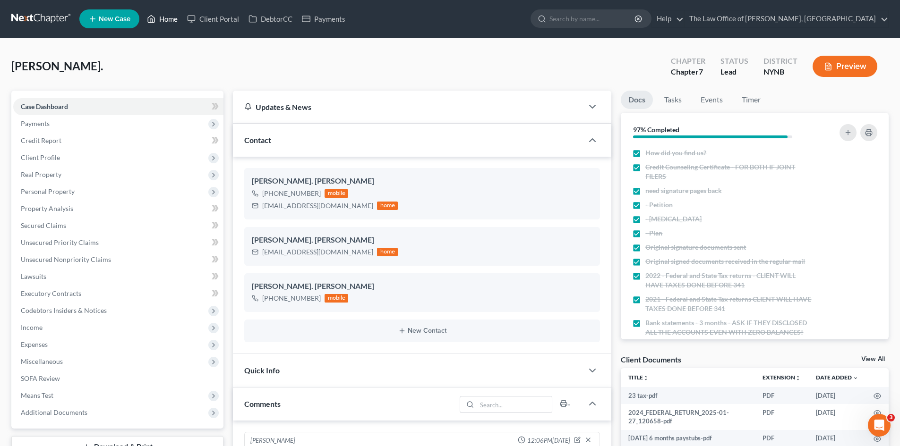
drag, startPoint x: 171, startPoint y: 21, endPoint x: 511, endPoint y: 127, distance: 356.1
click at [171, 21] on link "Home" at bounding box center [162, 18] width 40 height 17
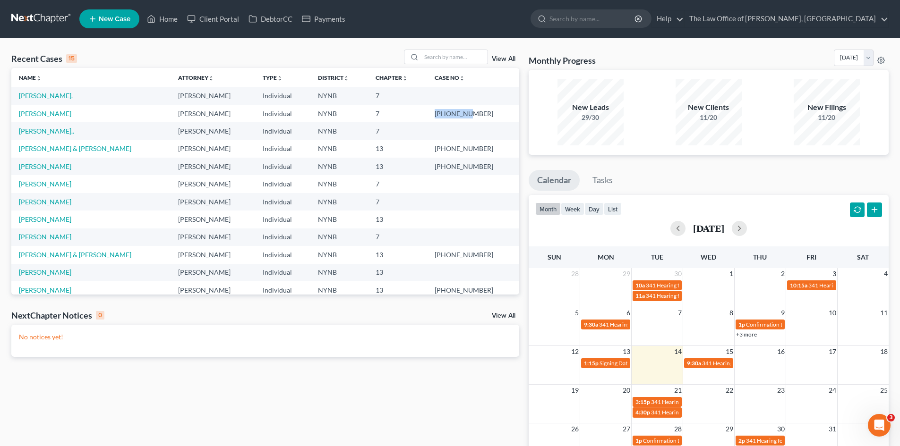
drag, startPoint x: 481, startPoint y: 112, endPoint x: 435, endPoint y: 118, distance: 47.2
click at [435, 118] on tr "Hamlin, Jessica Christiaan VanNiekerk Individual NYNB 7 23-10599-1" at bounding box center [265, 113] width 508 height 17
copy tr "23-10599-"
click at [26, 97] on link "[PERSON_NAME]." at bounding box center [46, 96] width 54 height 8
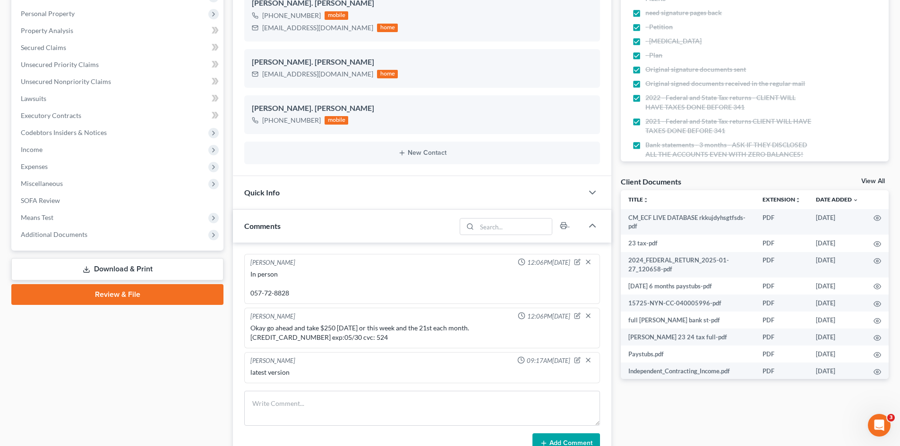
scroll to position [189, 0]
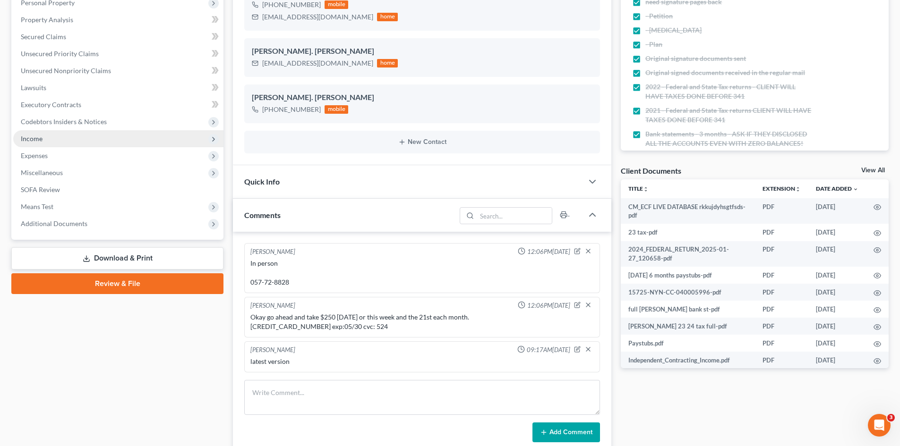
click at [73, 144] on span "Income" at bounding box center [118, 138] width 210 height 17
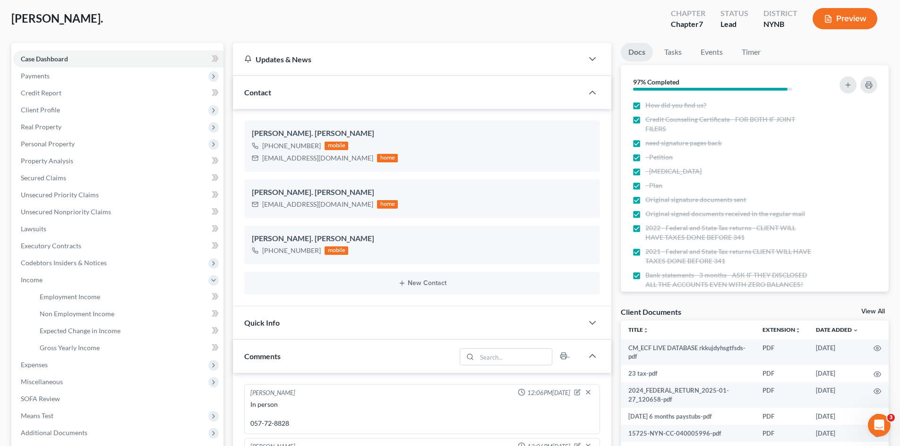
scroll to position [47, 0]
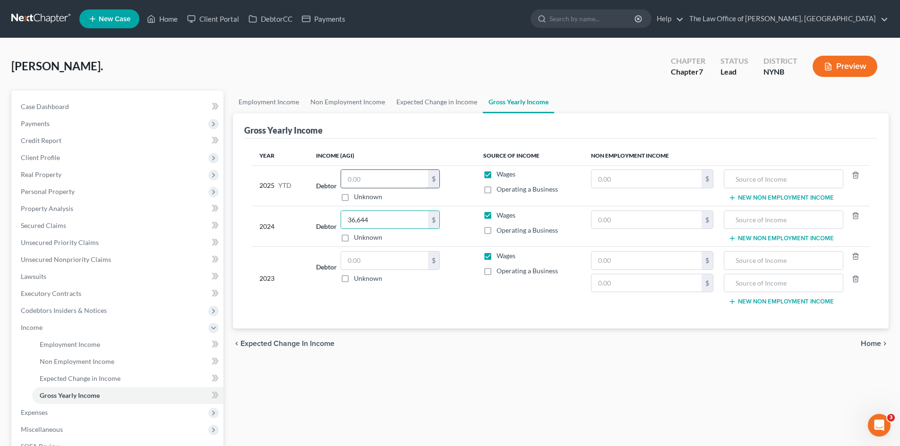
type input "36,644"
click at [361, 176] on input "text" at bounding box center [384, 179] width 87 height 18
type input "0"
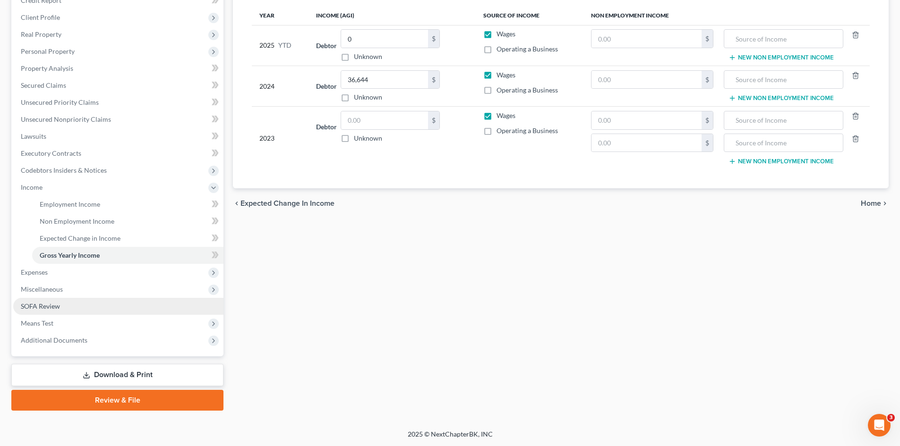
scroll to position [141, 0]
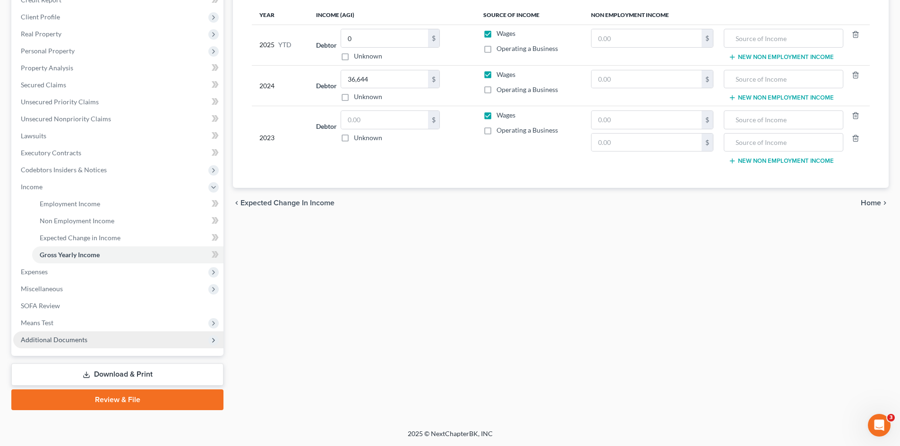
click at [86, 338] on span "Additional Documents" at bounding box center [118, 340] width 210 height 17
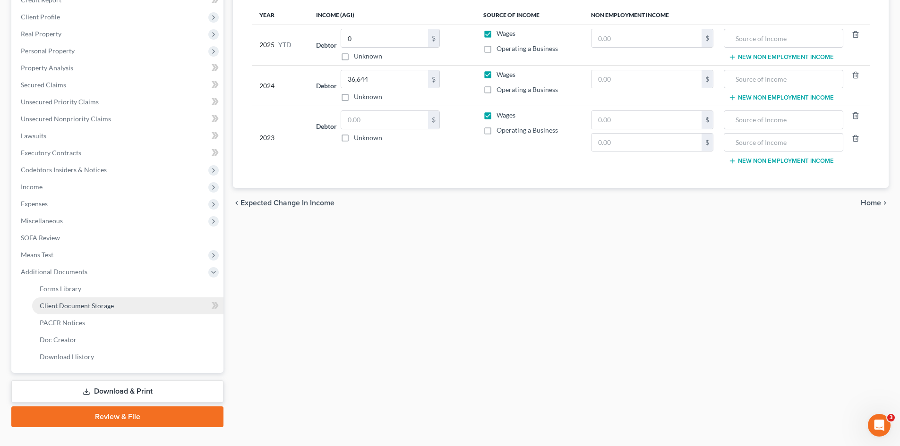
click at [110, 307] on span "Client Document Storage" at bounding box center [77, 306] width 74 height 8
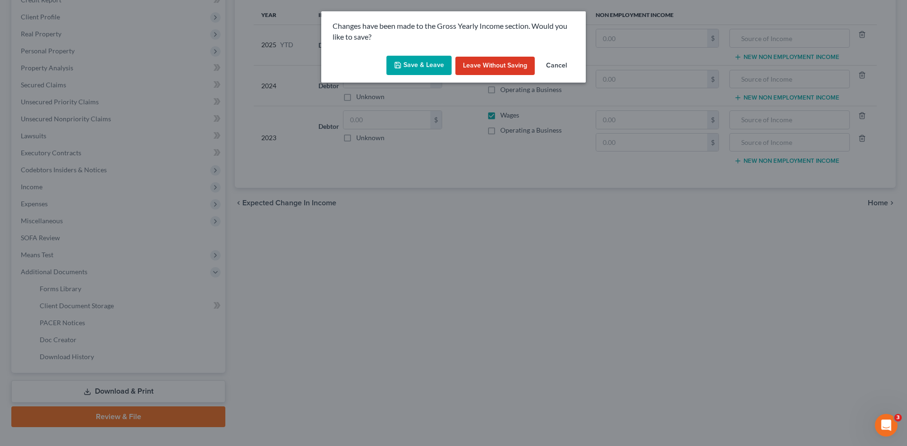
click at [421, 57] on button "Save & Leave" at bounding box center [418, 66] width 65 height 20
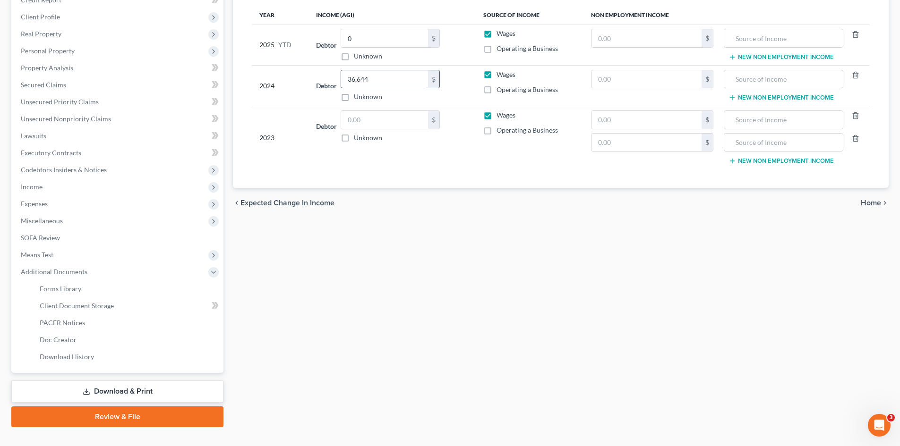
select select "1"
select select "5"
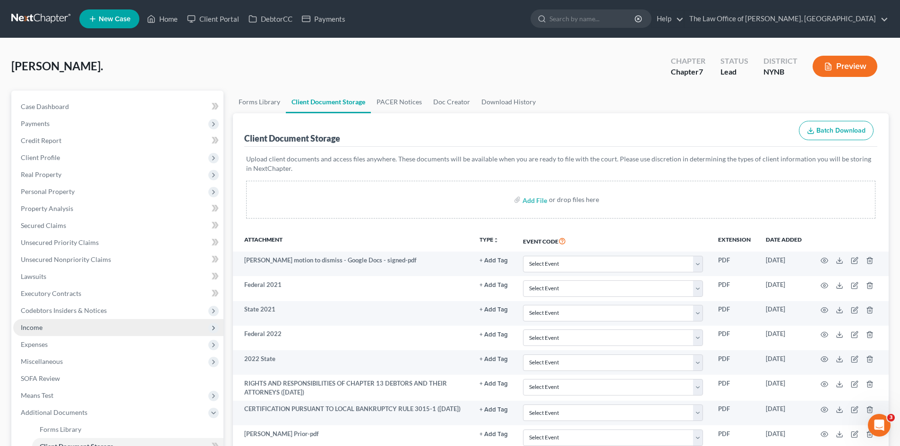
click at [37, 325] on span "Income" at bounding box center [32, 328] width 22 height 8
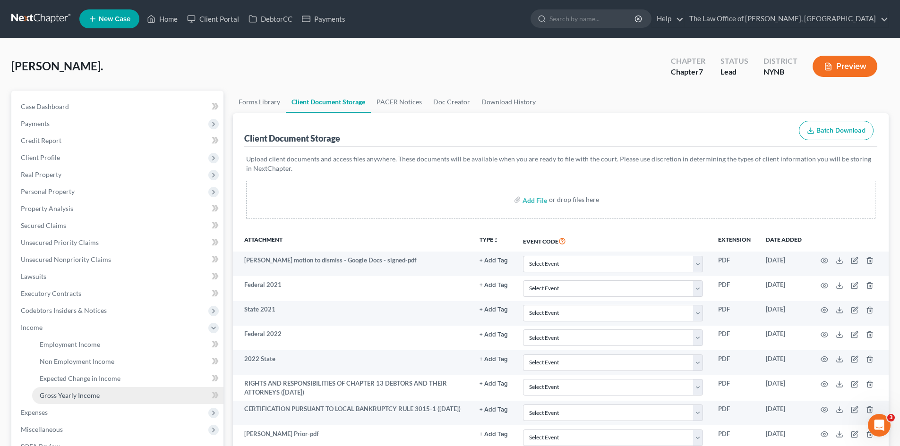
click at [52, 396] on span "Gross Yearly Income" at bounding box center [70, 396] width 60 height 8
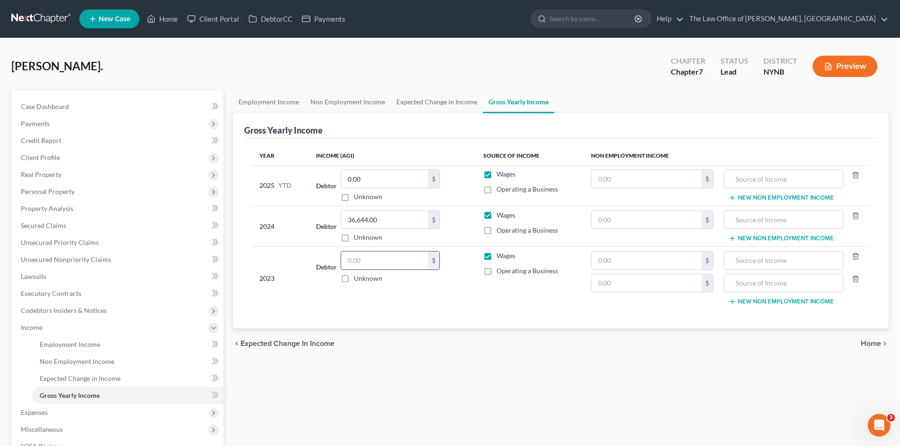
click at [385, 260] on input "text" at bounding box center [384, 261] width 87 height 18
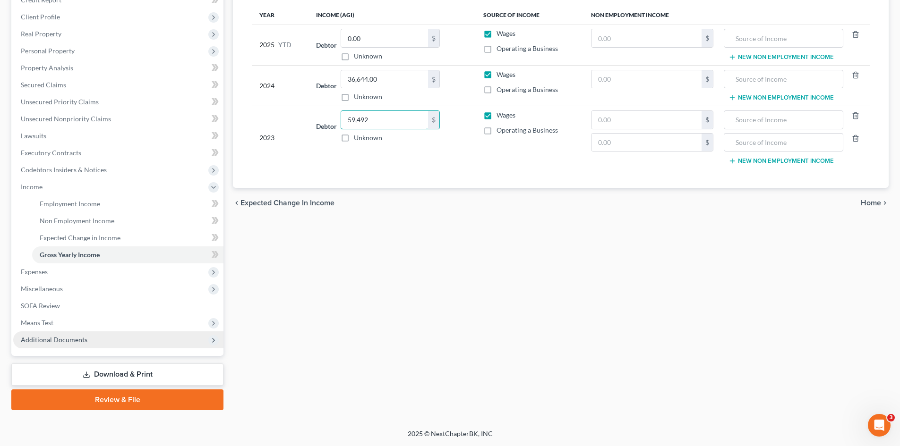
type input "59,492"
click at [84, 345] on span "Additional Documents" at bounding box center [118, 340] width 210 height 17
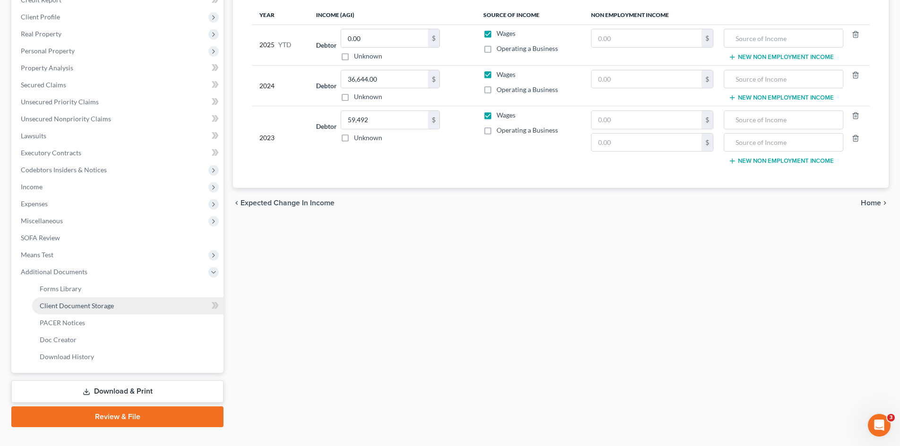
click at [103, 308] on span "Client Document Storage" at bounding box center [77, 306] width 74 height 8
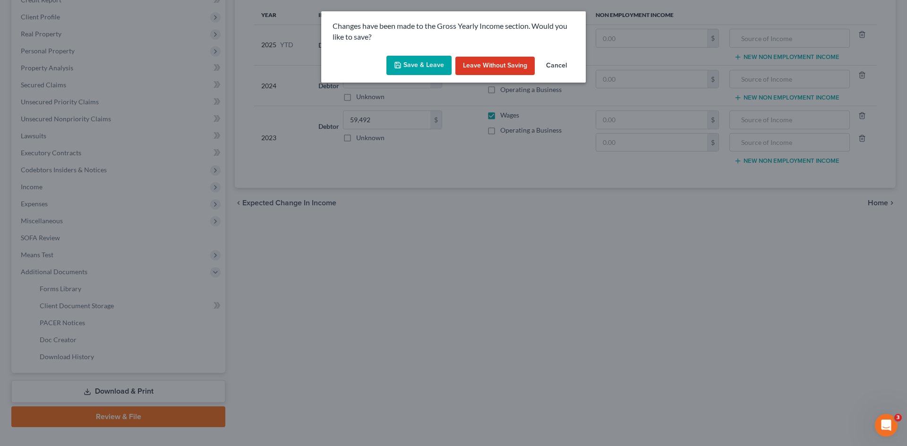
click at [447, 68] on button "Save & Leave" at bounding box center [418, 66] width 65 height 20
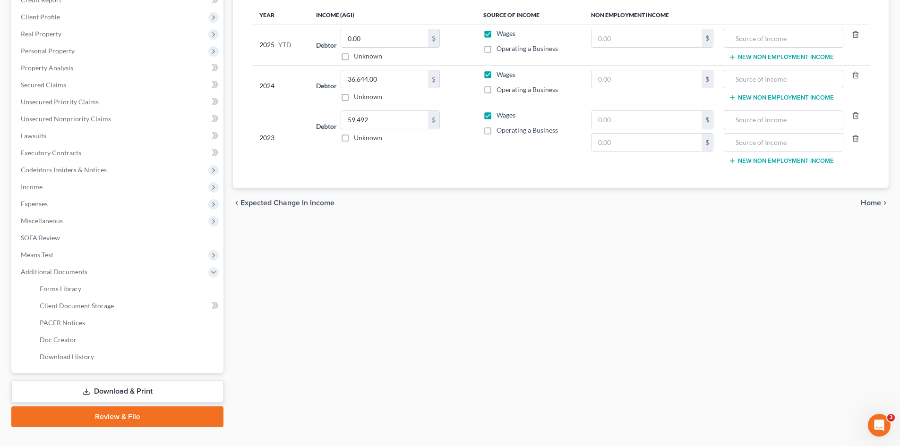
select select "1"
select select "5"
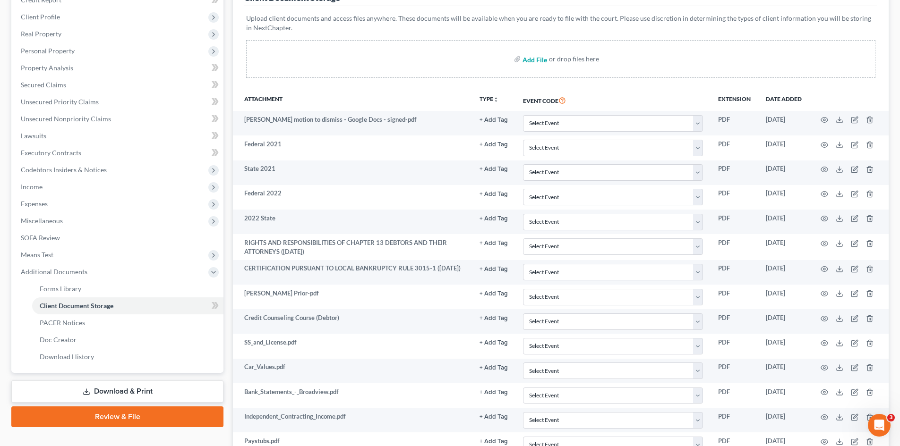
click at [531, 68] on input "file" at bounding box center [533, 59] width 23 height 17
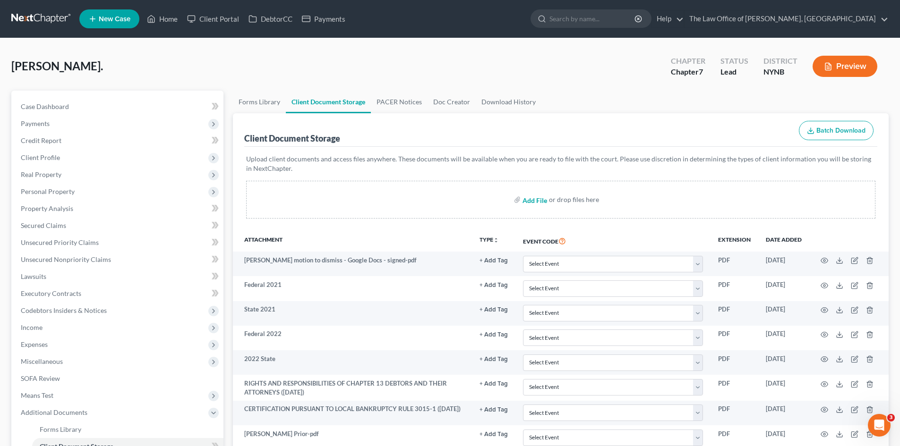
type input "C:\fakepath\23 tax.pdf"
select select "1"
select select "5"
drag, startPoint x: 118, startPoint y: 263, endPoint x: 519, endPoint y: 230, distance: 402.9
click at [118, 263] on link "Unsecured Nonpriority Claims" at bounding box center [118, 259] width 210 height 17
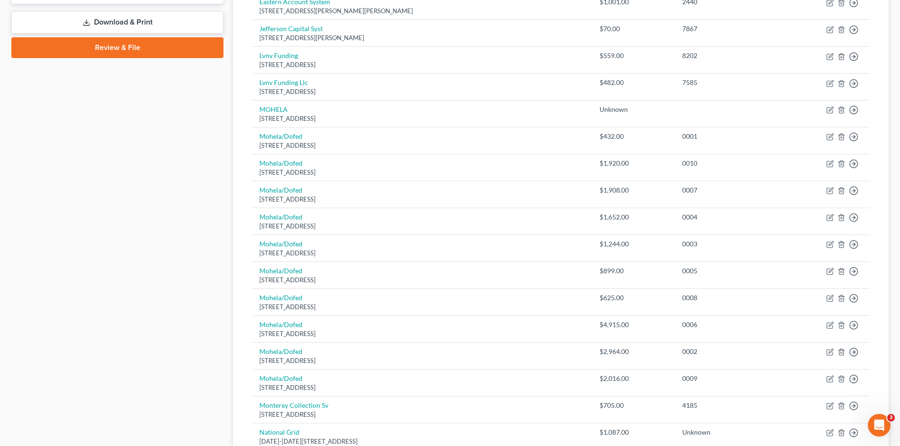
scroll to position [644, 0]
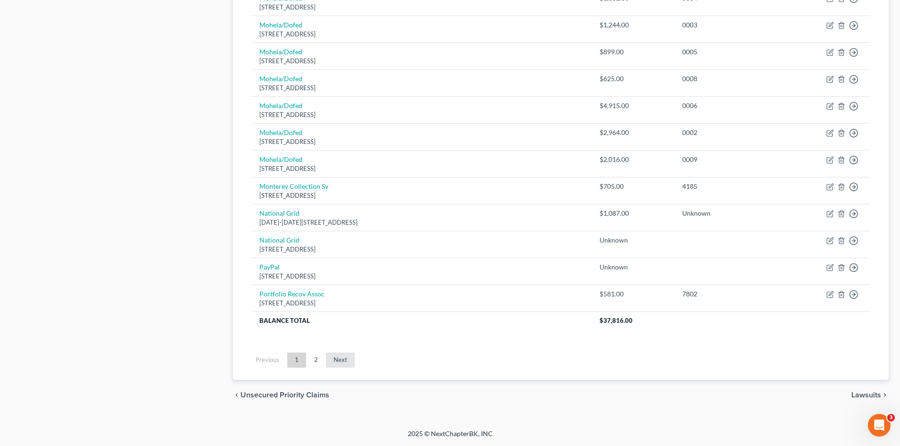
click at [335, 359] on link "Next" at bounding box center [340, 360] width 29 height 15
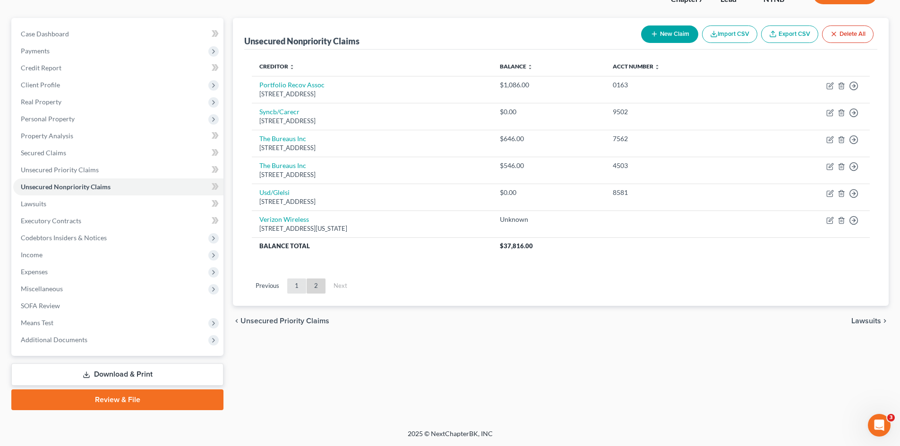
click at [296, 289] on link "1" at bounding box center [296, 286] width 19 height 15
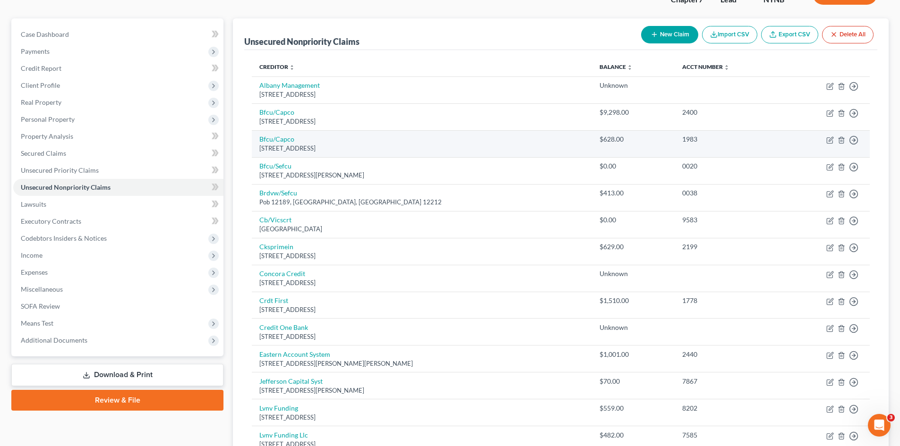
scroll to position [0, 0]
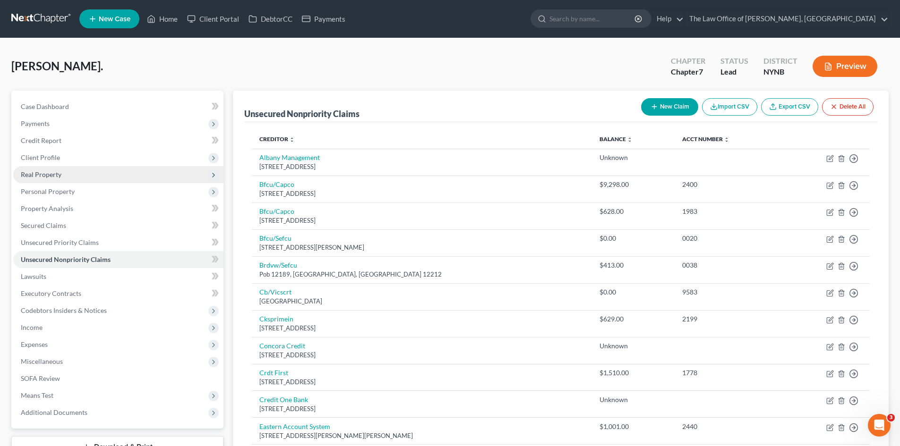
drag, startPoint x: 55, startPoint y: 164, endPoint x: 67, endPoint y: 169, distance: 12.7
click at [55, 164] on span "Client Profile" at bounding box center [118, 157] width 210 height 17
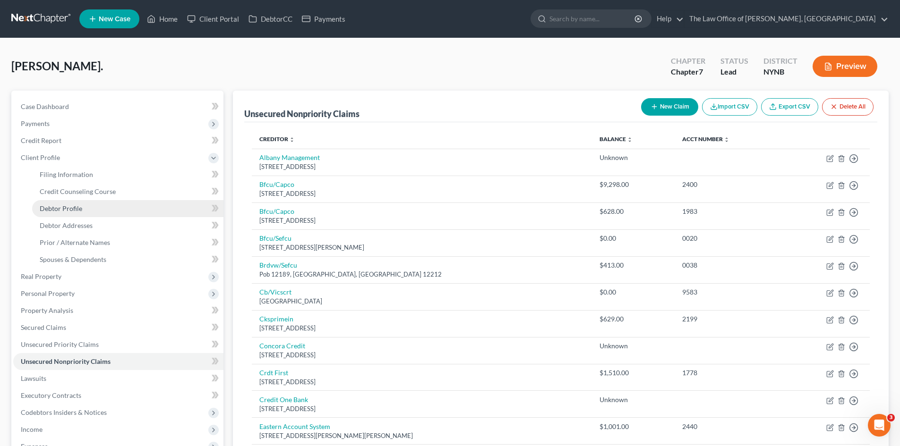
click at [74, 209] on span "Debtor Profile" at bounding box center [61, 209] width 43 height 8
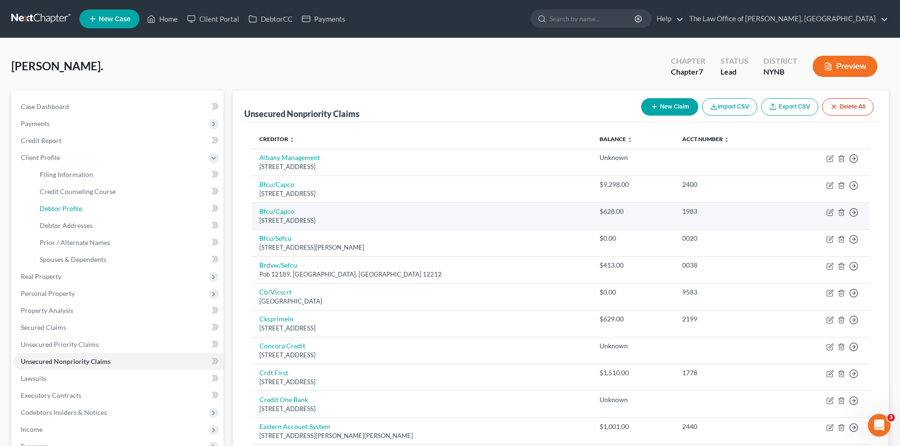
select select "0"
select select "1"
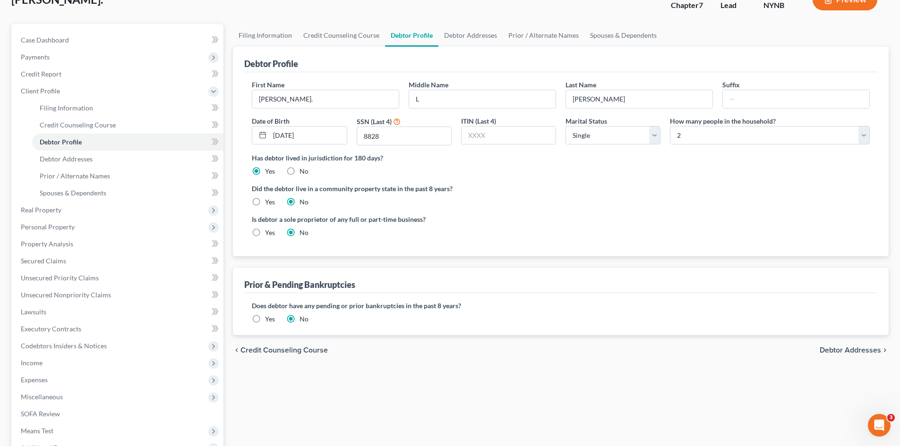
scroll to position [94, 0]
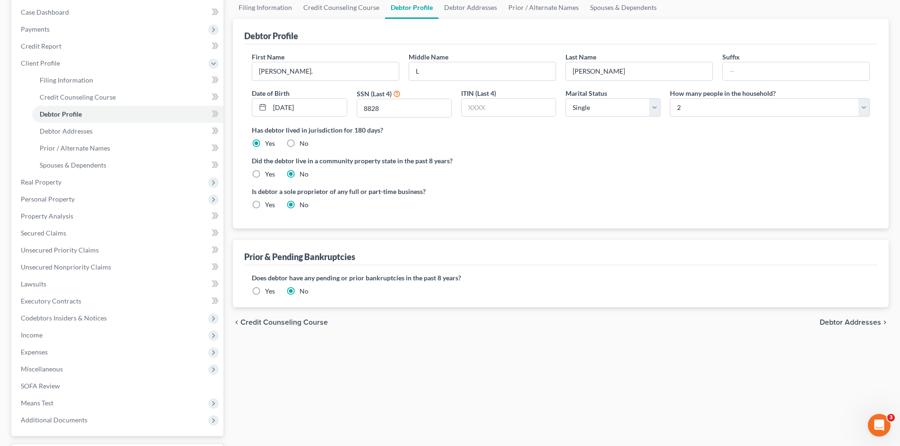
click at [265, 291] on label "Yes" at bounding box center [270, 291] width 10 height 9
click at [269, 291] on input "Yes" at bounding box center [272, 290] width 6 height 6
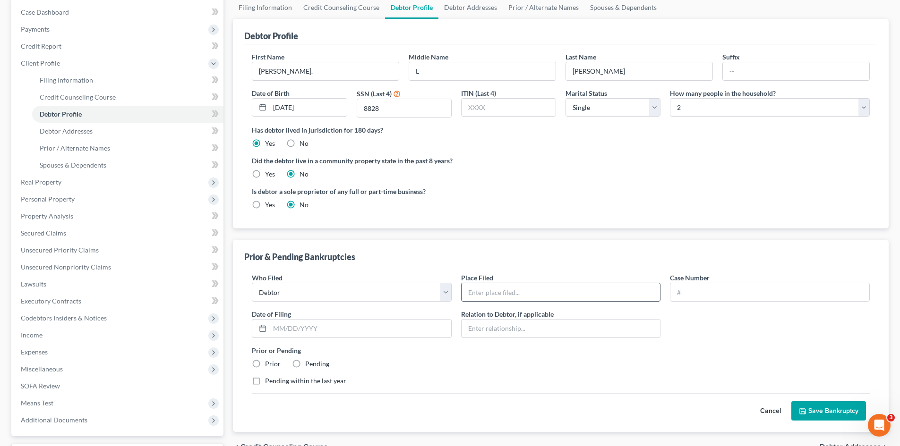
click at [487, 290] on input "text" at bounding box center [561, 292] width 199 height 18
type input "Abany"
click at [702, 291] on input "text" at bounding box center [769, 292] width 199 height 18
type input "23-10599"
click at [303, 332] on input "text" at bounding box center [360, 329] width 181 height 18
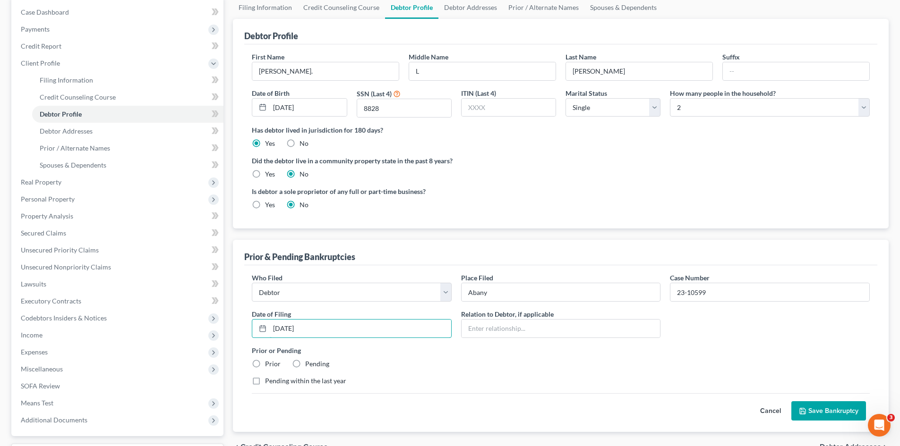
type input "[DATE]"
click at [265, 367] on label "Prior" at bounding box center [273, 363] width 16 height 9
click at [269, 366] on input "Prior" at bounding box center [272, 362] width 6 height 6
radio input "true"
click at [824, 410] on button "Save Bankruptcy" at bounding box center [828, 412] width 75 height 20
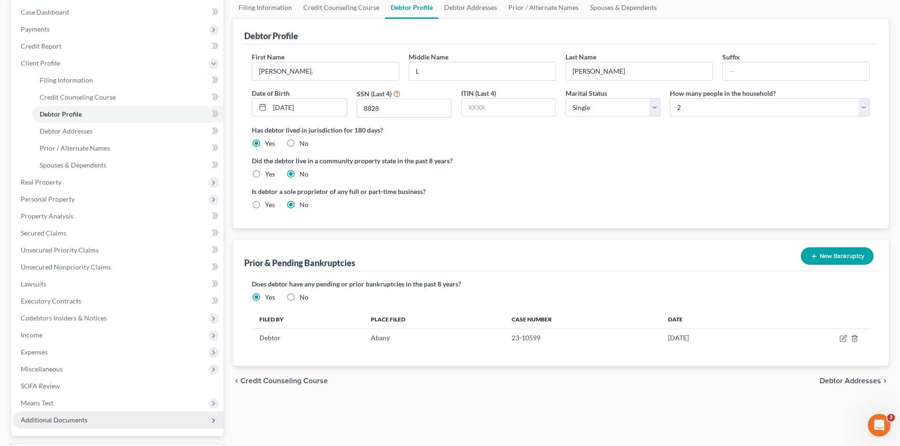
click at [61, 420] on span "Additional Documents" at bounding box center [54, 420] width 67 height 8
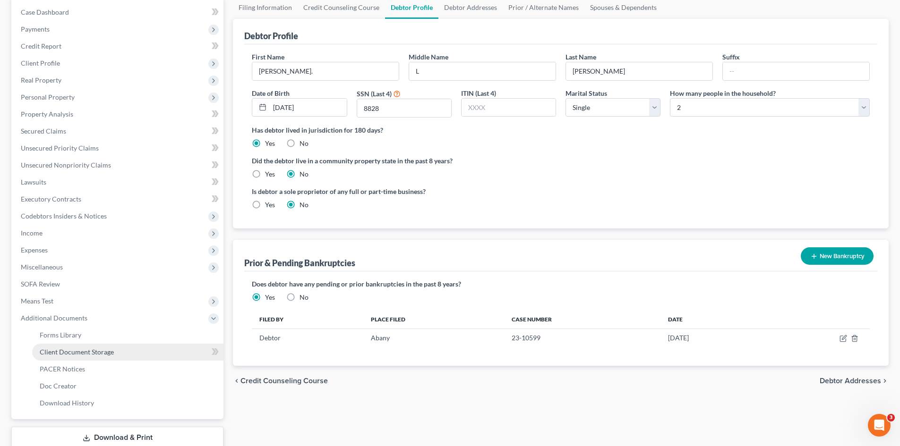
click at [104, 353] on span "Client Document Storage" at bounding box center [77, 352] width 74 height 8
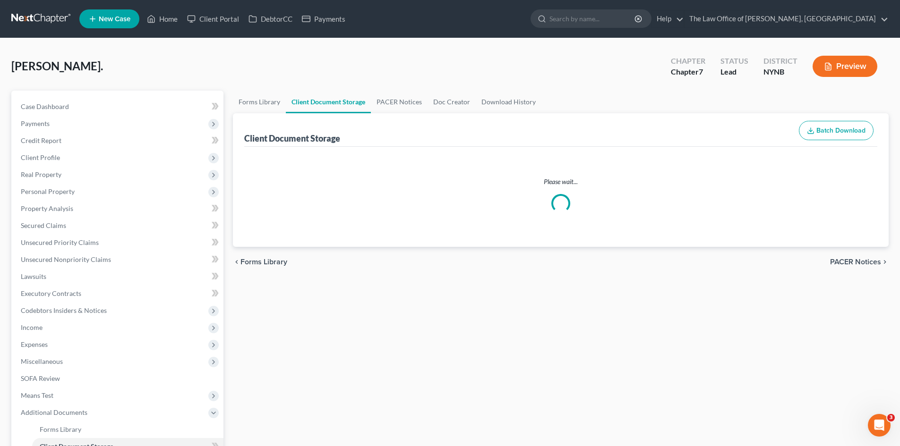
select select "1"
select select "5"
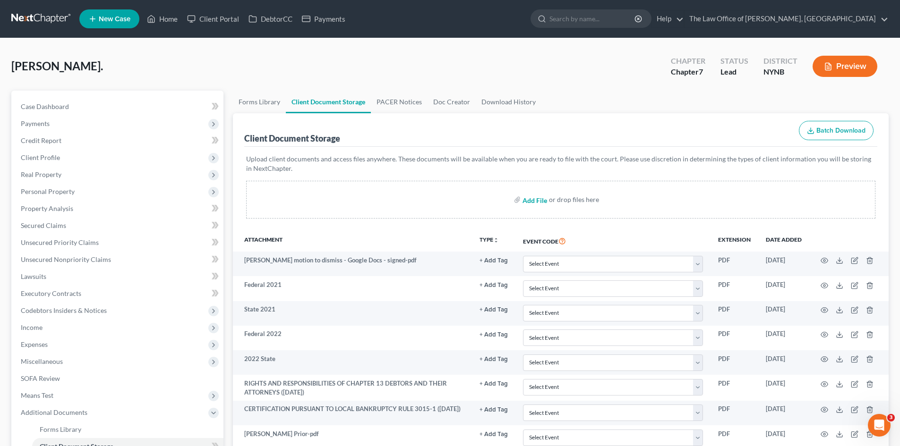
click at [537, 200] on input "file" at bounding box center [533, 199] width 23 height 17
type input "C:\fakepath\CM_ECF LIVE DATABASE rkkujdyhsgtfsds.pdf"
click at [60, 107] on span "Case Dashboard" at bounding box center [45, 107] width 48 height 8
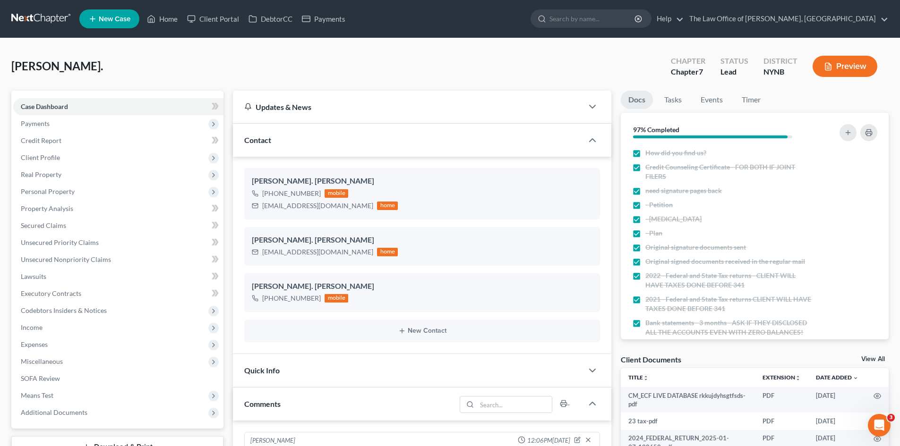
scroll to position [331, 0]
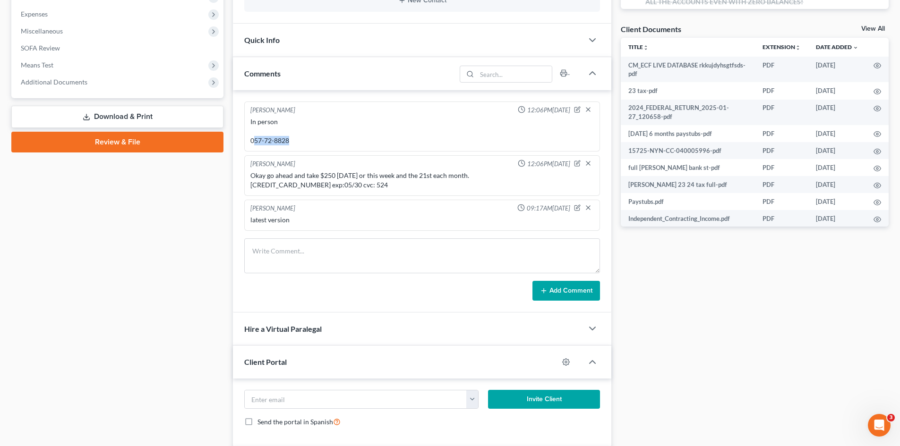
drag, startPoint x: 293, startPoint y: 141, endPoint x: 265, endPoint y: 161, distance: 34.1
click at [248, 145] on div "Christiaan VanNiekerk 12:06PM, 07/14/2025 In person 057-72-8828" at bounding box center [422, 127] width 356 height 50
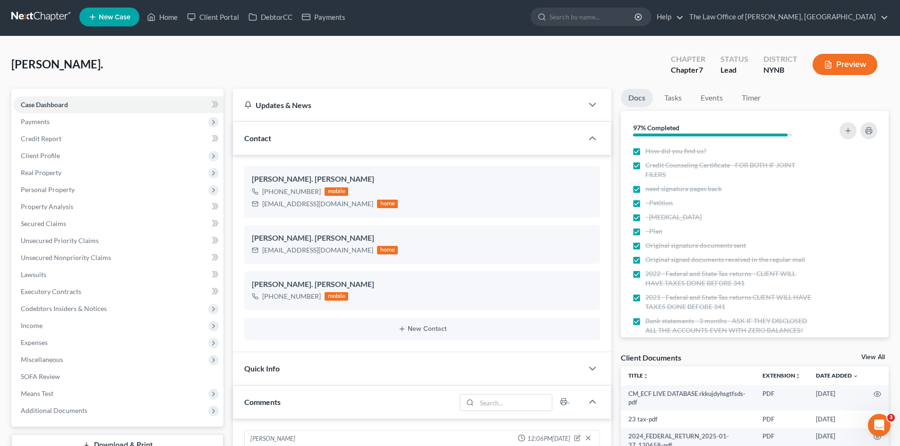
scroll to position [0, 0]
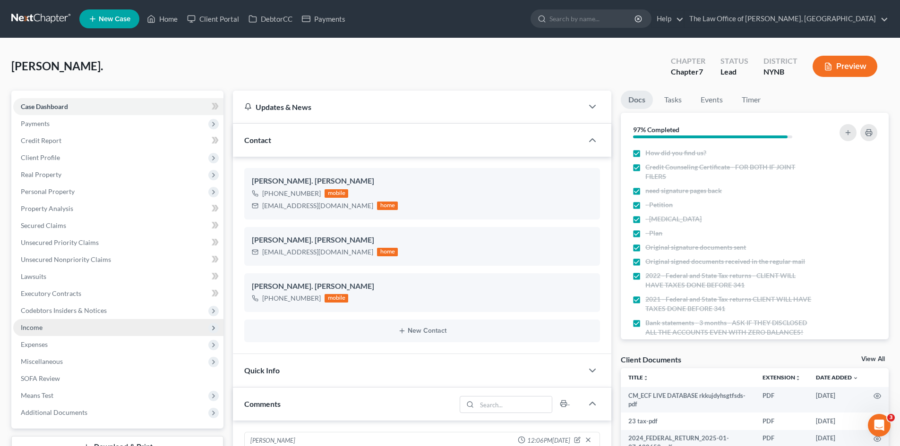
click at [60, 330] on span "Income" at bounding box center [118, 327] width 210 height 17
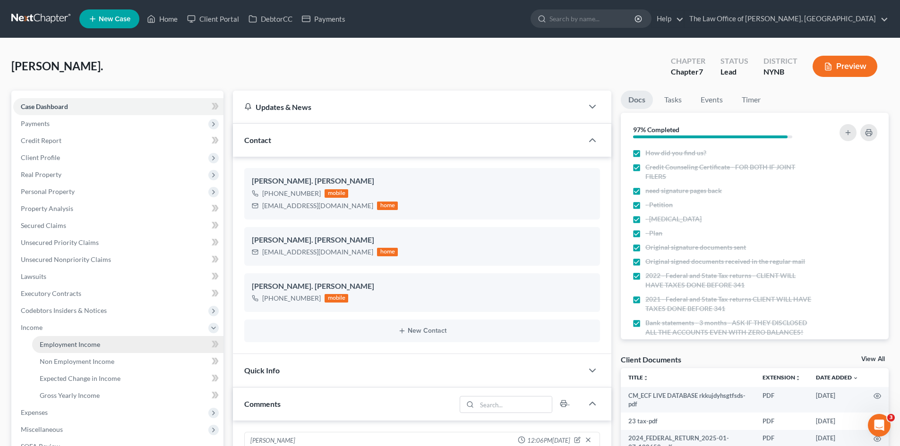
click at [66, 350] on link "Employment Income" at bounding box center [127, 344] width 191 height 17
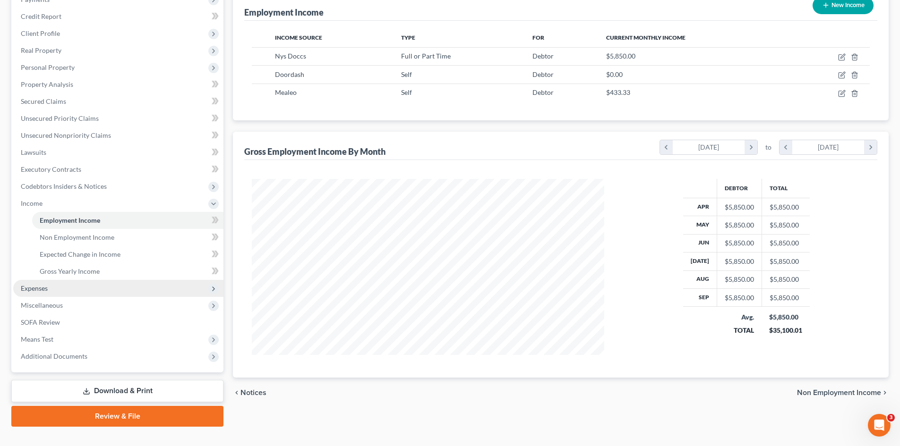
scroll to position [141, 0]
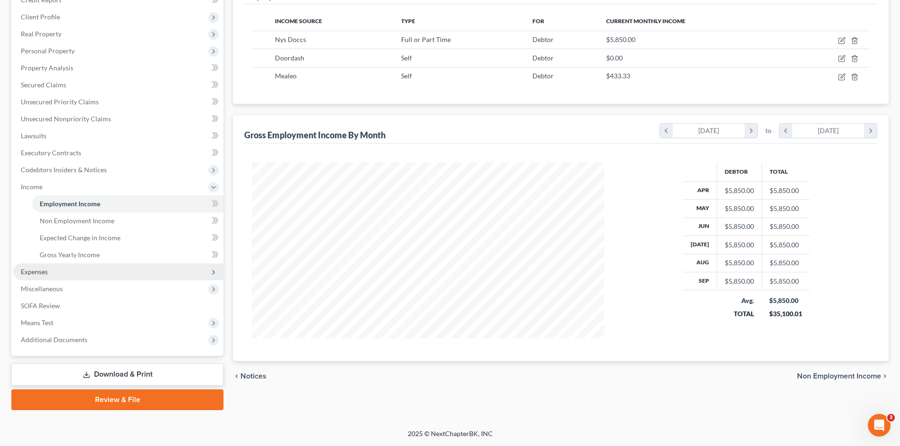
click at [76, 274] on span "Expenses" at bounding box center [118, 272] width 210 height 17
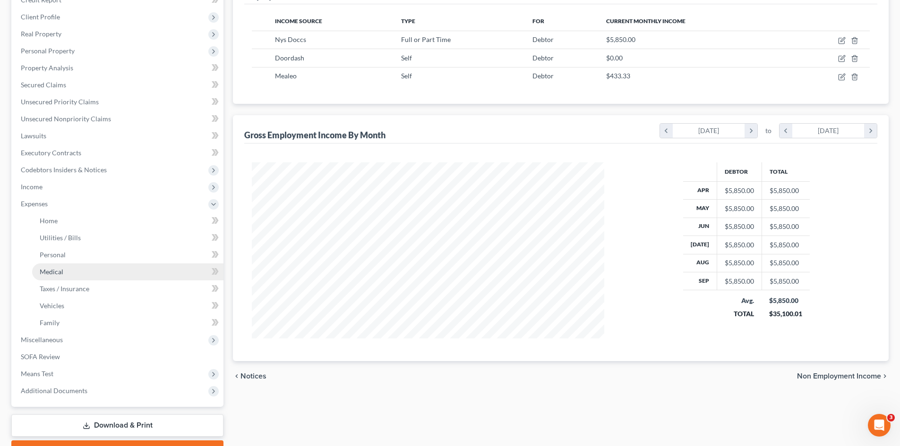
click at [76, 270] on link "Medical" at bounding box center [127, 272] width 191 height 17
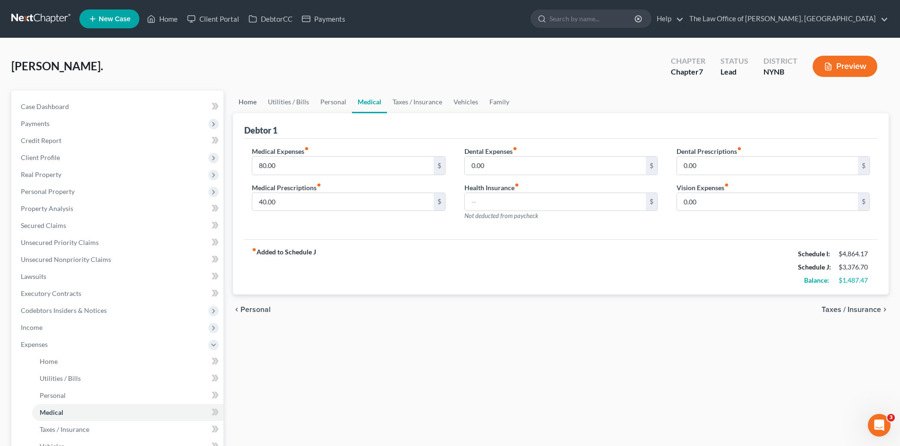
click at [253, 103] on link "Home" at bounding box center [247, 102] width 29 height 23
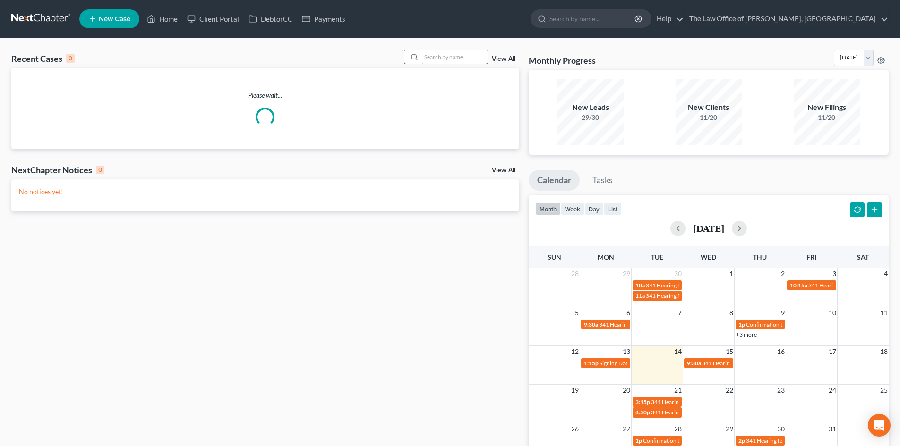
click at [430, 57] on input "search" at bounding box center [454, 57] width 66 height 14
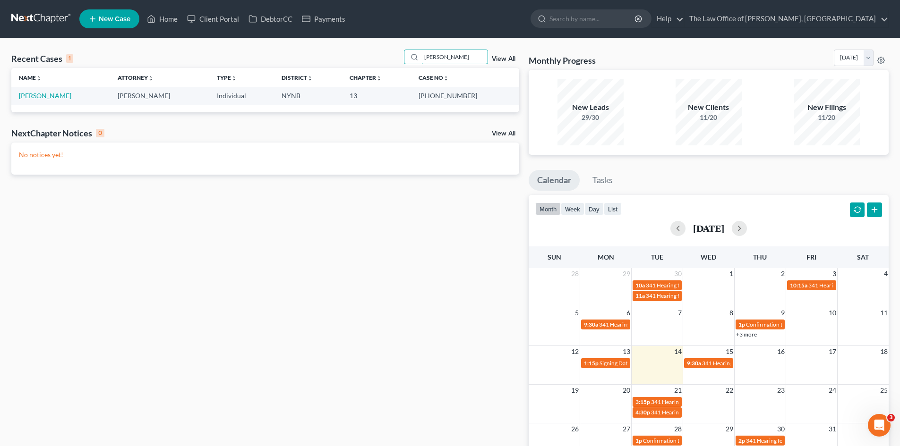
type input "[PERSON_NAME]"
drag, startPoint x: 477, startPoint y: 96, endPoint x: 447, endPoint y: 98, distance: 29.3
click at [447, 98] on td "20-11426-1" at bounding box center [465, 95] width 108 height 17
copy td "20-11426"
click at [41, 96] on link "[PERSON_NAME]" at bounding box center [45, 96] width 52 height 8
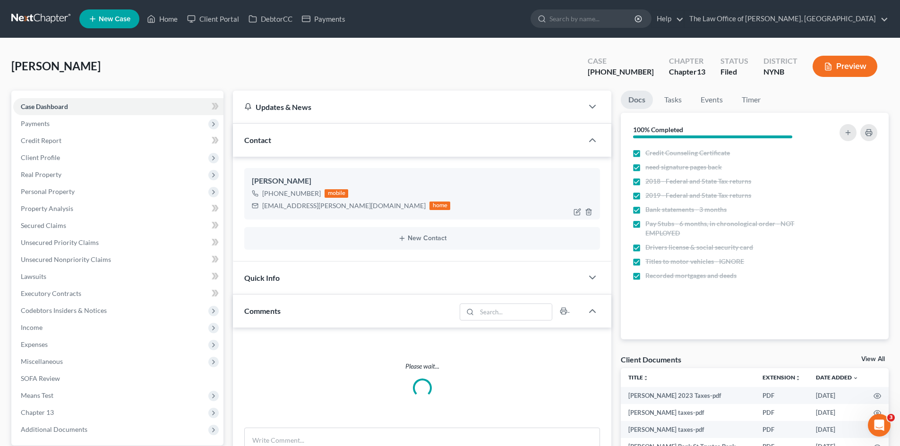
click at [286, 205] on div "alp.comley@yahoo.com" at bounding box center [343, 205] width 163 height 9
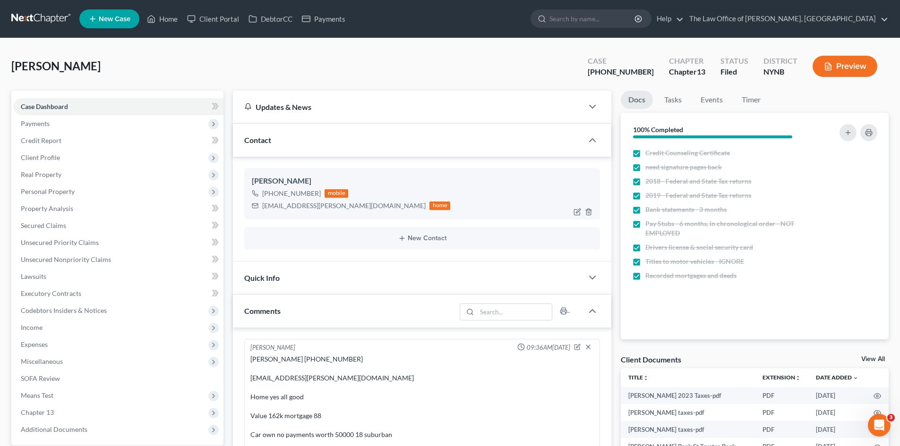
click at [286, 205] on div "alp.comley@yahoo.com" at bounding box center [343, 205] width 163 height 9
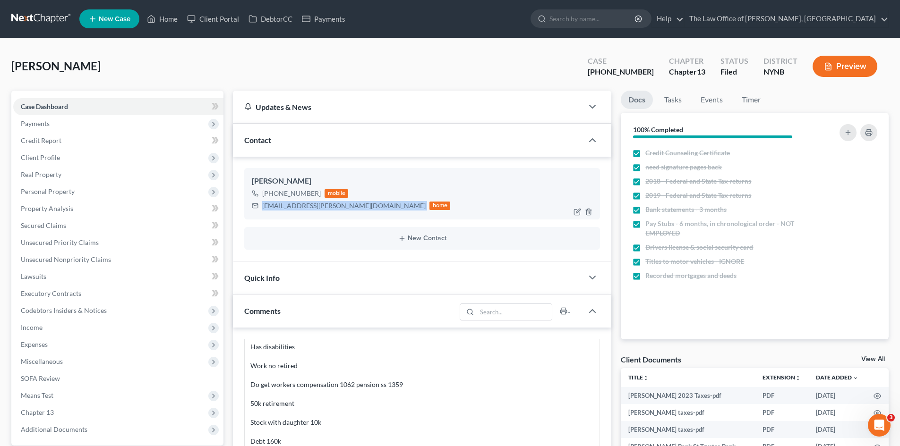
scroll to position [3891, 0]
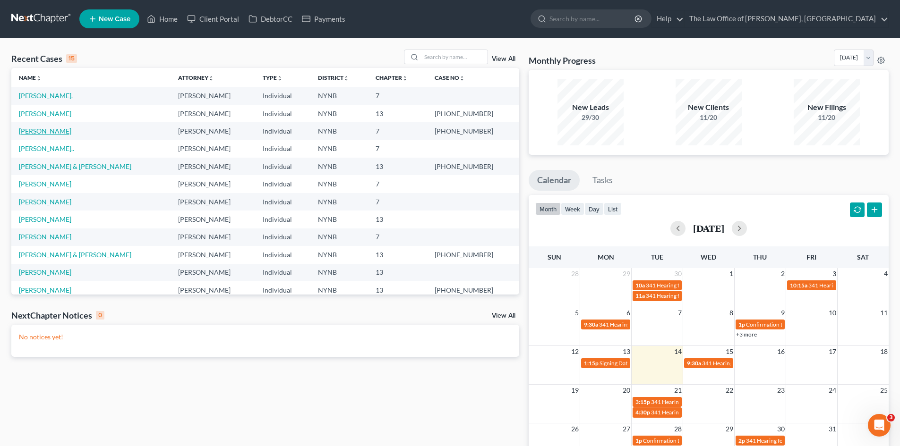
click at [37, 131] on link "[PERSON_NAME]" at bounding box center [45, 131] width 52 height 8
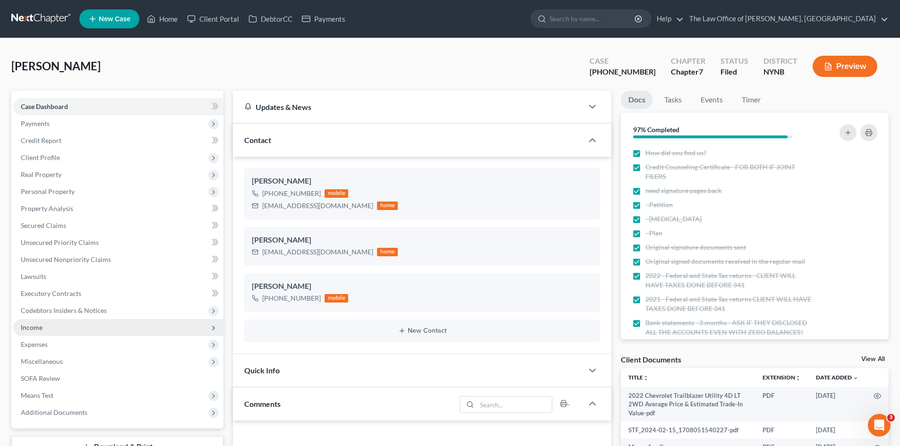
click at [36, 328] on span "Income" at bounding box center [32, 328] width 22 height 8
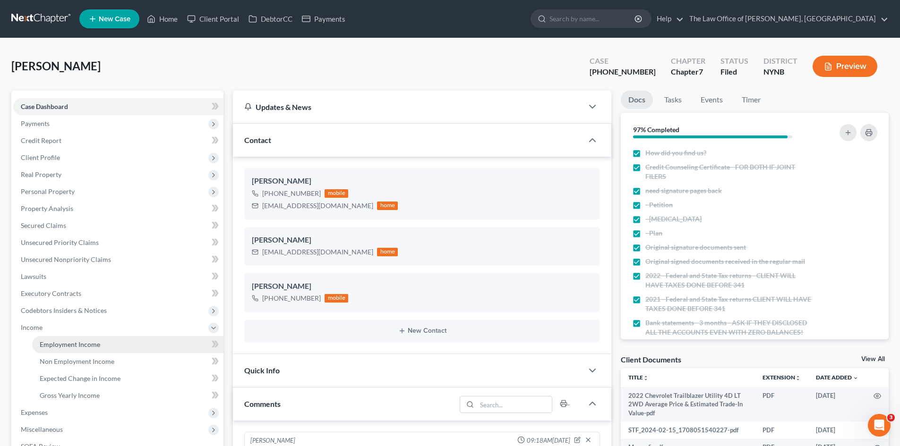
drag, startPoint x: 53, startPoint y: 344, endPoint x: 115, endPoint y: 328, distance: 63.8
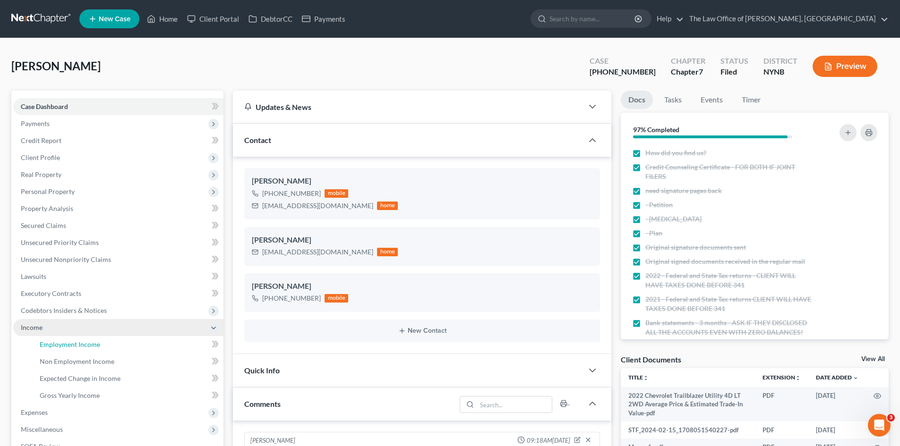
click at [53, 344] on span "Employment Income" at bounding box center [70, 345] width 60 height 8
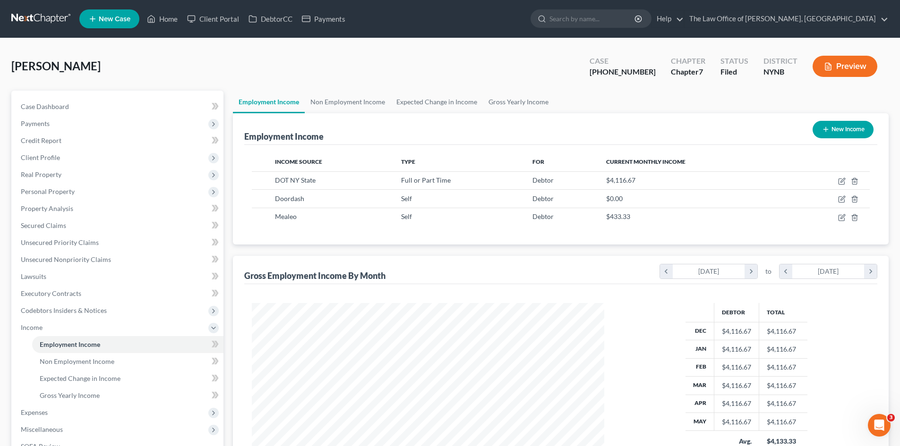
scroll to position [176, 371]
click at [168, 21] on link "Home" at bounding box center [162, 18] width 40 height 17
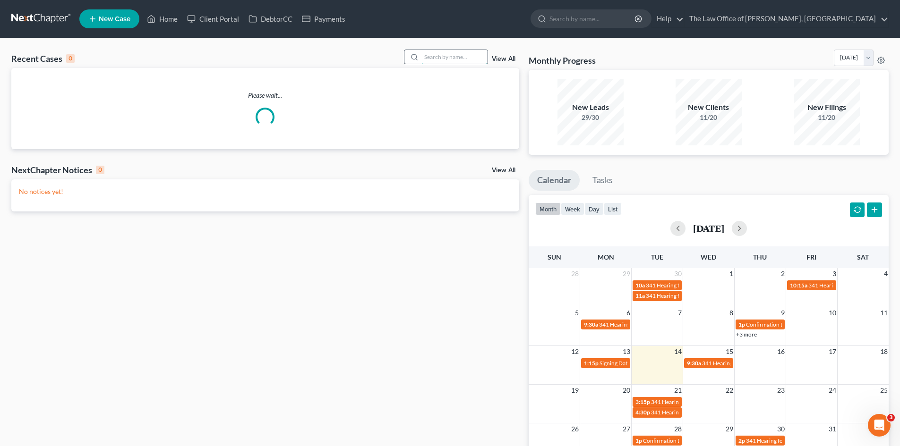
click at [442, 60] on input "search" at bounding box center [454, 57] width 66 height 14
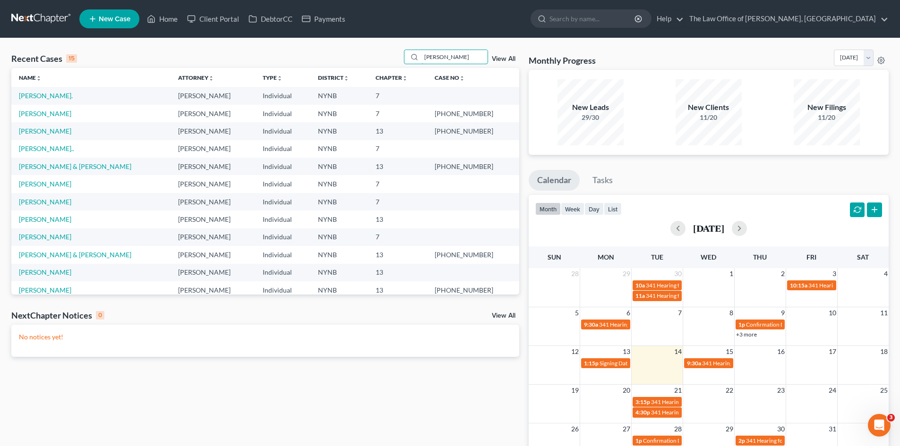
type input "[PERSON_NAME]"
